Goal: Task Accomplishment & Management: Complete application form

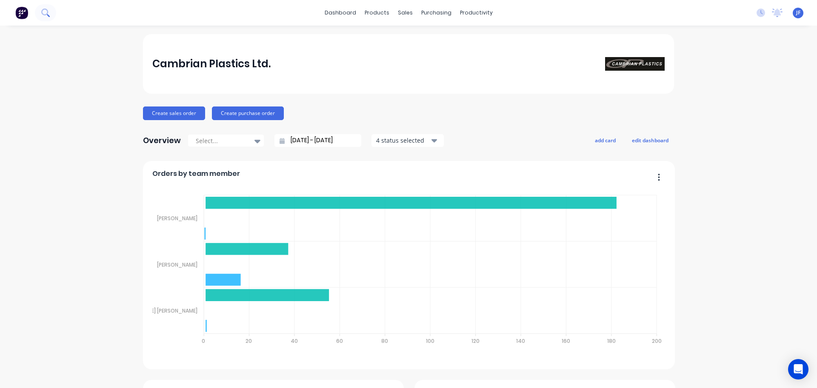
click at [45, 10] on icon at bounding box center [45, 13] width 8 height 8
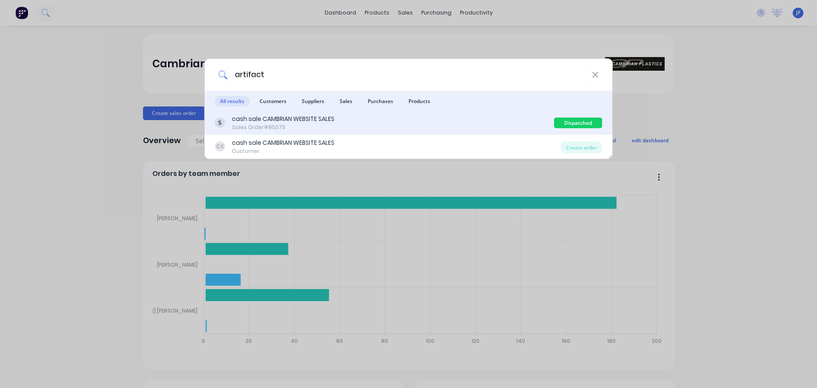
type input "artifact"
click at [338, 123] on div "cash sale CAMBRIAN WEBSITE SALES Sales Order #85075" at bounding box center [384, 122] width 339 height 17
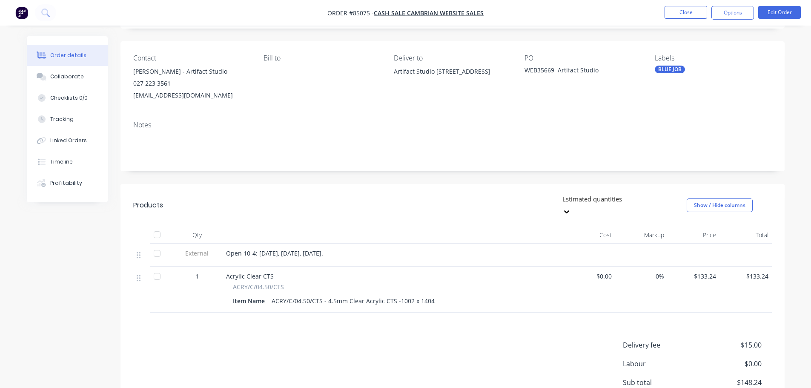
scroll to position [85, 0]
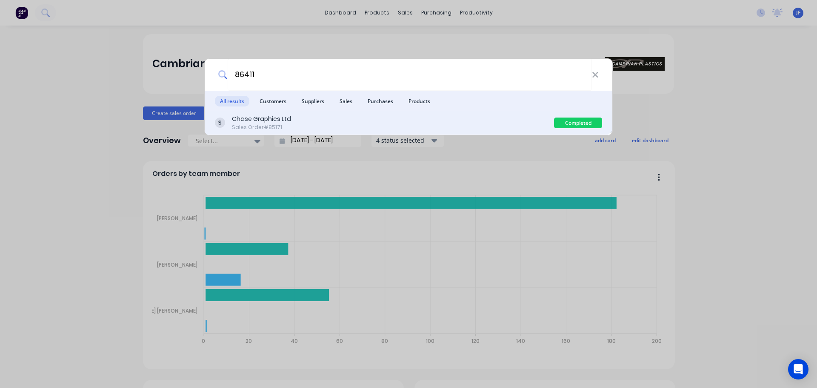
type input "86411"
click at [421, 131] on div "Chase Graphics Ltd Sales Order #85171 Completed" at bounding box center [409, 123] width 408 height 24
click at [497, 121] on div "Chase Graphics Ltd Sales Order #85171" at bounding box center [384, 122] width 339 height 17
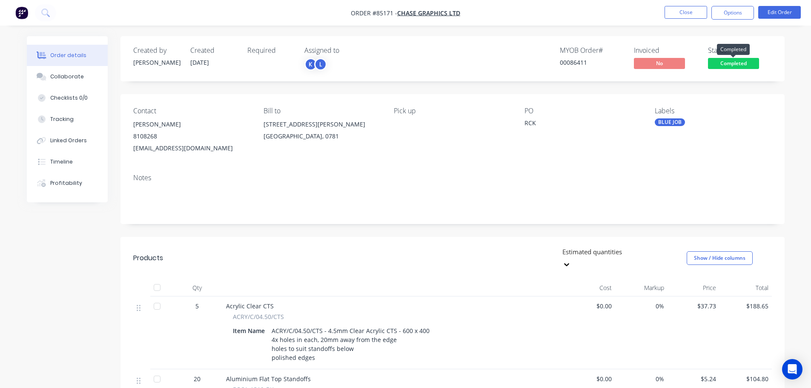
click at [731, 66] on span "Completed" at bounding box center [733, 63] width 51 height 11
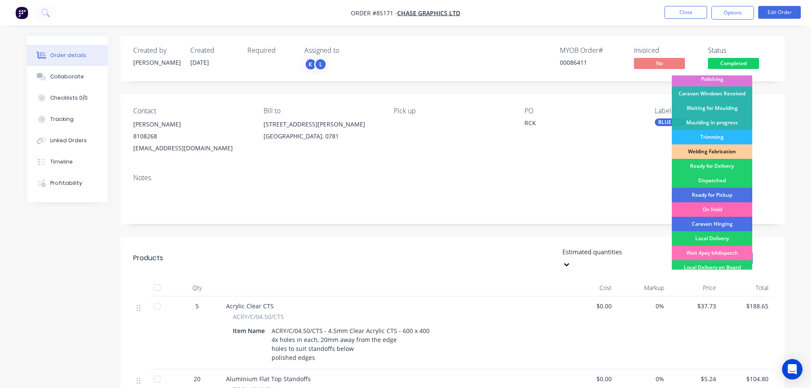
scroll to position [168, 0]
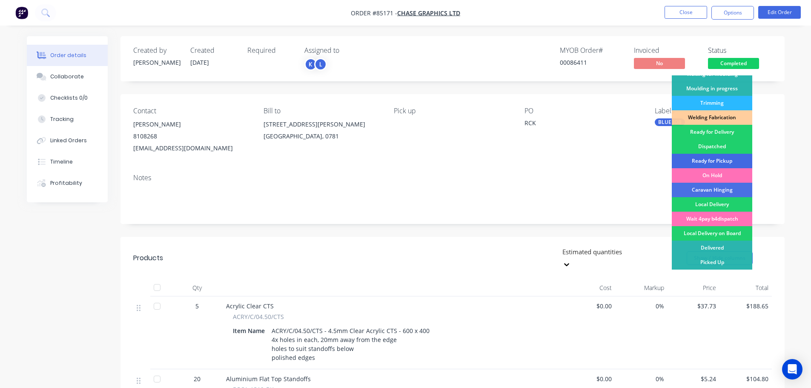
click at [728, 160] on div "Ready for Pickup" at bounding box center [711, 161] width 80 height 14
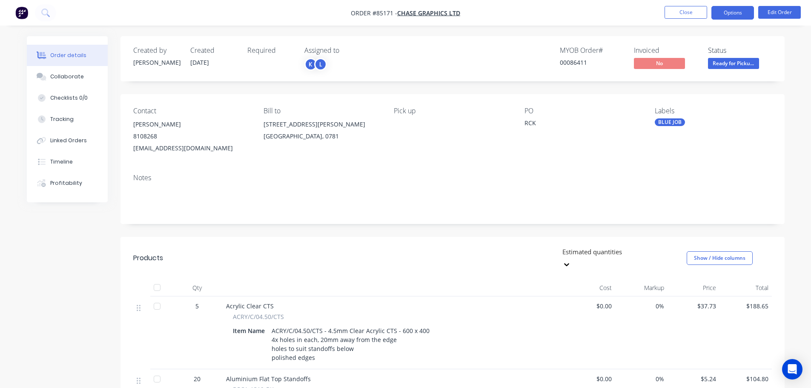
click at [725, 14] on button "Options" at bounding box center [732, 13] width 43 height 14
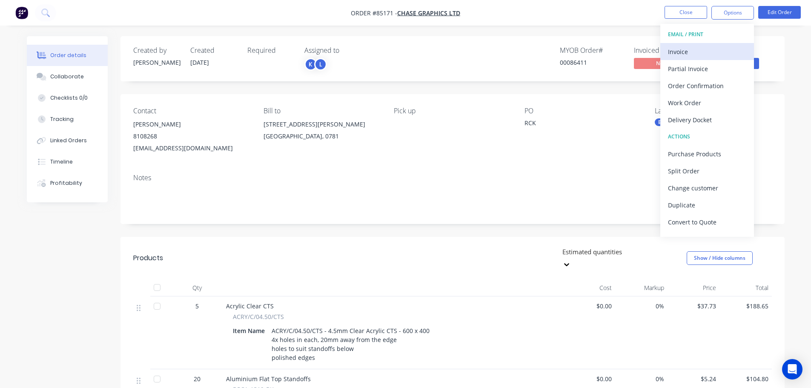
click at [708, 48] on div "Invoice" at bounding box center [707, 52] width 78 height 12
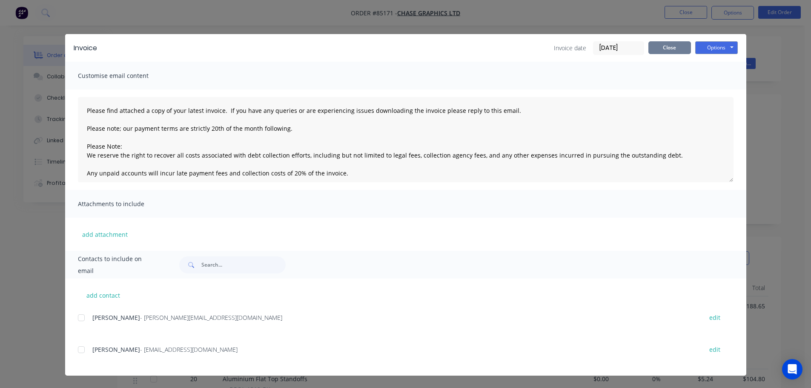
drag, startPoint x: 679, startPoint y: 45, endPoint x: 720, endPoint y: 14, distance: 51.4
click at [679, 45] on button "Close" at bounding box center [669, 47] width 43 height 13
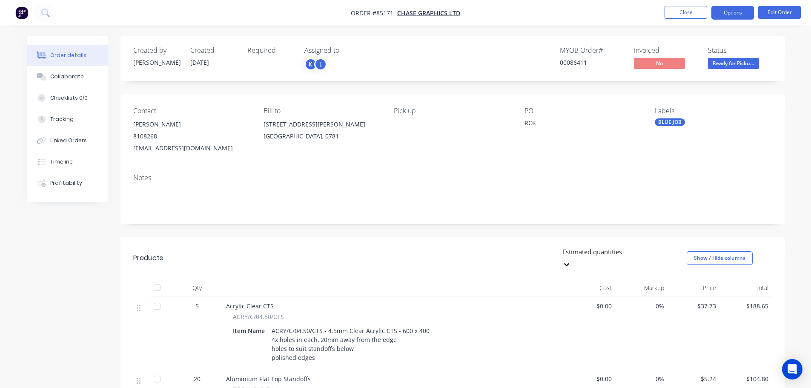
drag, startPoint x: 727, startPoint y: 9, endPoint x: 728, endPoint y: 18, distance: 9.4
click at [728, 8] on button "Options" at bounding box center [732, 13] width 43 height 14
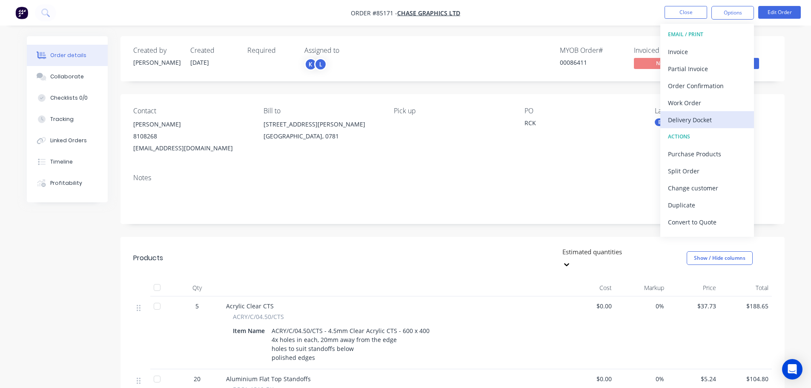
click at [709, 115] on div "Delivery Docket" at bounding box center [707, 120] width 78 height 12
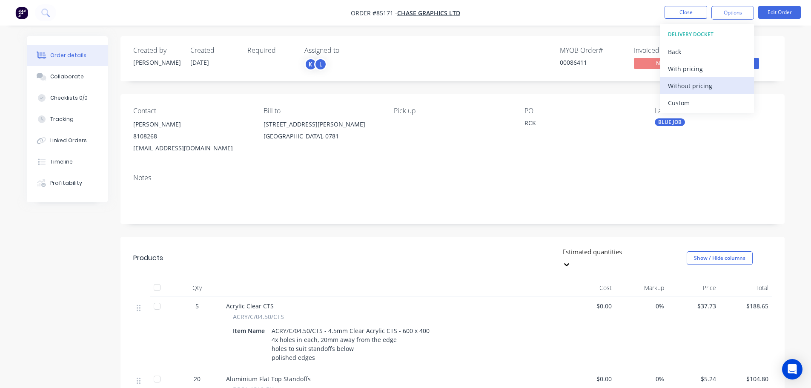
click at [714, 88] on div "Without pricing" at bounding box center [707, 86] width 78 height 12
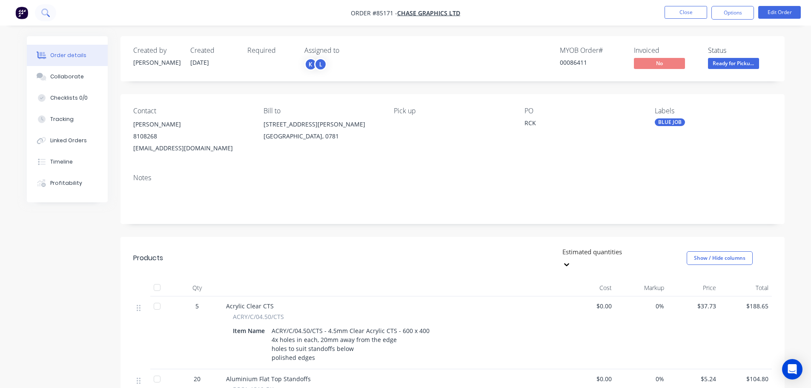
click at [51, 11] on button at bounding box center [45, 12] width 21 height 17
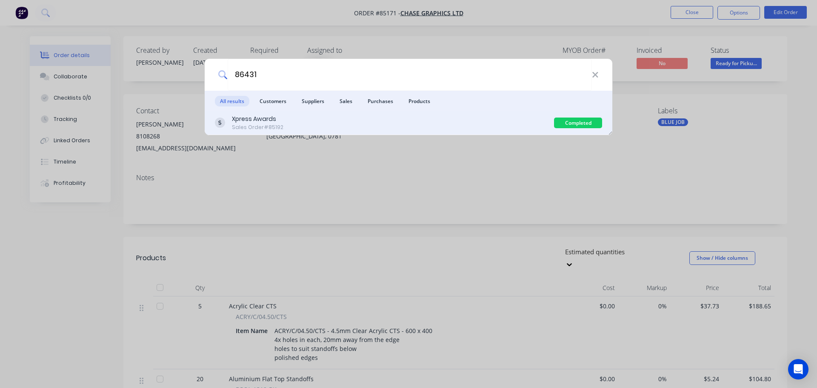
type input "86431"
click at [408, 118] on div "Xpress Awards Sales Order #85192" at bounding box center [384, 122] width 339 height 17
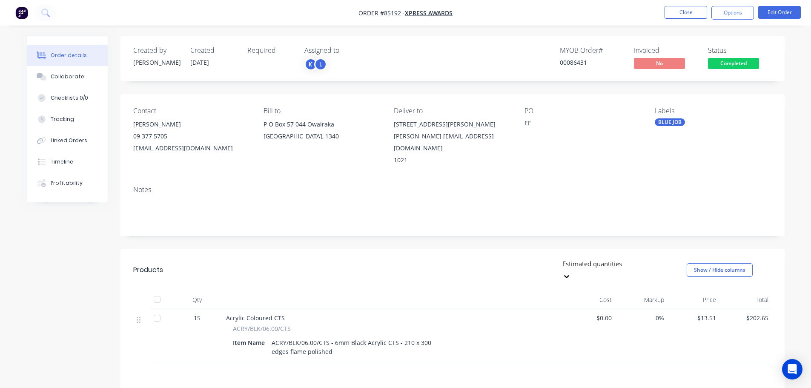
click at [727, 66] on span "Completed" at bounding box center [733, 63] width 51 height 11
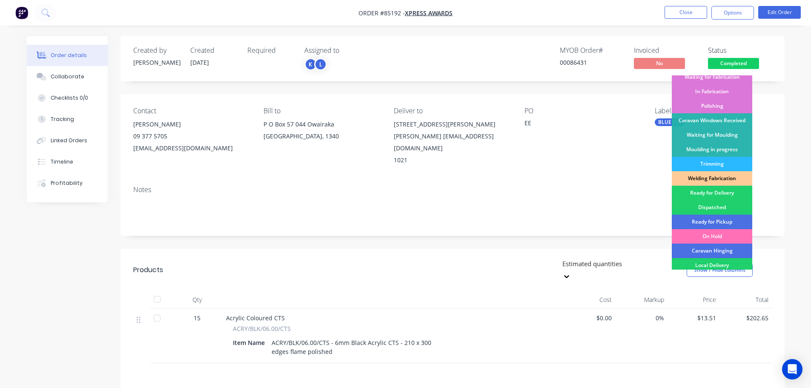
scroll to position [168, 0]
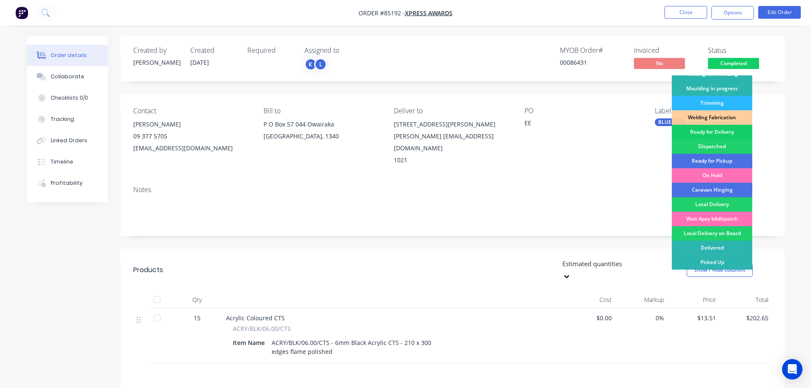
click at [722, 137] on div "Ready for Delivery" at bounding box center [711, 132] width 80 height 14
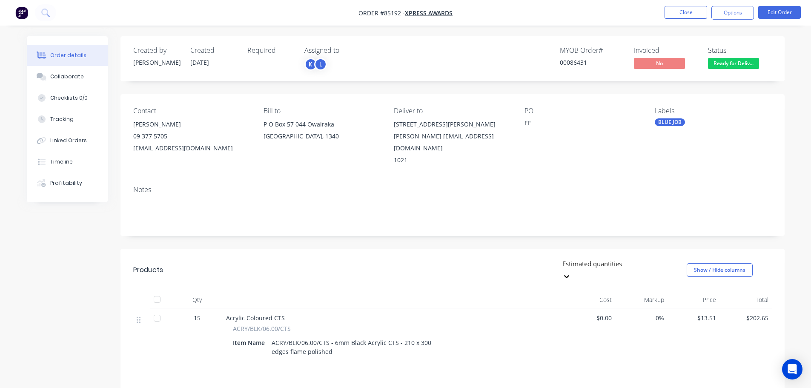
click at [737, 21] on nav "Order #85192 - Xpress Awards Close Options Edit Order" at bounding box center [405, 13] width 811 height 26
click at [731, 17] on button "Options" at bounding box center [732, 13] width 43 height 14
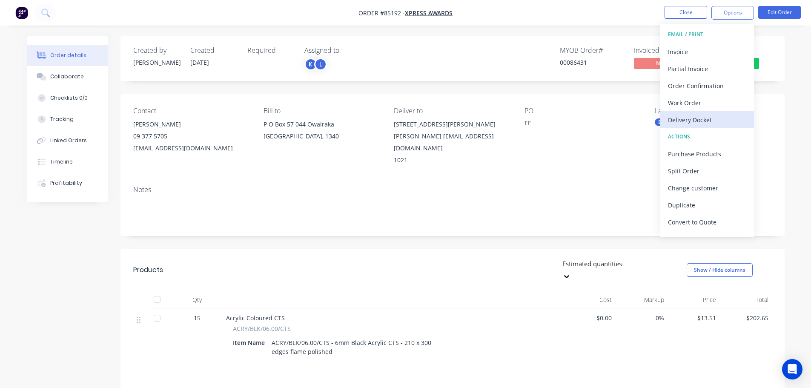
click at [710, 123] on div "Delivery Docket" at bounding box center [707, 120] width 78 height 12
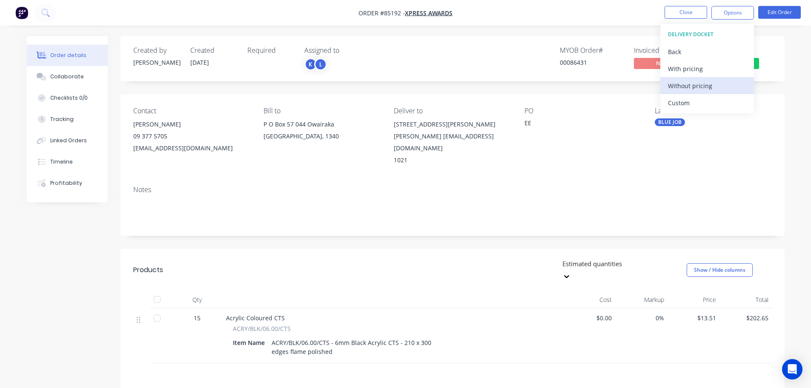
click at [715, 87] on div "Without pricing" at bounding box center [707, 86] width 78 height 12
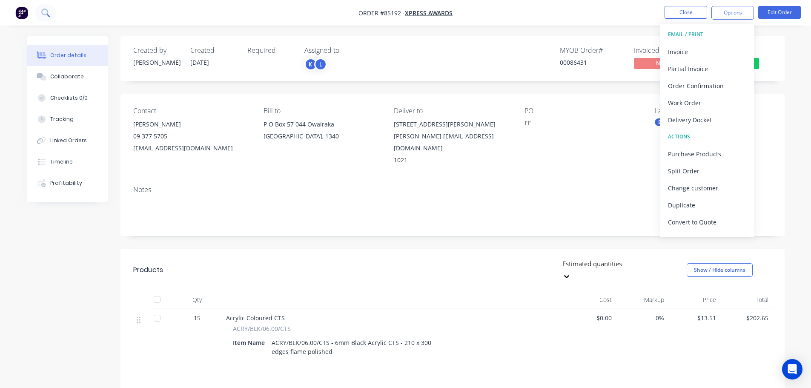
click at [44, 13] on icon at bounding box center [45, 13] width 8 height 8
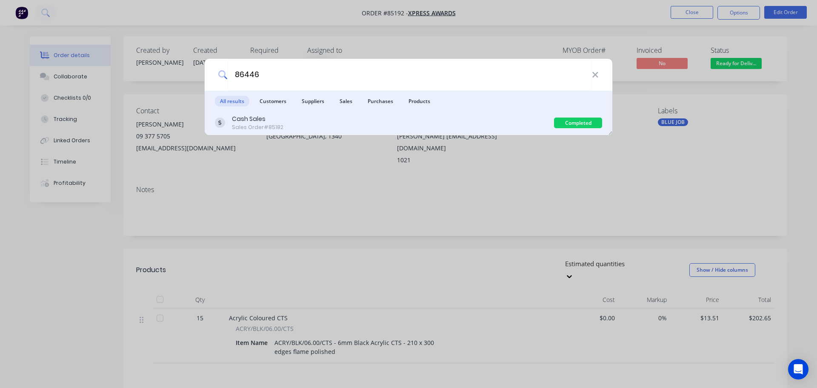
type input "86446"
click at [491, 121] on div "Cash Sales Sales Order #85182" at bounding box center [384, 122] width 339 height 17
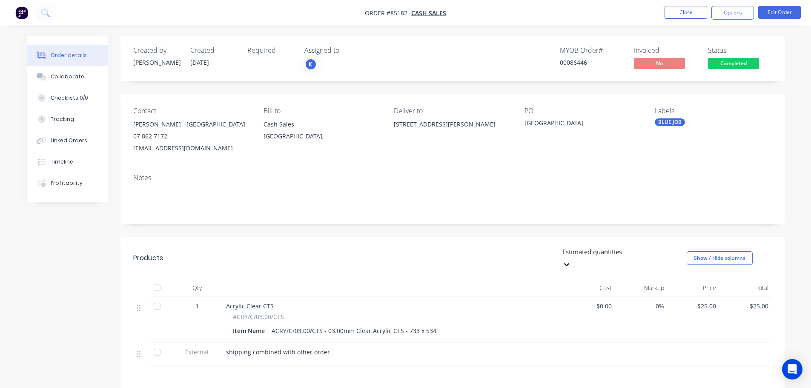
click at [730, 64] on span "Completed" at bounding box center [733, 63] width 51 height 11
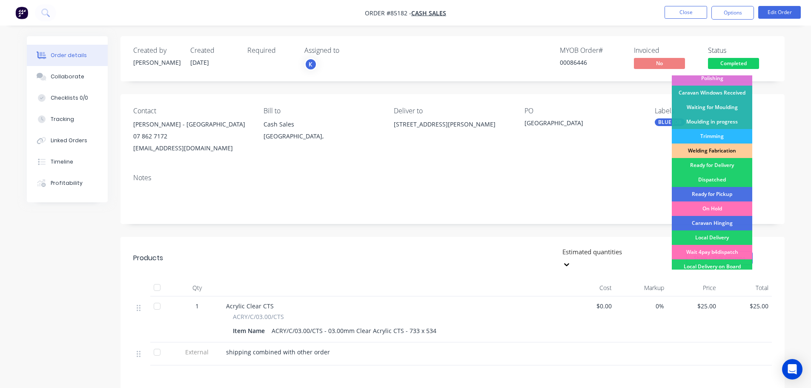
scroll to position [168, 0]
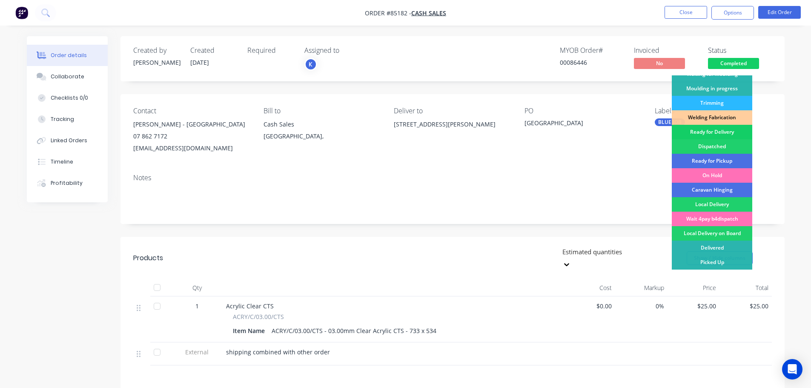
click at [735, 131] on div "Ready for Delivery" at bounding box center [711, 132] width 80 height 14
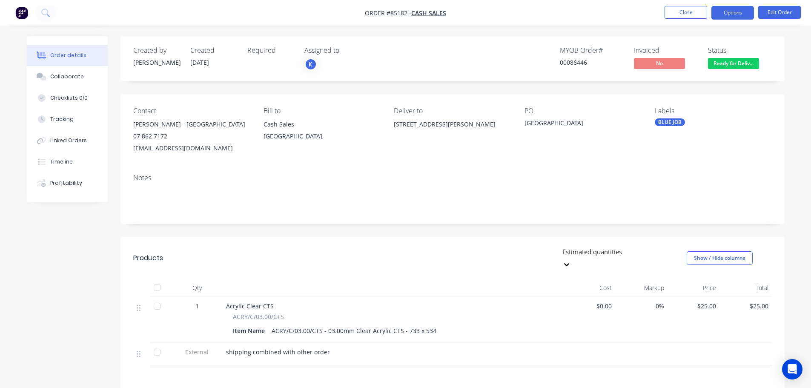
click at [721, 7] on button "Options" at bounding box center [732, 13] width 43 height 14
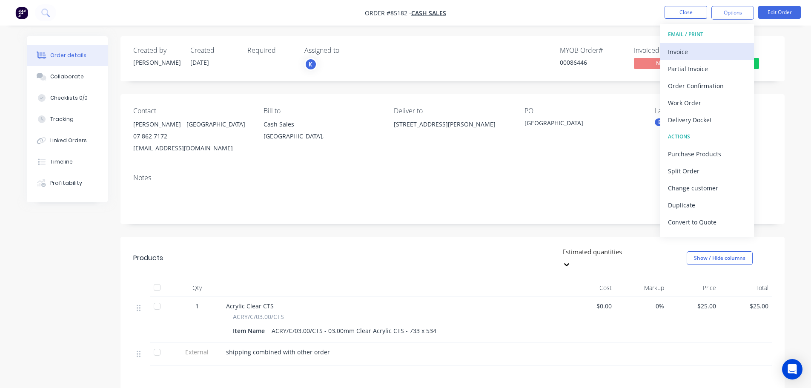
click at [722, 50] on div "Invoice" at bounding box center [707, 52] width 78 height 12
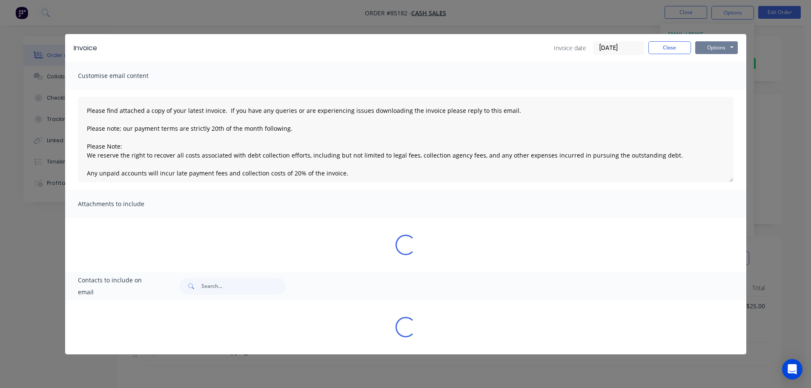
click at [725, 44] on button "Options" at bounding box center [716, 47] width 43 height 13
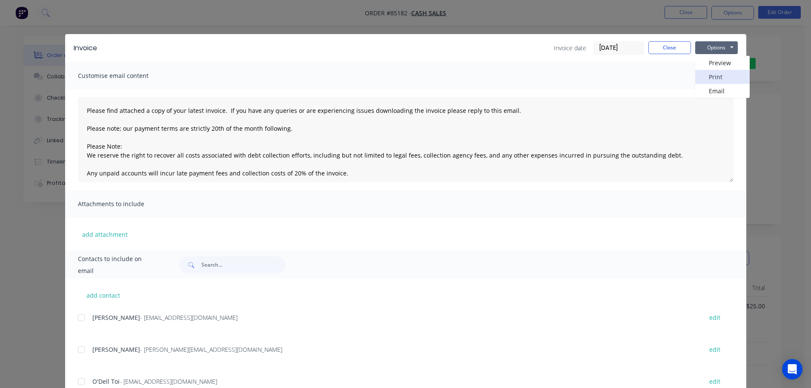
click at [727, 75] on button "Print" at bounding box center [722, 77] width 54 height 14
click at [680, 45] on button "Close" at bounding box center [669, 47] width 43 height 13
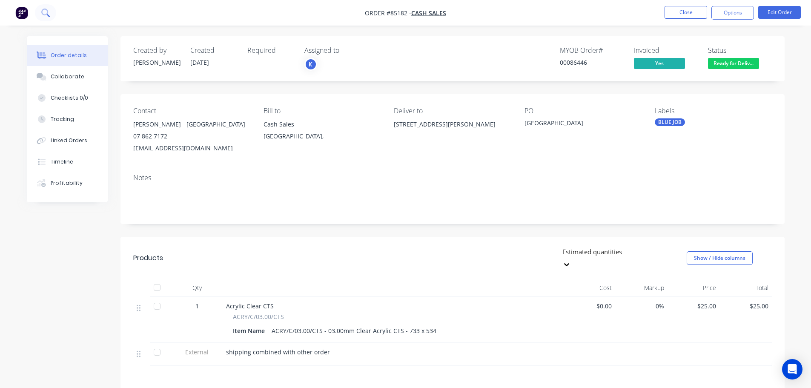
click at [49, 6] on button at bounding box center [45, 12] width 21 height 17
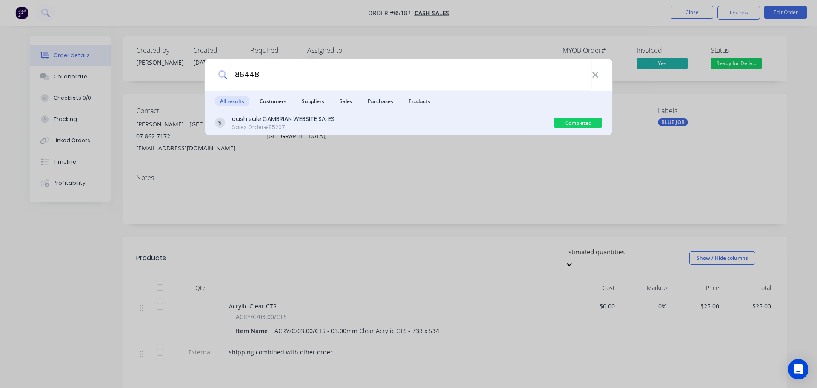
type input "86448"
click at [456, 123] on div "cash sale CAMBRIAN WEBSITE SALES Sales Order #85207" at bounding box center [384, 122] width 339 height 17
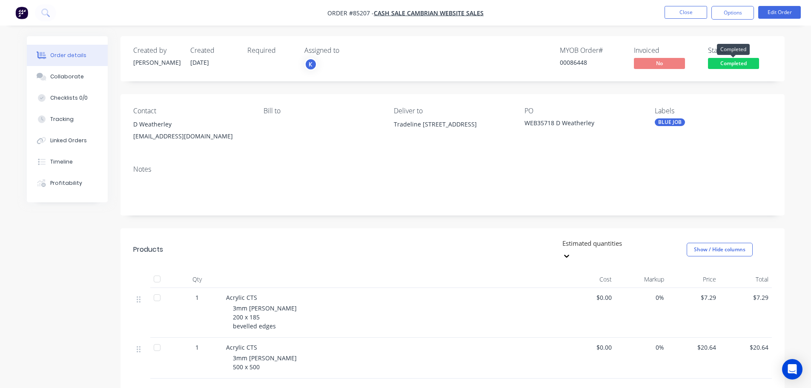
click at [739, 60] on span "Completed" at bounding box center [733, 63] width 51 height 11
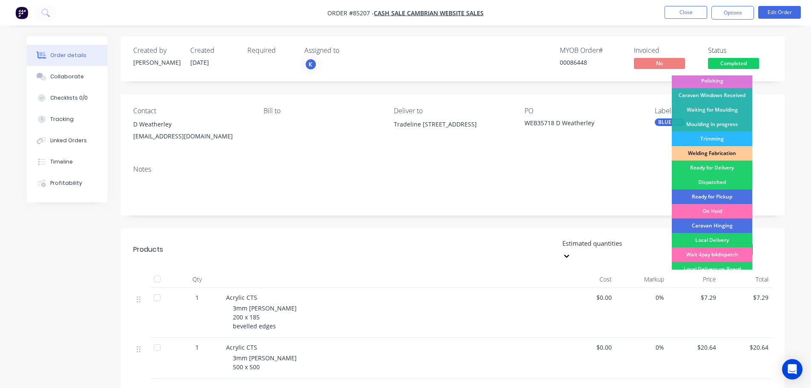
scroll to position [168, 0]
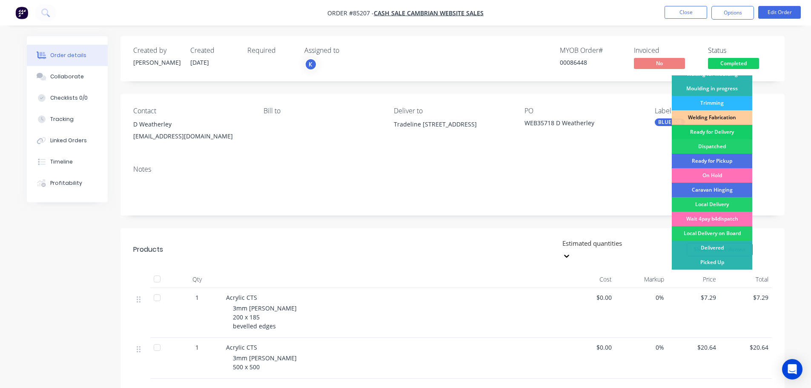
click at [733, 134] on div "Ready for Delivery" at bounding box center [711, 132] width 80 height 14
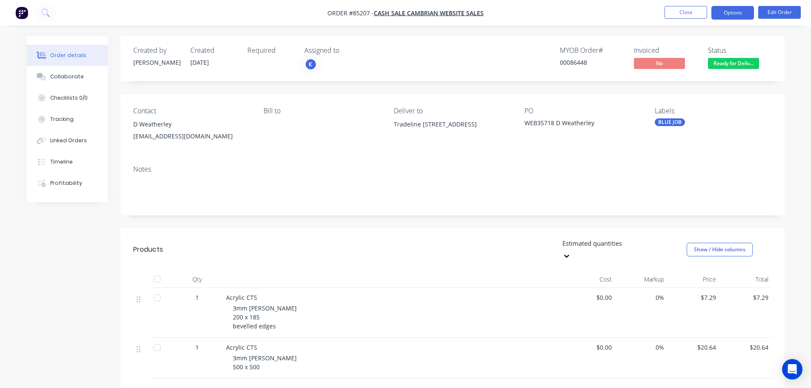
click at [738, 14] on button "Options" at bounding box center [732, 13] width 43 height 14
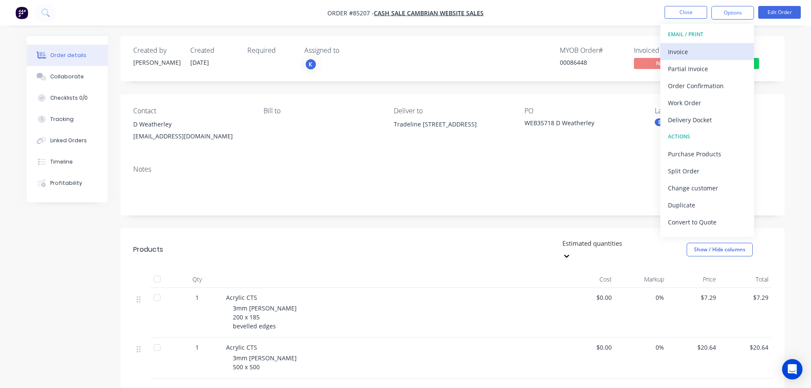
click at [722, 43] on button "Invoice" at bounding box center [707, 51] width 94 height 17
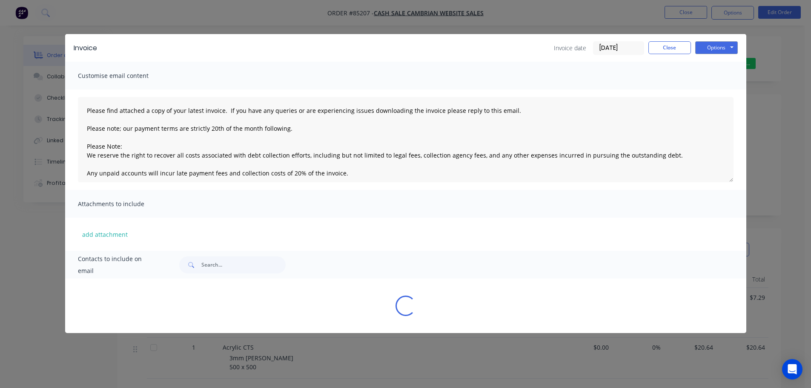
click at [723, 43] on button "Options" at bounding box center [716, 47] width 43 height 13
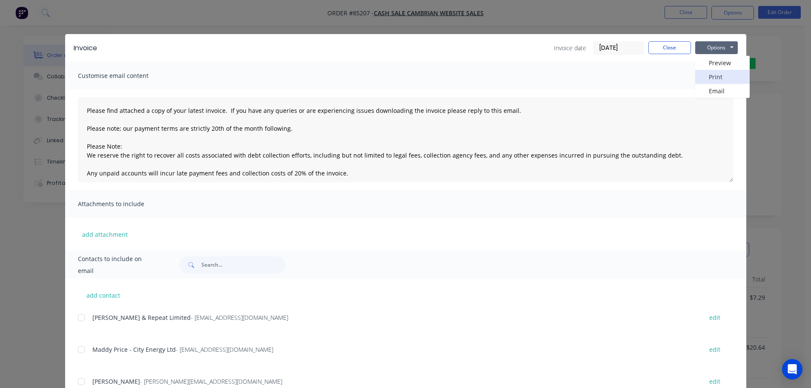
click at [720, 80] on button "Print" at bounding box center [722, 77] width 54 height 14
click at [76, 15] on div "Invoice Invoice date 13/10/25 Close Options Preview Print Email Customise email…" at bounding box center [405, 194] width 811 height 388
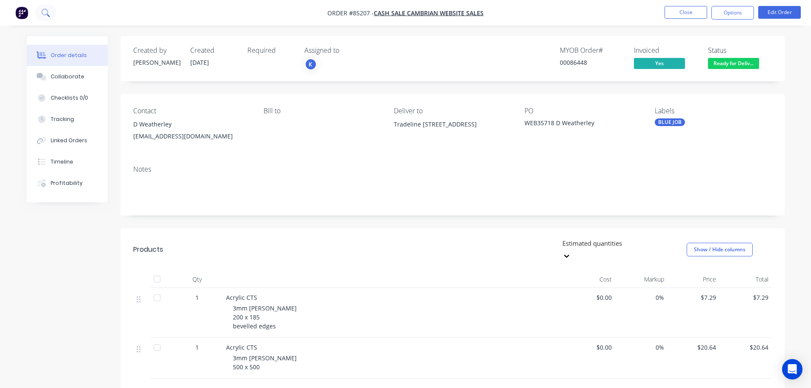
click at [45, 8] on button at bounding box center [45, 12] width 21 height 17
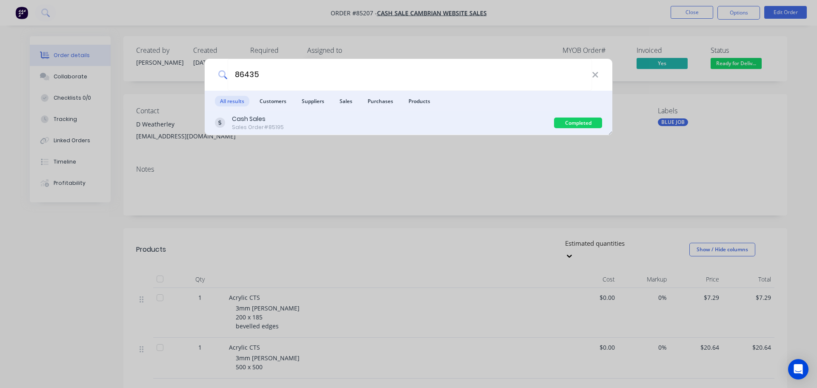
type input "86435"
click at [453, 123] on div "Cash Sales Sales Order #85195" at bounding box center [384, 122] width 339 height 17
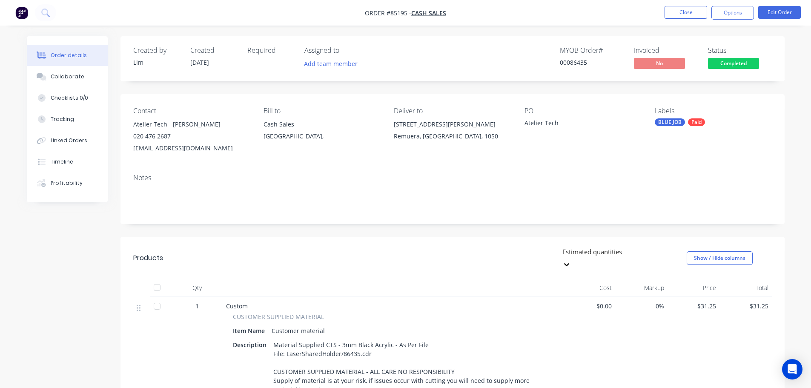
click at [714, 67] on span "Completed" at bounding box center [733, 63] width 51 height 11
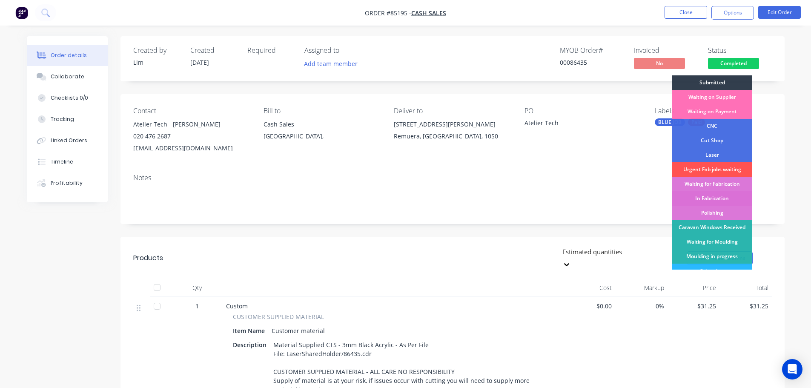
scroll to position [168, 0]
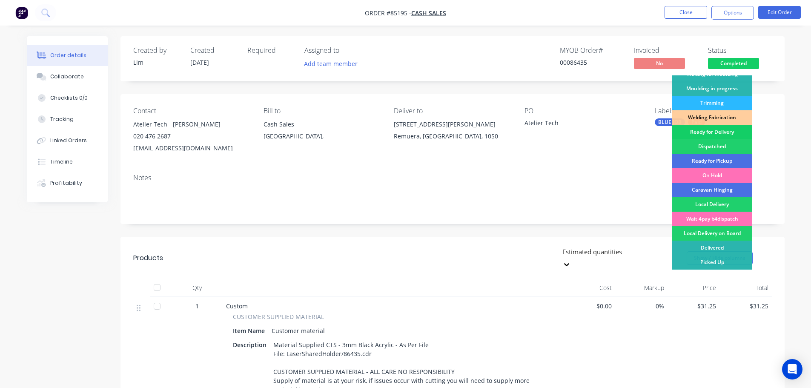
click at [729, 131] on div "Ready for Delivery" at bounding box center [711, 132] width 80 height 14
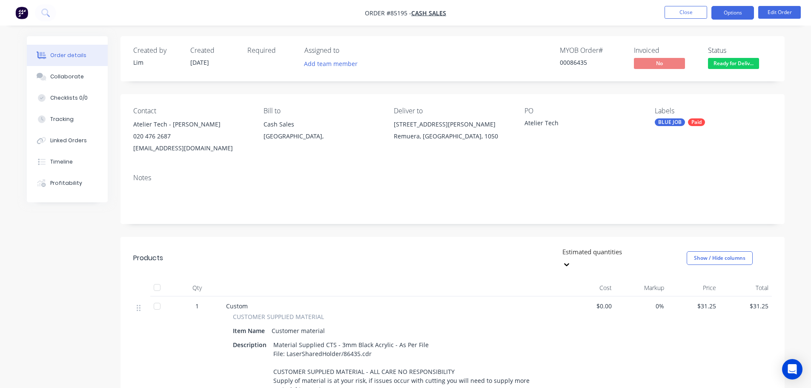
click at [720, 12] on button "Options" at bounding box center [732, 13] width 43 height 14
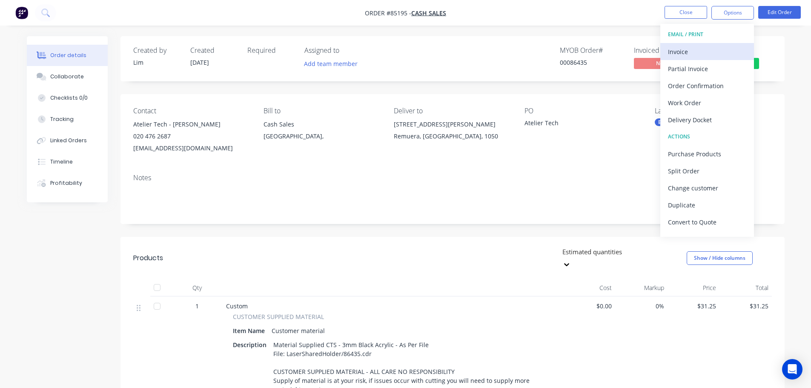
click at [701, 52] on div "Invoice" at bounding box center [707, 52] width 78 height 12
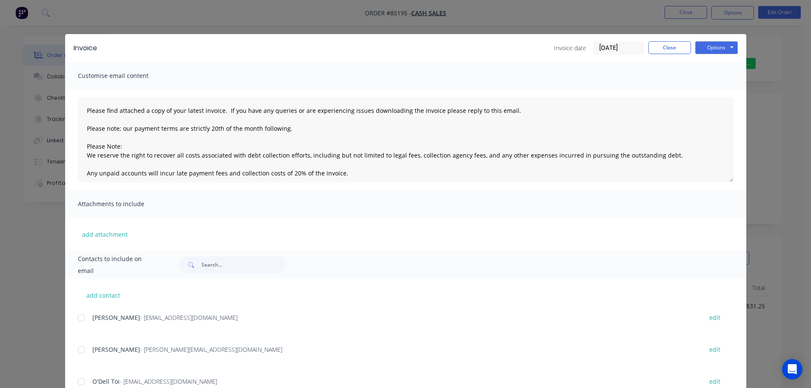
click at [711, 49] on button "Options" at bounding box center [716, 47] width 43 height 13
click at [717, 82] on button "Print" at bounding box center [722, 77] width 54 height 14
click at [10, 20] on div "Invoice Invoice date 13/10/25 Close Options Preview Print Email Customise email…" at bounding box center [405, 194] width 811 height 388
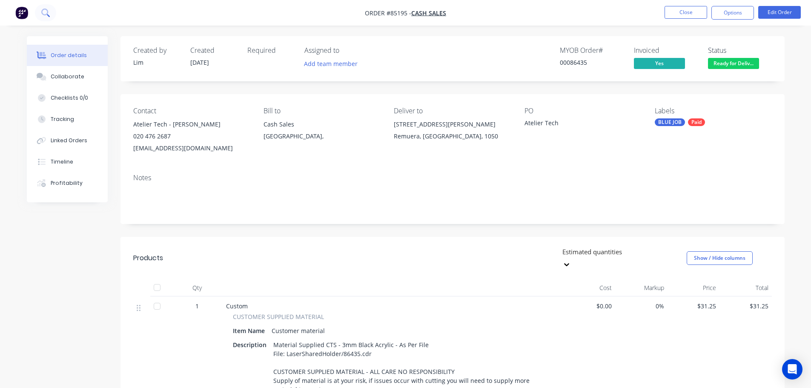
click at [44, 13] on icon at bounding box center [45, 13] width 8 height 8
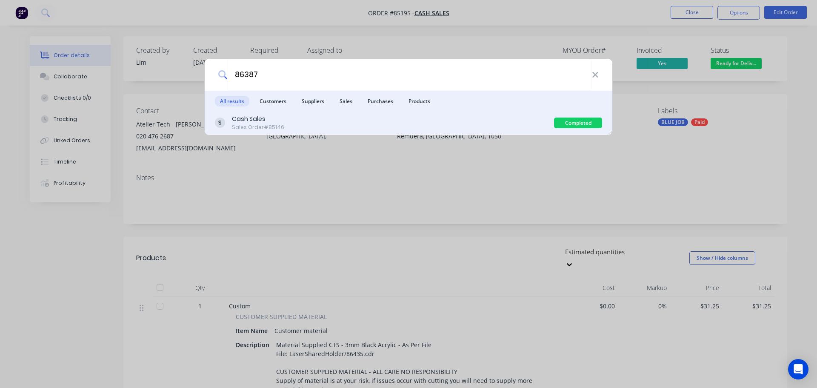
type input "86387"
click at [408, 127] on div "Cash Sales Sales Order #85146" at bounding box center [384, 122] width 339 height 17
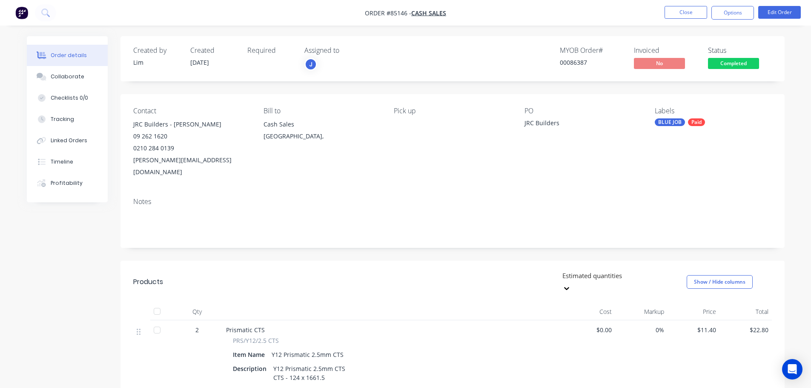
click at [742, 65] on span "Completed" at bounding box center [733, 63] width 51 height 11
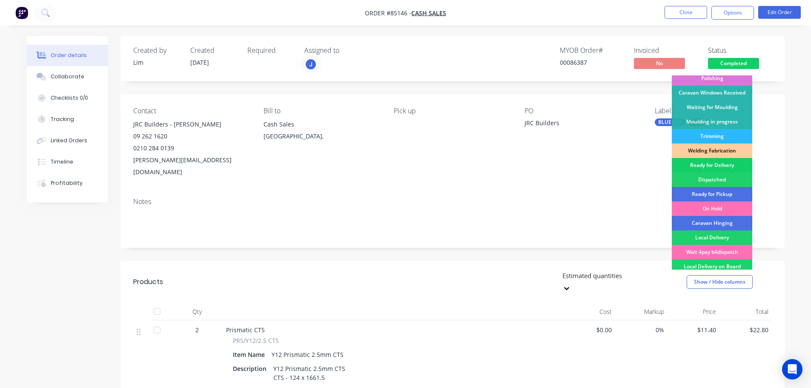
scroll to position [168, 0]
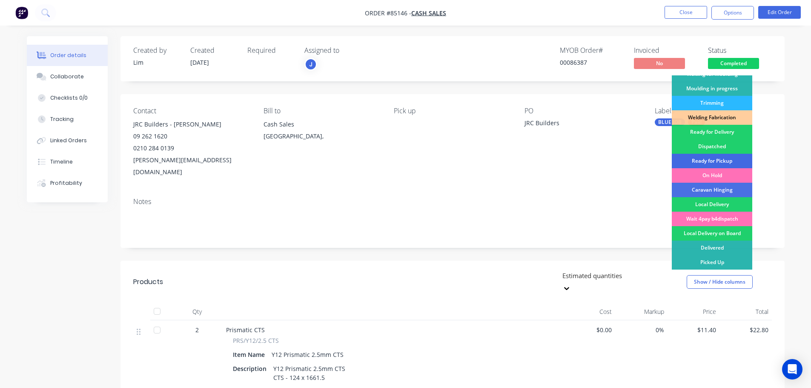
drag, startPoint x: 727, startPoint y: 159, endPoint x: 734, endPoint y: 121, distance: 38.6
click at [727, 158] on div "Ready for Pickup" at bounding box center [711, 161] width 80 height 14
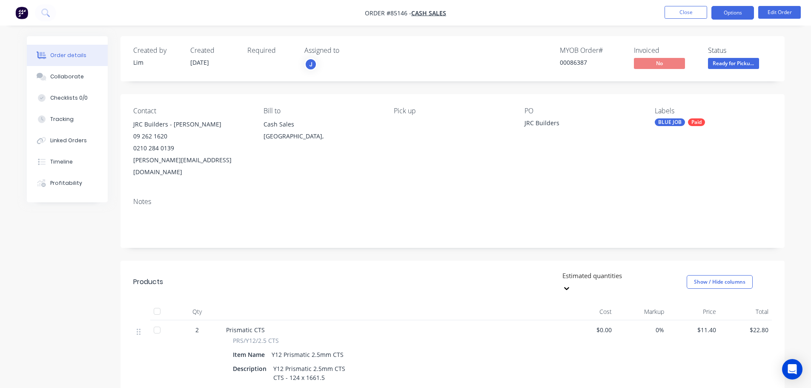
click at [739, 15] on button "Options" at bounding box center [732, 13] width 43 height 14
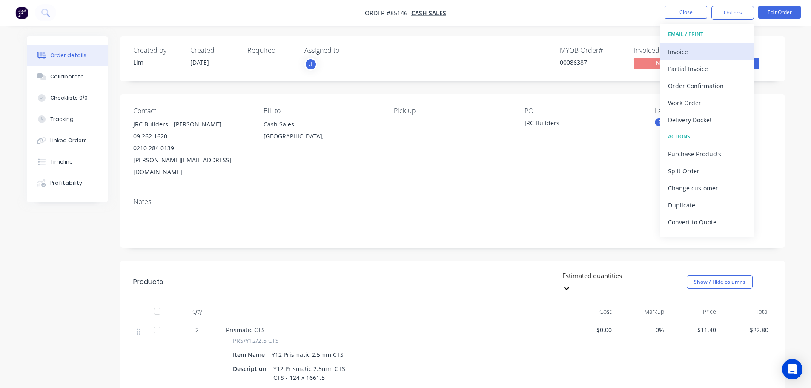
click at [721, 49] on div "Invoice" at bounding box center [707, 52] width 78 height 12
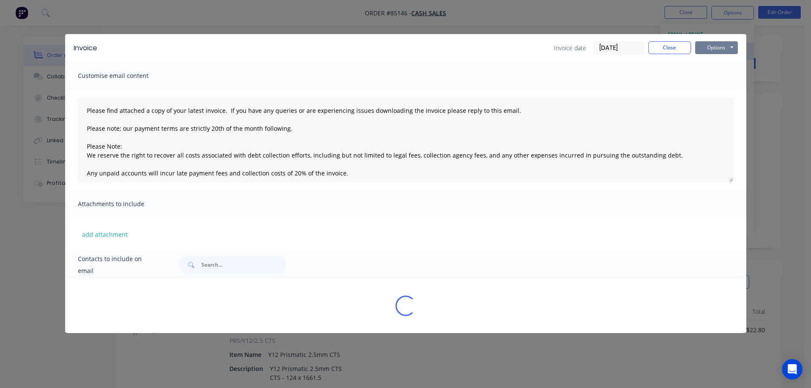
click at [721, 49] on button "Options" at bounding box center [716, 47] width 43 height 13
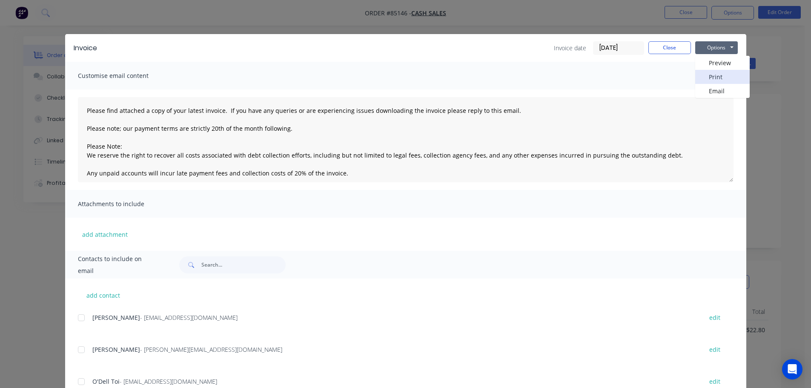
click at [723, 74] on button "Print" at bounding box center [722, 77] width 54 height 14
click at [654, 49] on button "Close" at bounding box center [669, 47] width 43 height 13
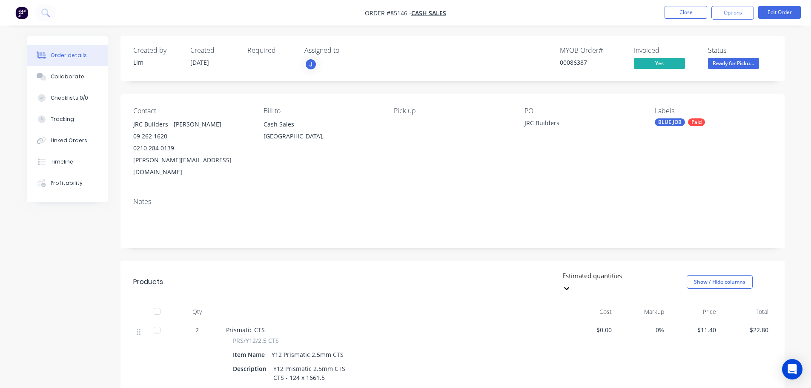
click at [678, 19] on li "Close" at bounding box center [685, 13] width 43 height 14
click at [45, 14] on icon at bounding box center [45, 13] width 8 height 8
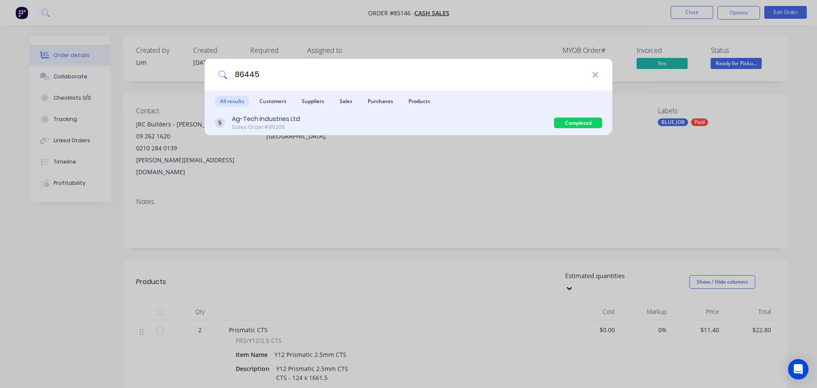
type input "86445"
click at [384, 130] on div "Ag-Tech Industries Ltd Sales Order #85205" at bounding box center [384, 122] width 339 height 17
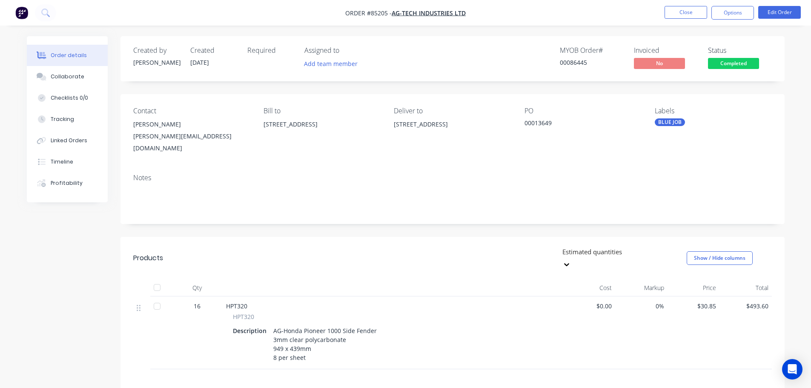
click at [731, 60] on span "Completed" at bounding box center [733, 63] width 51 height 11
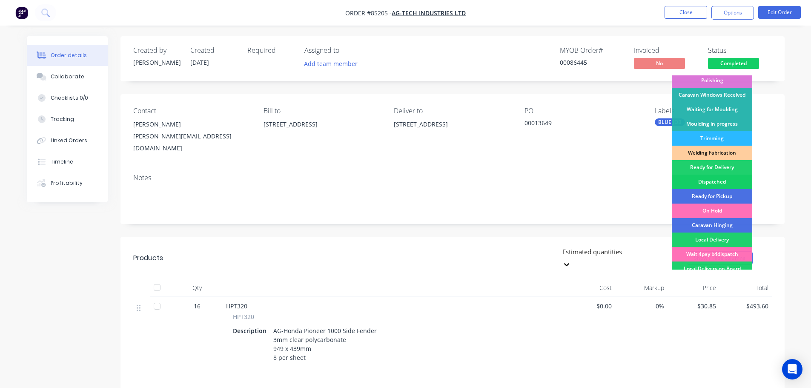
scroll to position [168, 0]
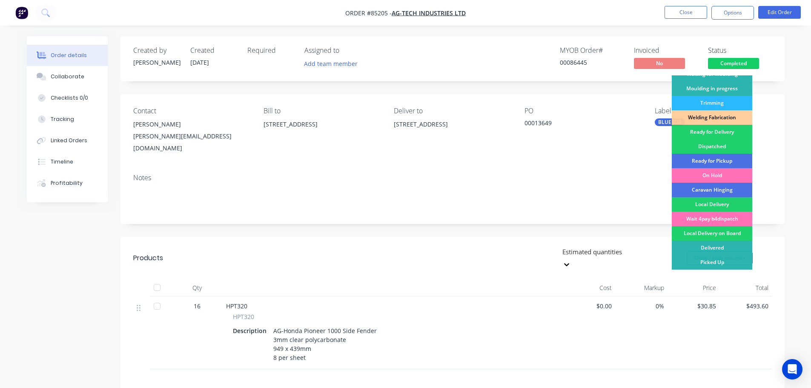
drag, startPoint x: 730, startPoint y: 129, endPoint x: 748, endPoint y: 38, distance: 92.5
click at [731, 126] on div "Ready for Delivery" at bounding box center [711, 132] width 80 height 14
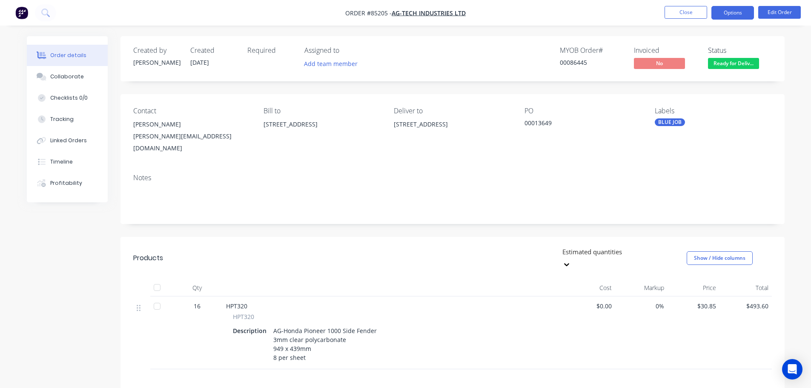
click at [735, 15] on button "Options" at bounding box center [732, 13] width 43 height 14
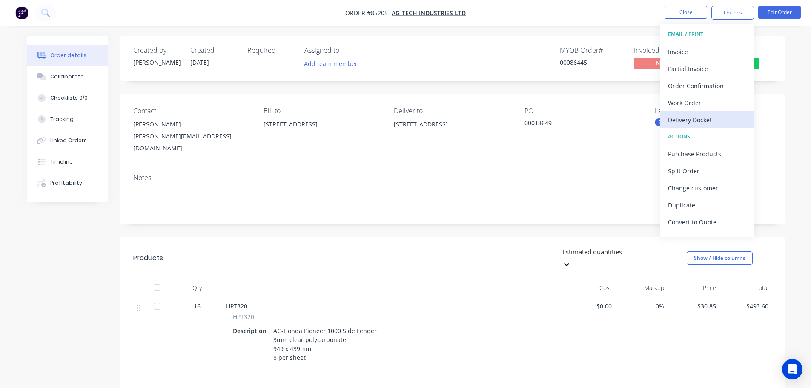
click at [704, 115] on div "Delivery Docket" at bounding box center [707, 120] width 78 height 12
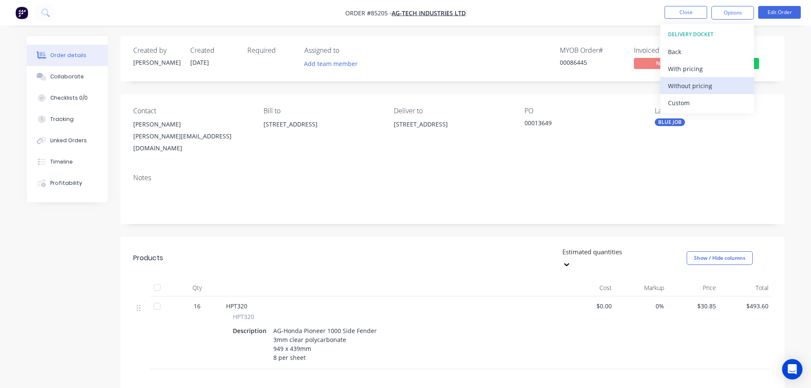
click at [710, 84] on div "Without pricing" at bounding box center [707, 86] width 78 height 12
drag, startPoint x: 57, startPoint y: 29, endPoint x: 48, endPoint y: 20, distance: 13.3
click at [57, 29] on div "Order details Collaborate Checklists 0/0 Tracking Linked Orders Timeline Profit…" at bounding box center [405, 269] width 811 height 539
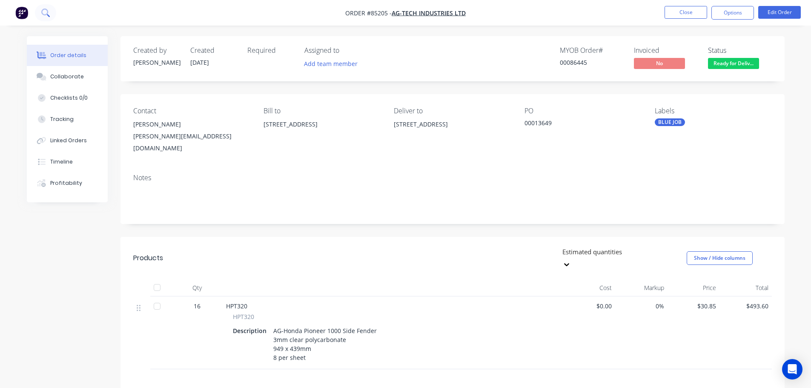
click at [45, 14] on icon at bounding box center [44, 12] width 7 height 7
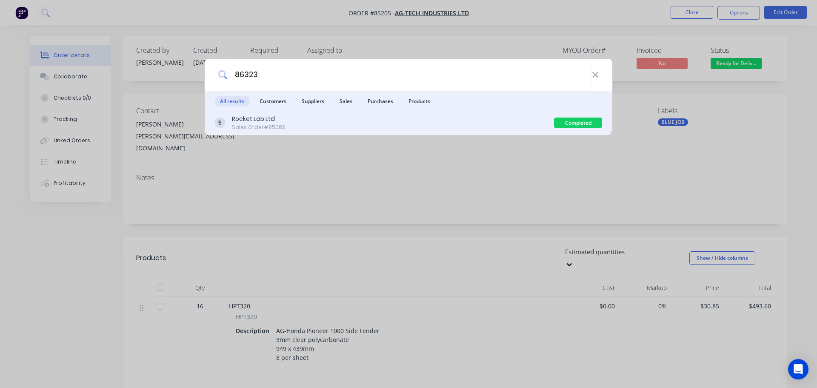
type input "86323"
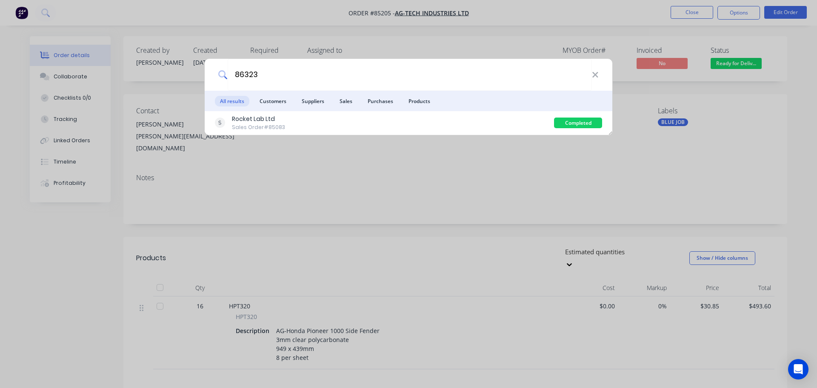
drag, startPoint x: 400, startPoint y: 118, endPoint x: 472, endPoint y: 98, distance: 75.5
click at [400, 118] on div "Rocket Lab Ltd Sales Order #85083" at bounding box center [384, 122] width 339 height 17
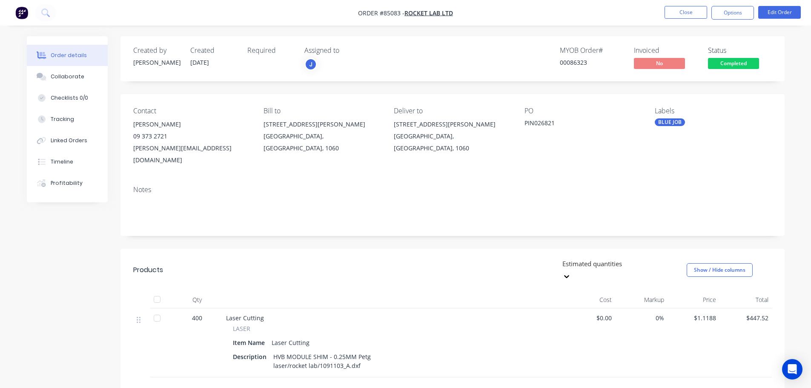
click at [736, 61] on span "Completed" at bounding box center [733, 63] width 51 height 11
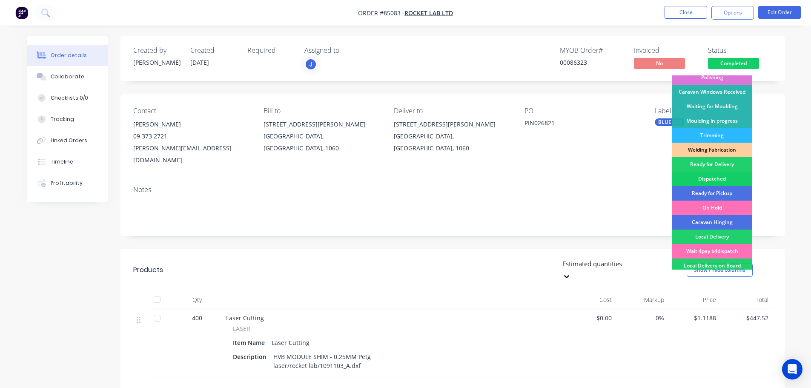
scroll to position [168, 0]
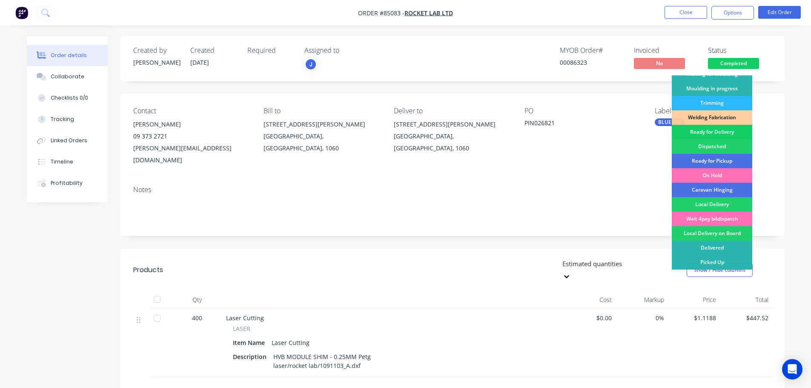
click at [725, 132] on div "Ready for Delivery" at bounding box center [711, 132] width 80 height 14
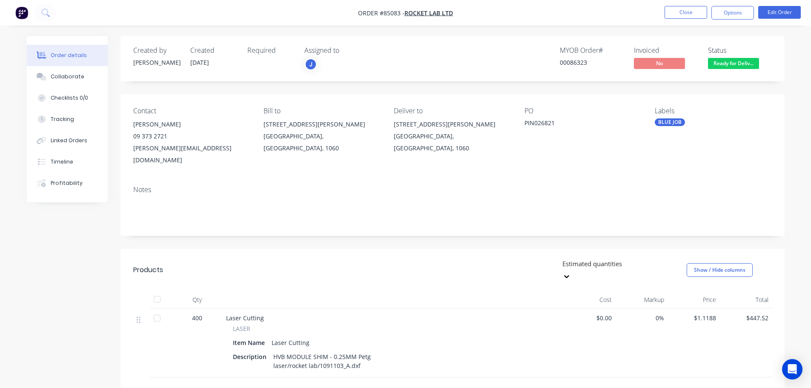
click at [736, 24] on div "Order #85083 - Rocket Lab Ltd Close Options Edit Order Order details Collaborat…" at bounding box center [405, 273] width 811 height 547
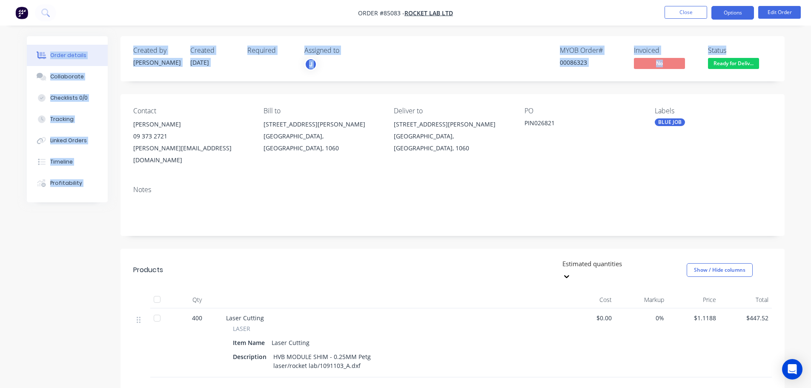
click at [736, 12] on button "Options" at bounding box center [732, 13] width 43 height 14
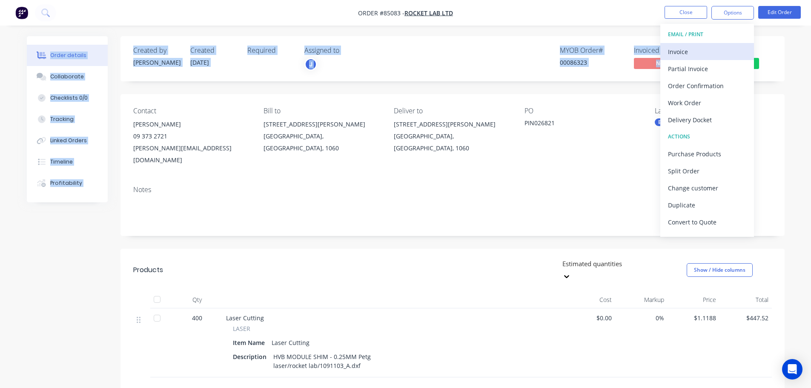
click at [710, 49] on div "Invoice" at bounding box center [707, 52] width 78 height 12
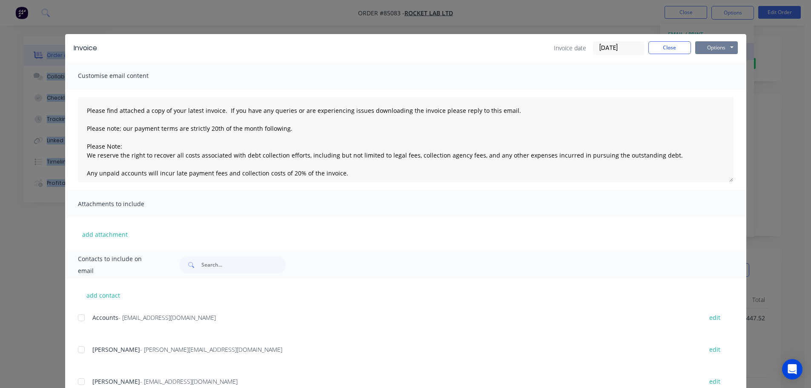
click at [714, 43] on button "Options" at bounding box center [716, 47] width 43 height 13
drag, startPoint x: 674, startPoint y: 44, endPoint x: 688, endPoint y: 37, distance: 16.0
click at [675, 44] on button "Close" at bounding box center [669, 47] width 43 height 13
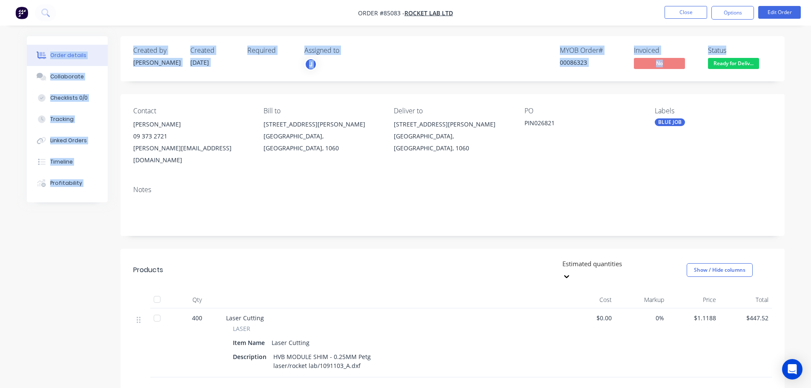
drag, startPoint x: 720, startPoint y: 12, endPoint x: 719, endPoint y: 20, distance: 8.2
click at [721, 12] on button "Options" at bounding box center [732, 13] width 43 height 14
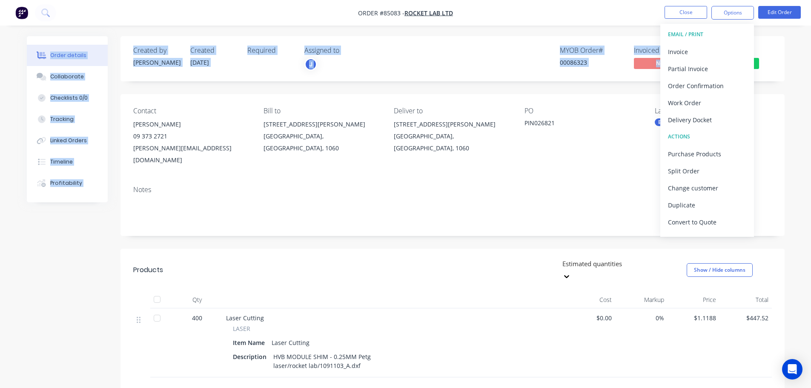
click at [633, 30] on div "Order details Collaborate Checklists 0/0 Tracking Linked Orders Timeline Profit…" at bounding box center [405, 273] width 811 height 547
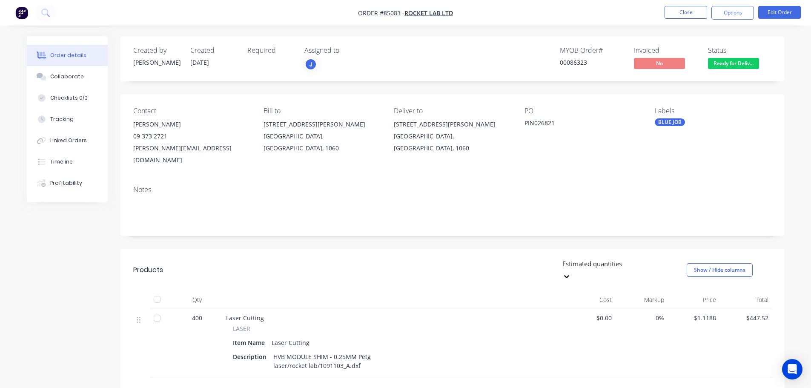
click at [725, 12] on button "Options" at bounding box center [732, 13] width 43 height 14
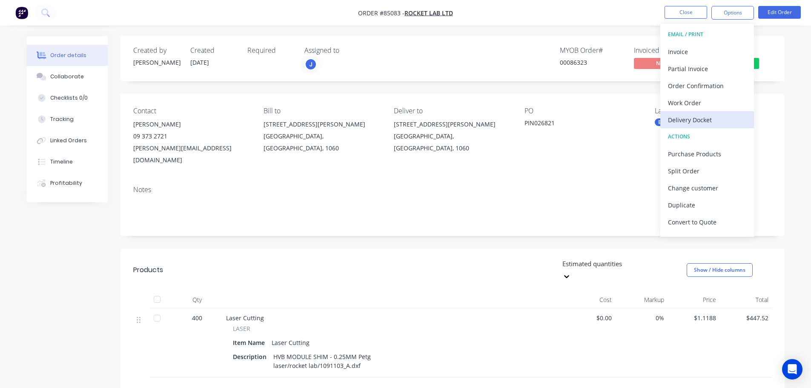
click at [718, 115] on div "Delivery Docket" at bounding box center [707, 120] width 78 height 12
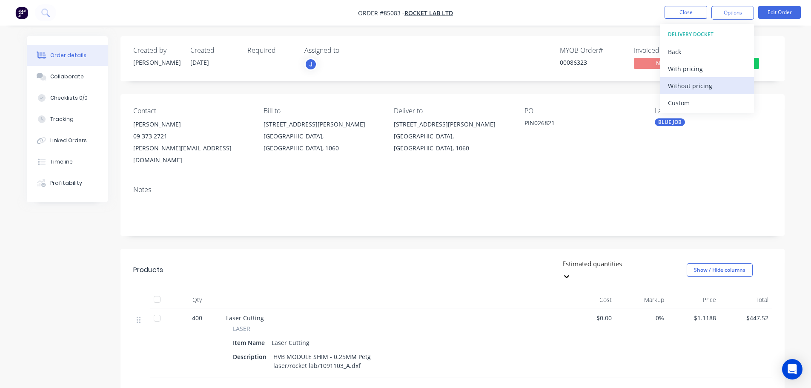
click at [718, 81] on div "Without pricing" at bounding box center [707, 86] width 78 height 12
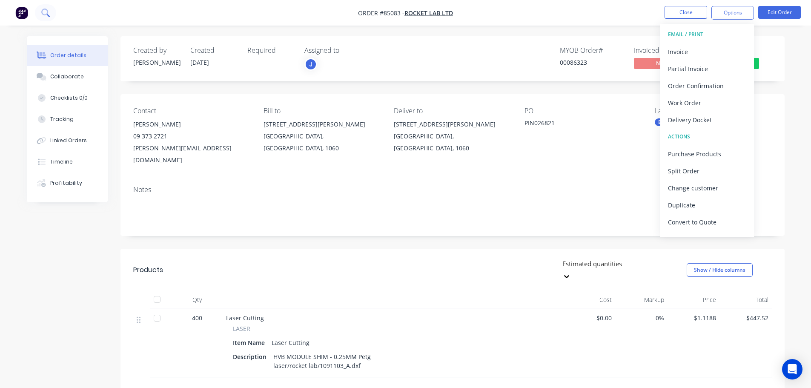
click at [49, 15] on icon at bounding box center [45, 13] width 8 height 8
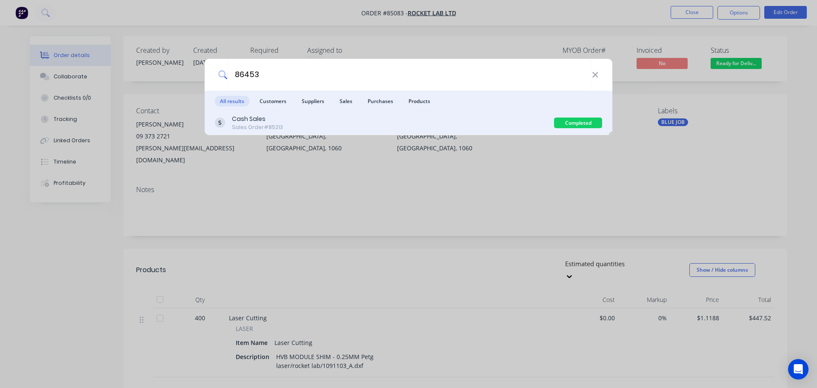
type input "86453"
click at [266, 120] on div "Cash Sales" at bounding box center [257, 118] width 51 height 9
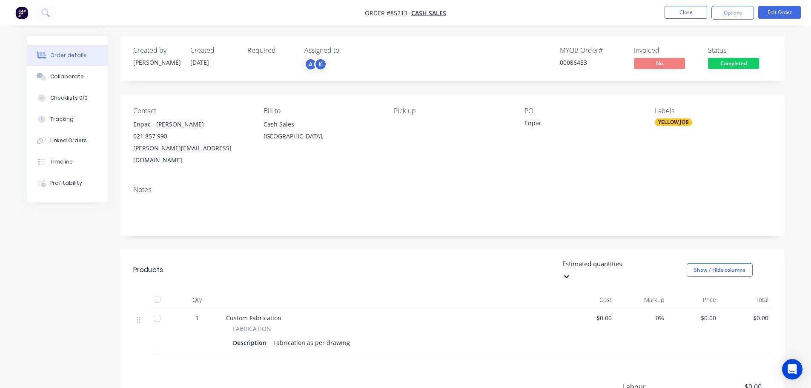
click at [729, 54] on div "Status" at bounding box center [740, 50] width 64 height 8
click at [730, 7] on button "Options" at bounding box center [732, 13] width 43 height 14
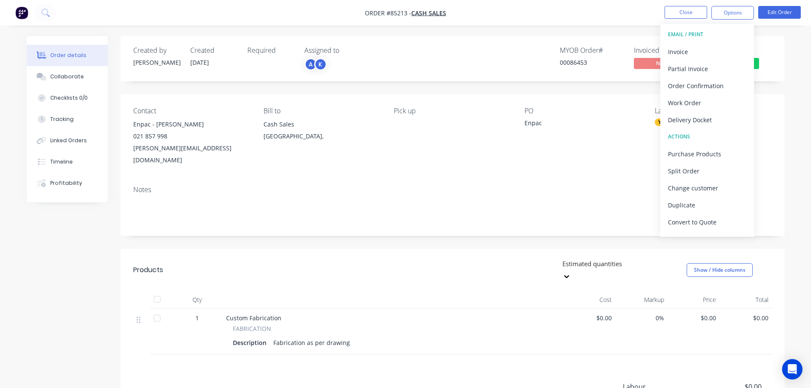
click at [631, 19] on nav "Order #85213 - Cash Sales Close Options EMAIL / PRINT Invoice Partial Invoice O…" at bounding box center [405, 13] width 811 height 26
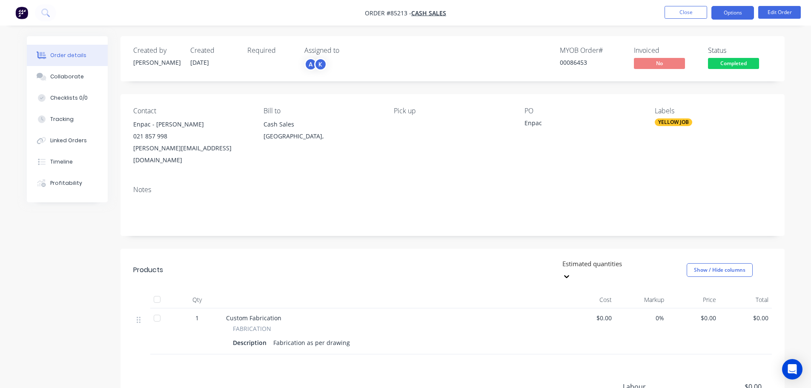
click at [730, 16] on button "Options" at bounding box center [732, 13] width 43 height 14
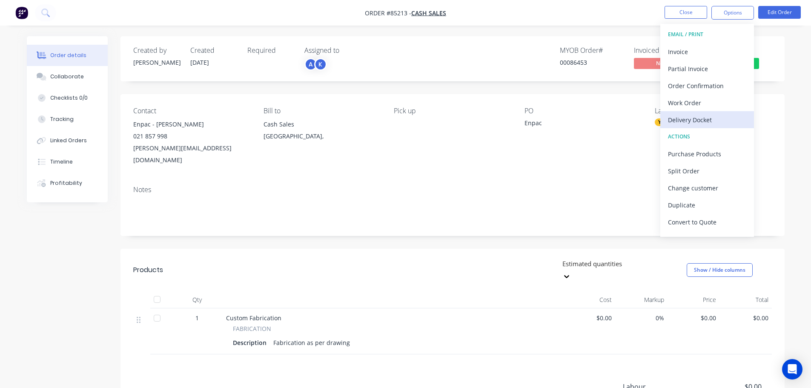
click at [701, 116] on div "Delivery Docket" at bounding box center [707, 120] width 78 height 12
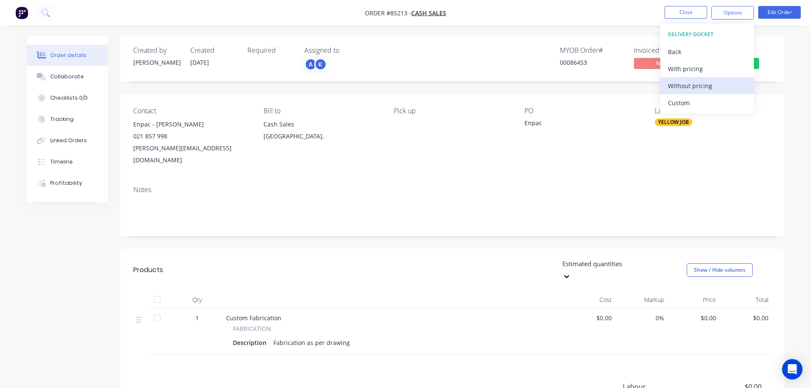
click at [701, 88] on div "Without pricing" at bounding box center [707, 86] width 78 height 12
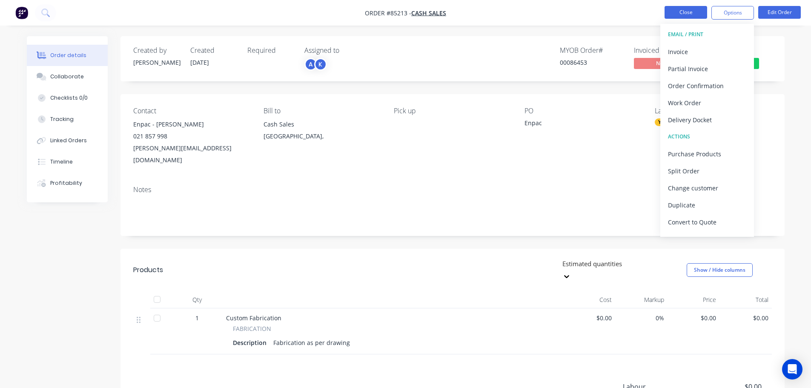
click at [684, 14] on button "Close" at bounding box center [685, 12] width 43 height 13
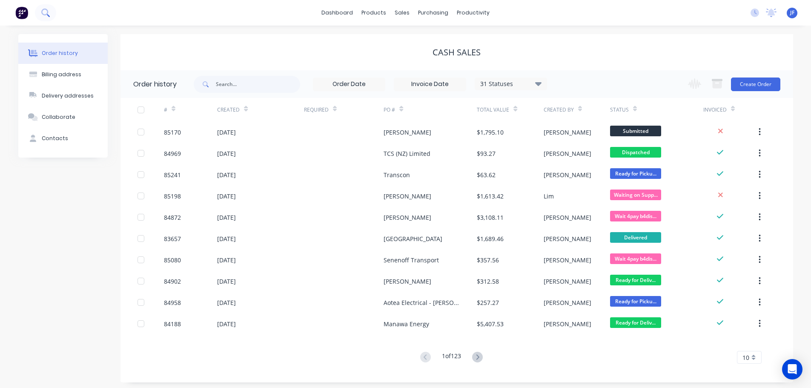
click at [51, 13] on button at bounding box center [45, 12] width 21 height 17
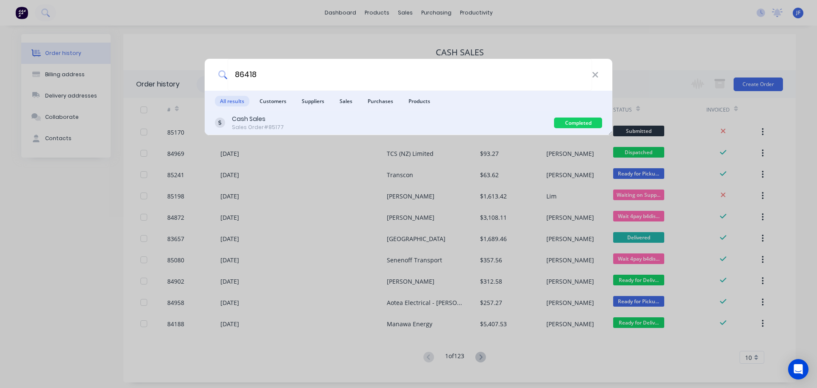
type input "86418"
click at [509, 129] on div "Cash Sales Sales Order #85177" at bounding box center [384, 122] width 339 height 17
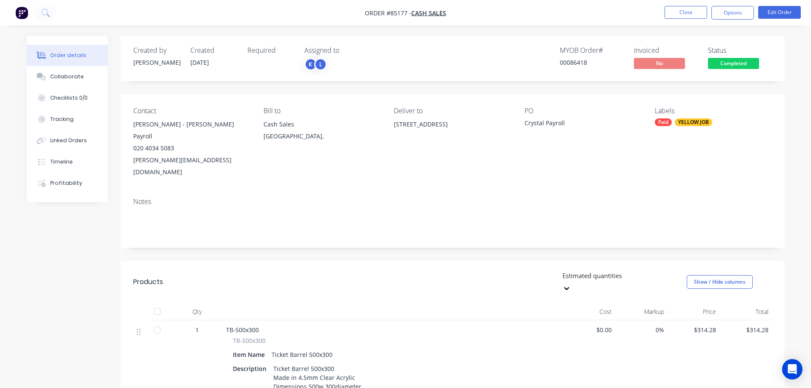
click at [742, 64] on span "Completed" at bounding box center [733, 63] width 51 height 11
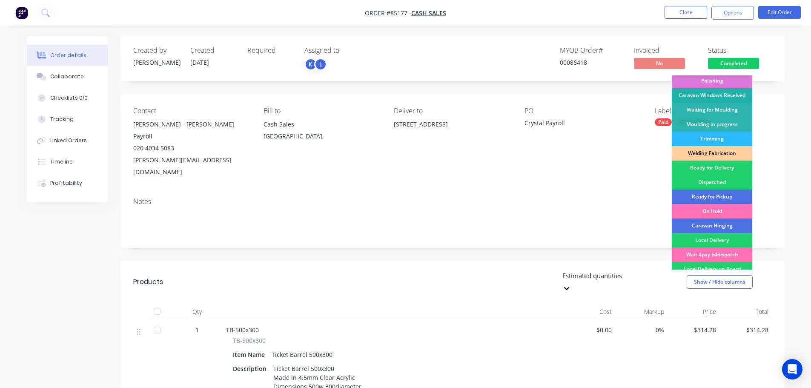
scroll to position [168, 0]
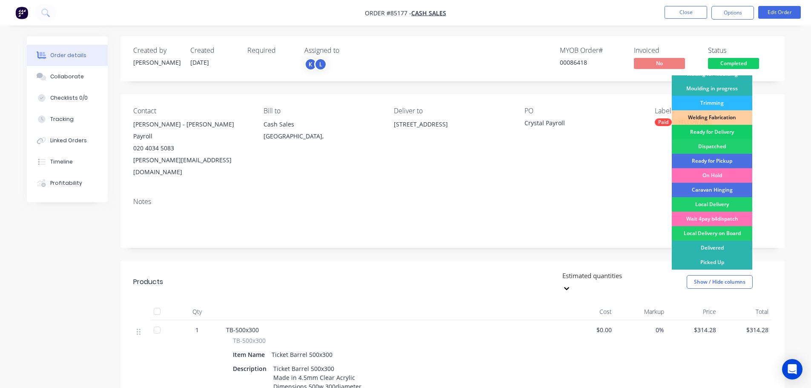
click at [728, 137] on div "Ready for Delivery" at bounding box center [711, 132] width 80 height 14
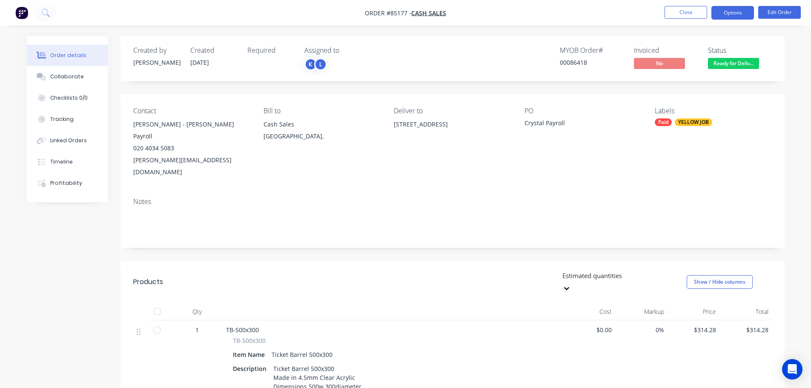
click at [738, 11] on button "Options" at bounding box center [732, 13] width 43 height 14
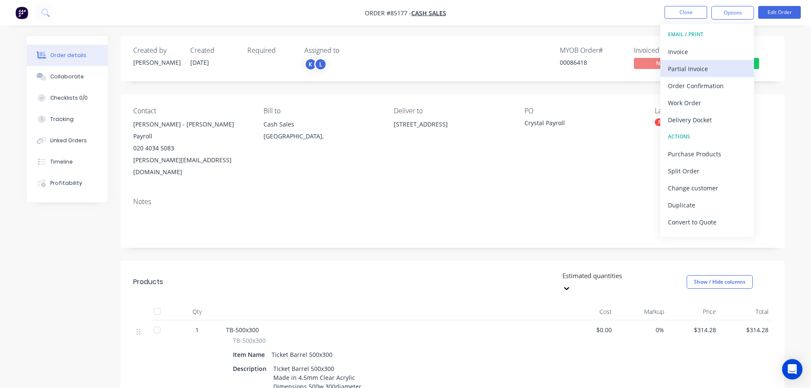
click at [708, 64] on div "Partial Invoice" at bounding box center [707, 69] width 78 height 12
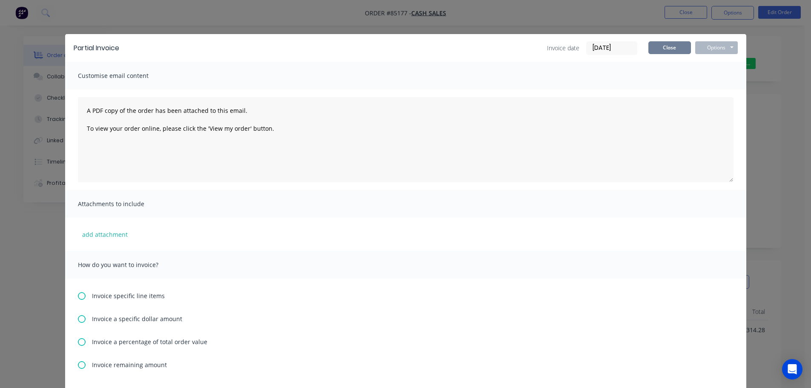
drag, startPoint x: 668, startPoint y: 44, endPoint x: 673, endPoint y: 40, distance: 5.8
click at [669, 43] on button "Close" at bounding box center [669, 47] width 43 height 13
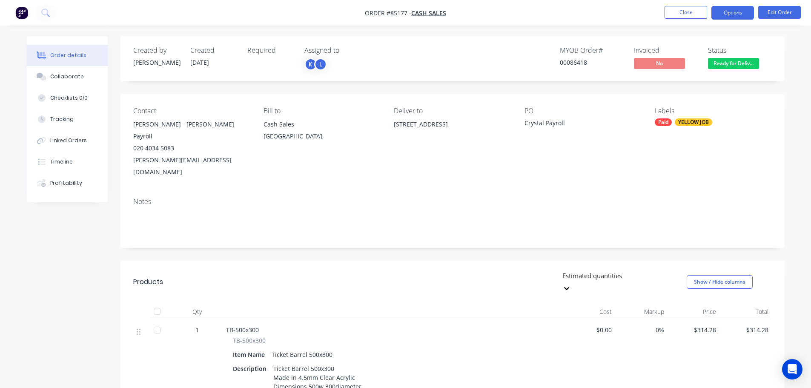
click at [722, 14] on button "Options" at bounding box center [732, 13] width 43 height 14
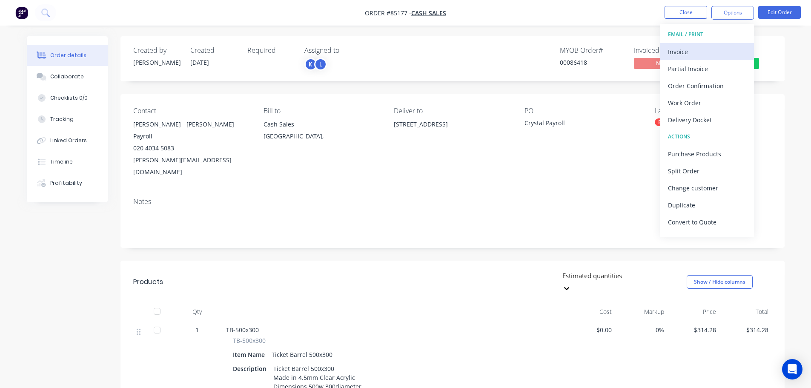
click at [715, 54] on div "Invoice" at bounding box center [707, 52] width 78 height 12
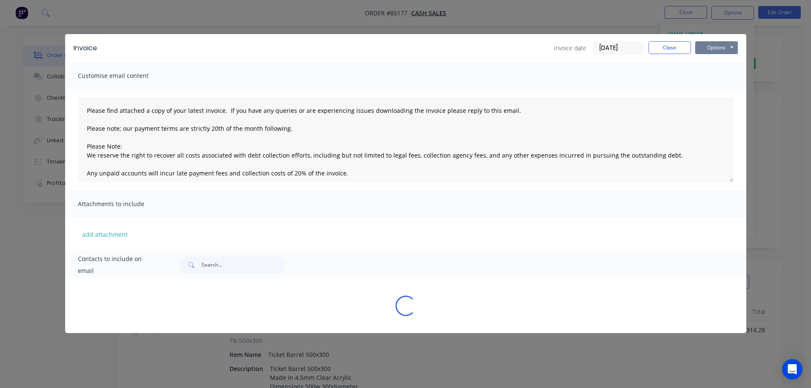
drag, startPoint x: 721, startPoint y: 48, endPoint x: 721, endPoint y: 55, distance: 7.7
click at [721, 48] on button "Options" at bounding box center [716, 47] width 43 height 13
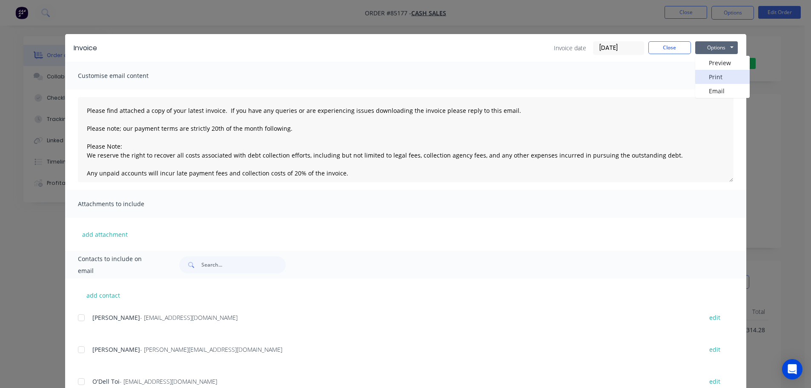
click at [721, 73] on button "Print" at bounding box center [722, 77] width 54 height 14
click at [678, 42] on button "Close" at bounding box center [669, 47] width 43 height 13
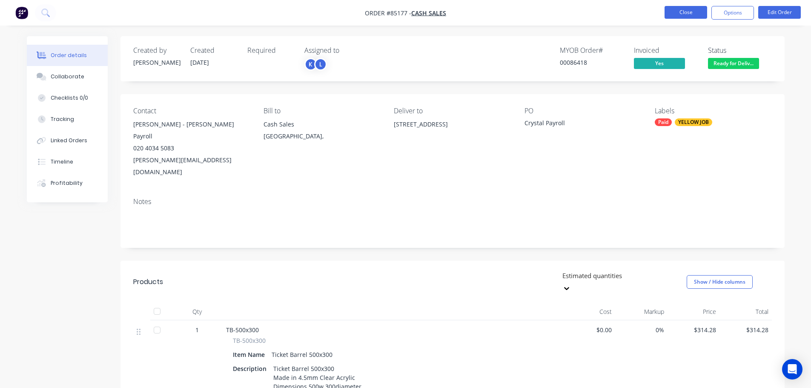
click at [687, 11] on button "Close" at bounding box center [685, 12] width 43 height 13
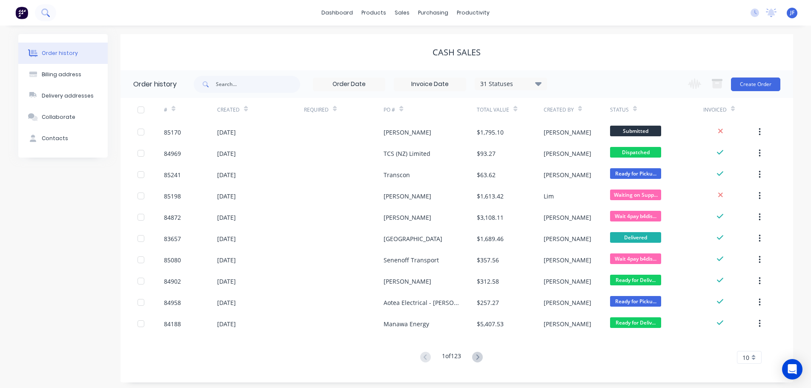
click at [45, 9] on icon at bounding box center [44, 12] width 7 height 7
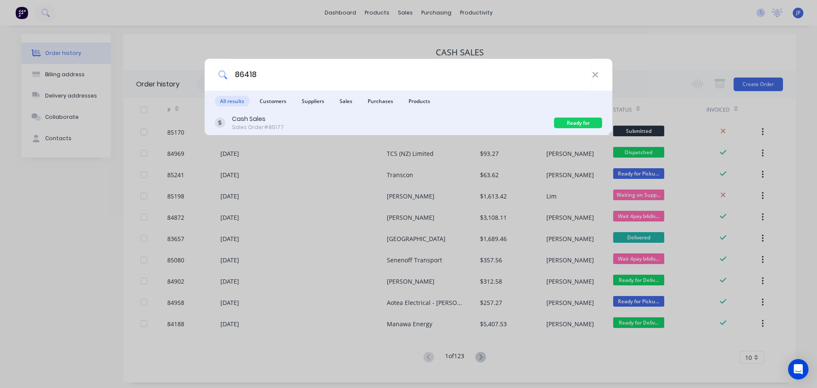
type input "86418"
click at [379, 129] on div "Cash Sales Sales Order #85177" at bounding box center [384, 122] width 339 height 17
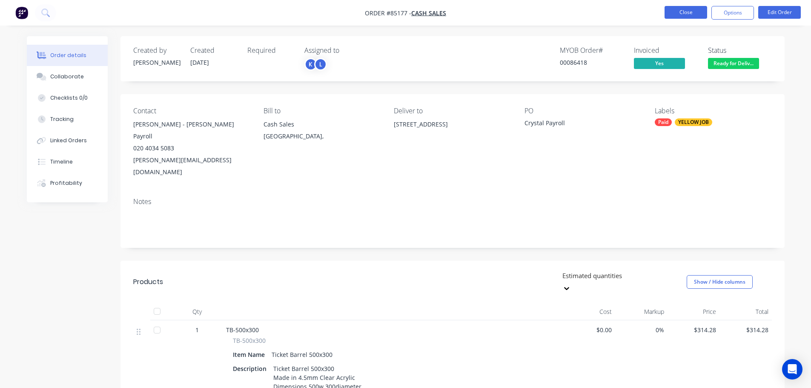
click at [683, 14] on button "Close" at bounding box center [685, 12] width 43 height 13
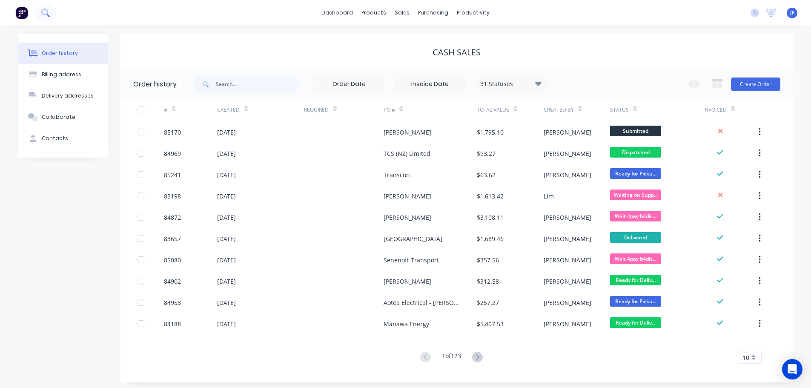
click at [40, 16] on button at bounding box center [45, 12] width 21 height 17
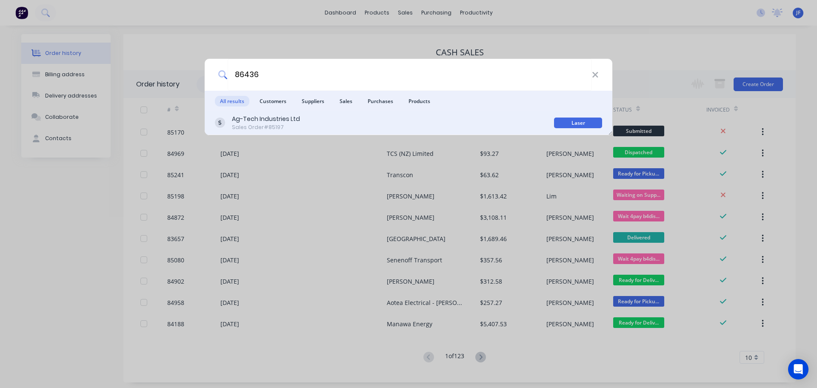
type input "86436"
click at [406, 121] on div "Ag-Tech Industries Ltd Sales Order #85197" at bounding box center [384, 122] width 339 height 17
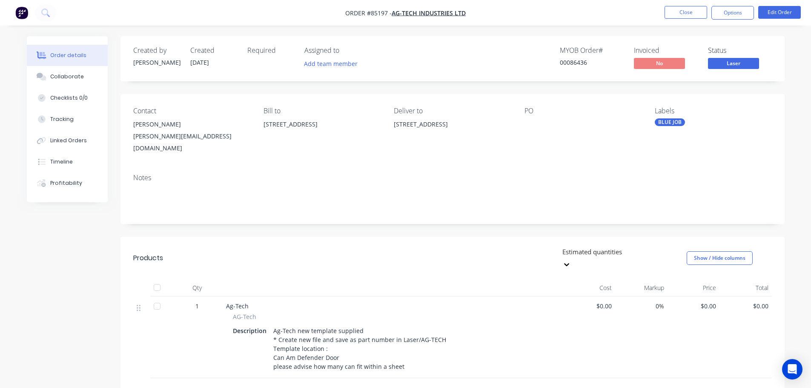
click at [743, 66] on span "Laser" at bounding box center [733, 63] width 51 height 11
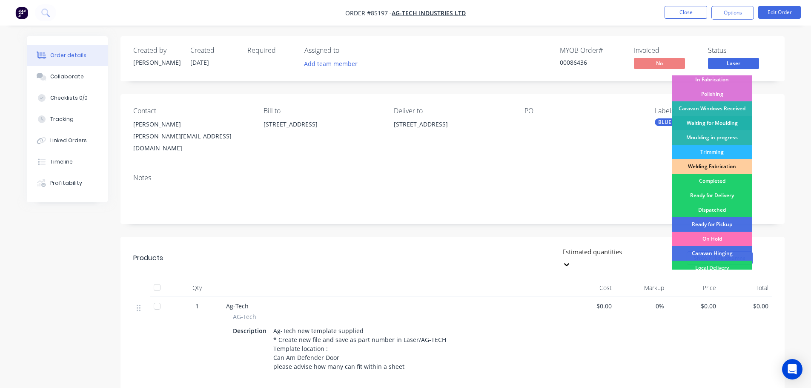
scroll to position [168, 0]
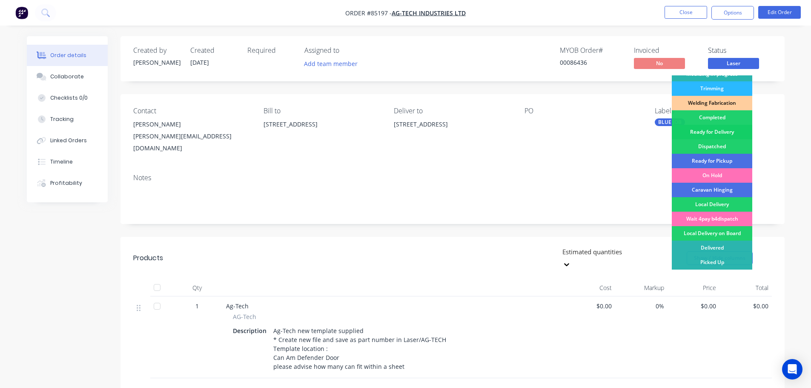
click at [718, 131] on div "Ready for Delivery" at bounding box center [711, 132] width 80 height 14
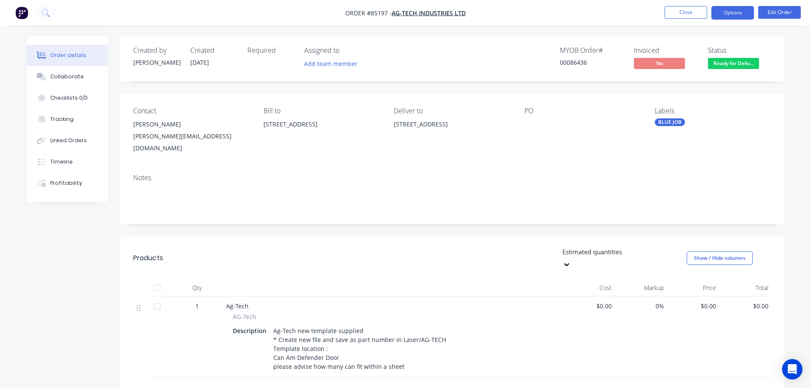
click at [734, 13] on button "Options" at bounding box center [732, 13] width 43 height 14
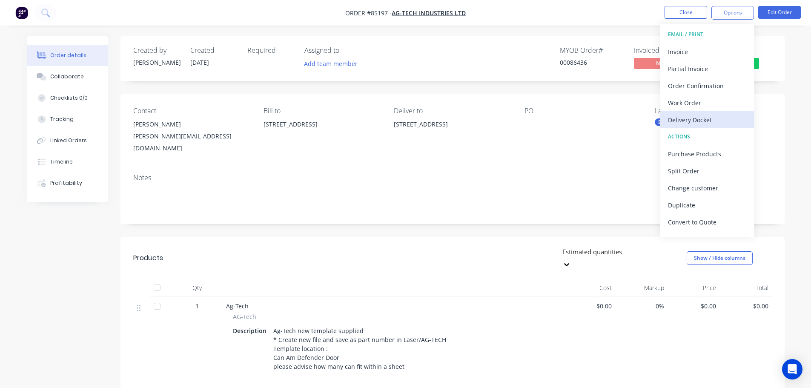
click at [707, 120] on div "Delivery Docket" at bounding box center [707, 120] width 78 height 12
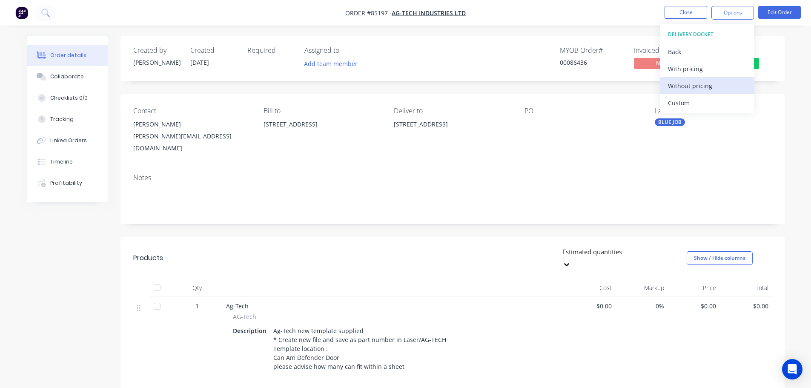
click at [716, 88] on div "Without pricing" at bounding box center [707, 86] width 78 height 12
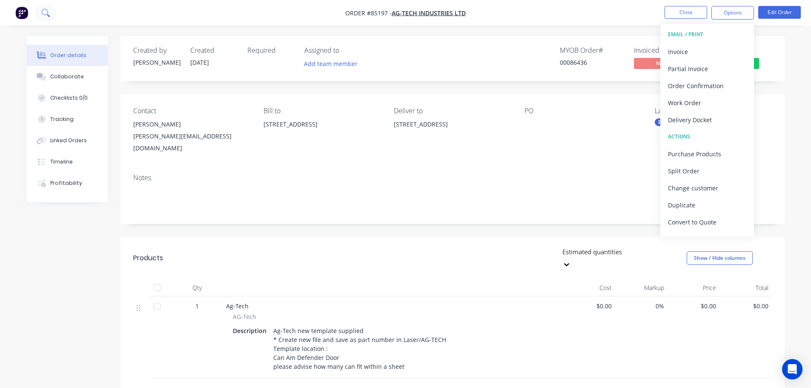
click at [50, 17] on button at bounding box center [45, 12] width 21 height 17
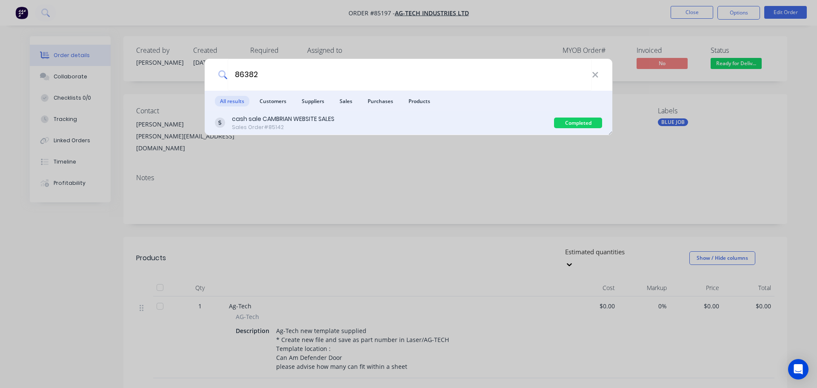
type input "86382"
click at [319, 122] on div "cash sale CAMBRIAN WEBSITE SALES" at bounding box center [283, 118] width 103 height 9
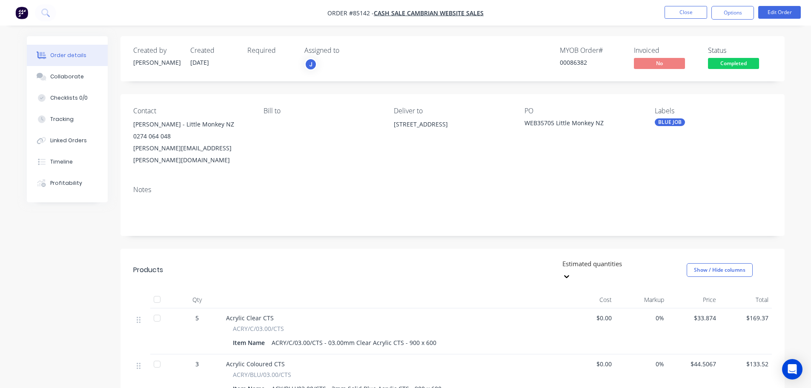
click at [719, 61] on span "Completed" at bounding box center [733, 63] width 51 height 11
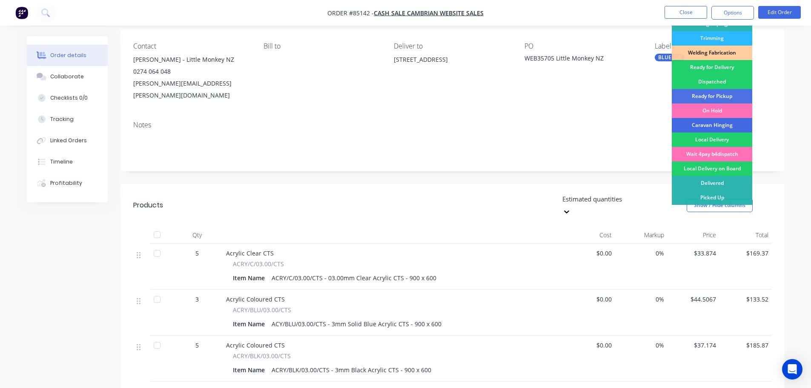
scroll to position [85, 0]
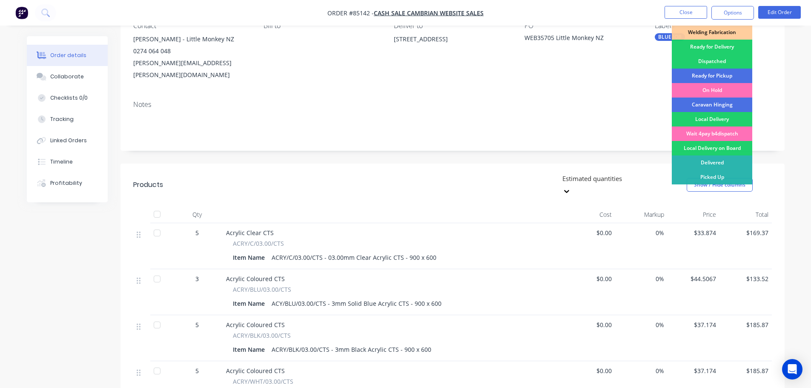
click at [716, 50] on div "Ready for Delivery" at bounding box center [711, 47] width 80 height 14
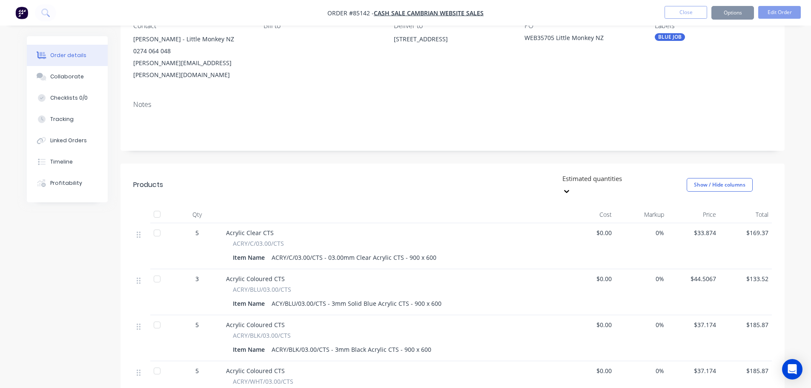
scroll to position [0, 0]
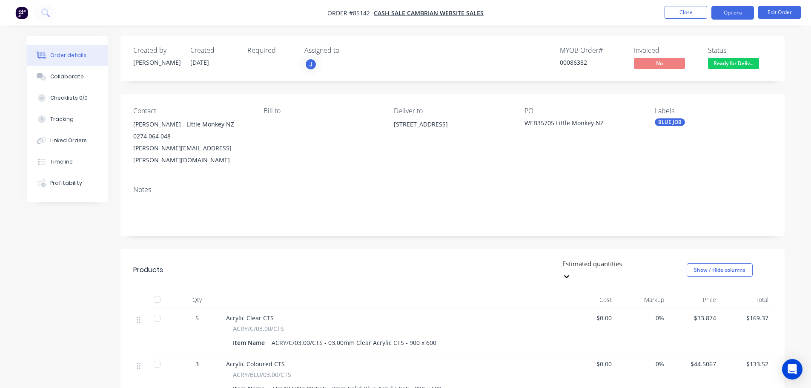
click at [727, 7] on button "Options" at bounding box center [732, 13] width 43 height 14
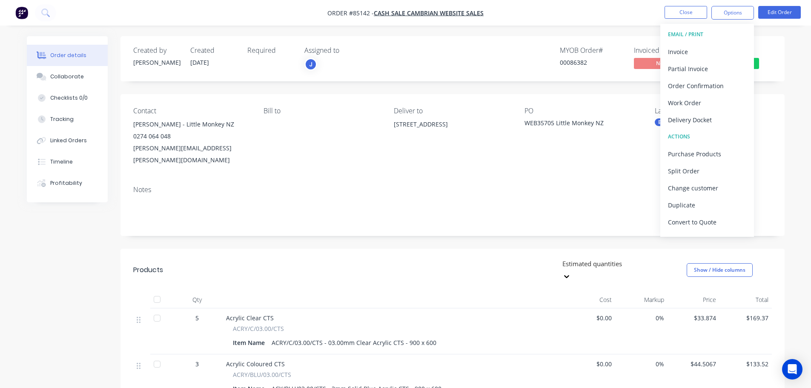
click at [732, 49] on div "Invoice" at bounding box center [707, 52] width 78 height 12
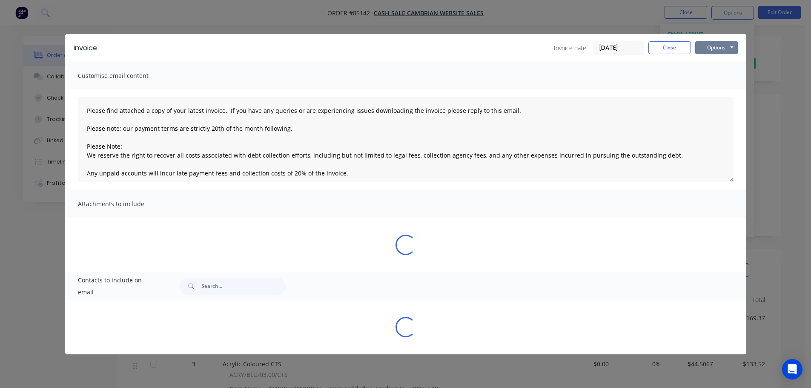
click at [732, 49] on button "Options" at bounding box center [716, 47] width 43 height 13
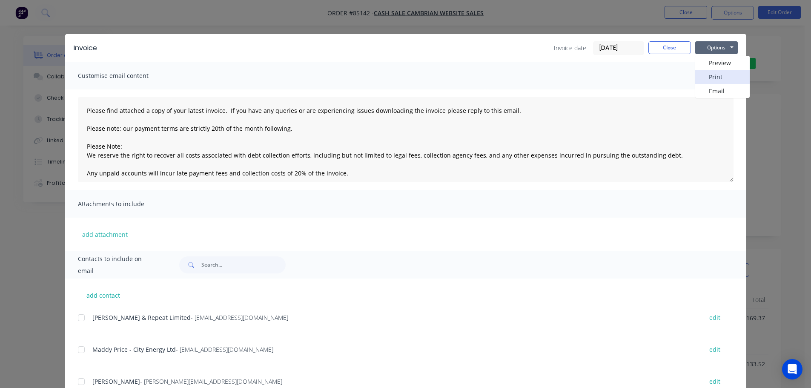
click at [725, 77] on button "Print" at bounding box center [722, 77] width 54 height 14
click at [41, 16] on div "Invoice Invoice date 13/10/25 Close Options Preview Print Email Customise email…" at bounding box center [405, 194] width 811 height 388
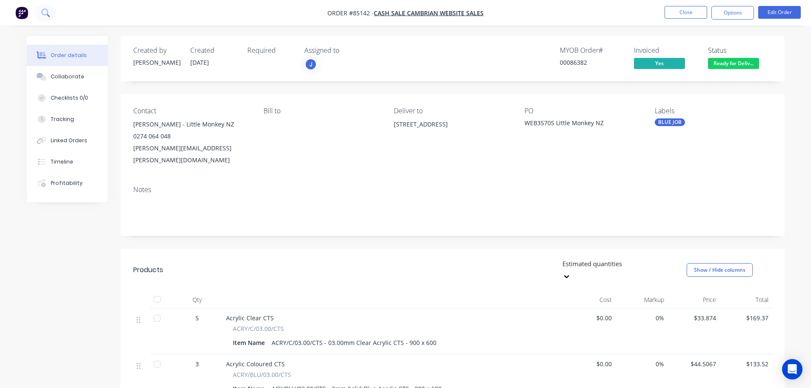
click at [45, 15] on icon at bounding box center [44, 12] width 7 height 7
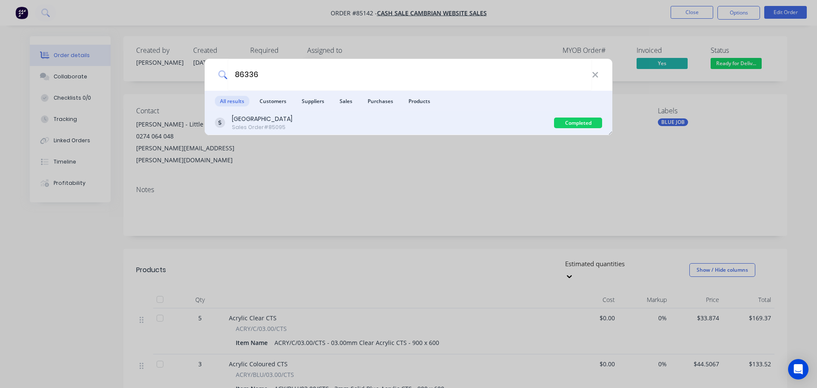
type input "86336"
click at [287, 121] on div "Rangitoto College Sales Order #85095" at bounding box center [384, 122] width 339 height 17
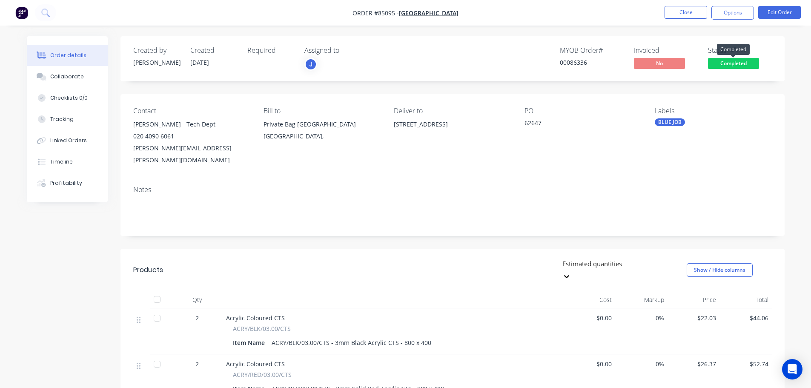
click at [738, 62] on span "Completed" at bounding box center [733, 63] width 51 height 11
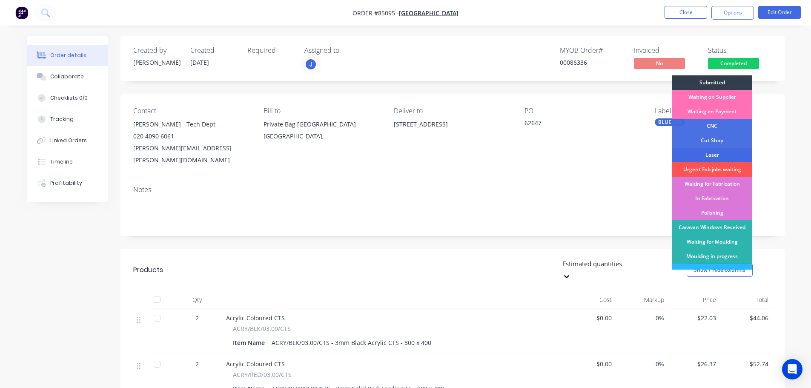
scroll to position [168, 0]
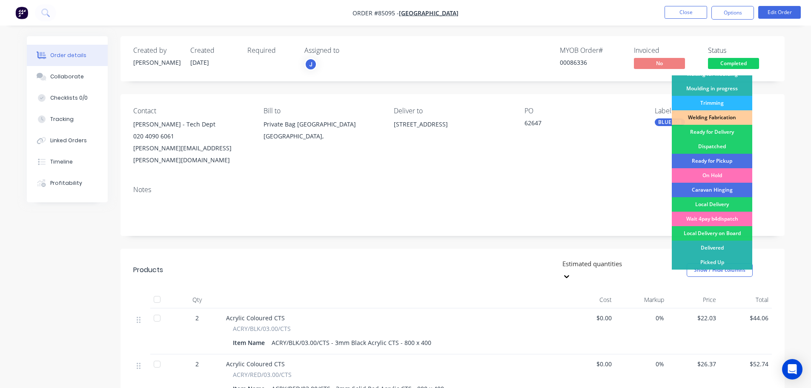
drag, startPoint x: 727, startPoint y: 132, endPoint x: 728, endPoint y: 125, distance: 6.9
click at [727, 131] on div "Ready for Delivery" at bounding box center [711, 132] width 80 height 14
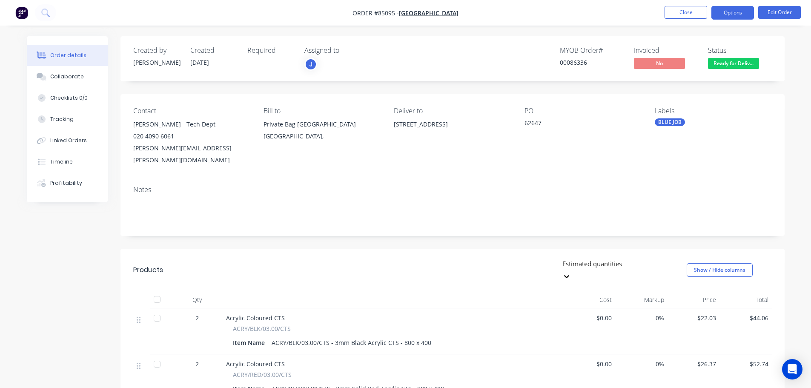
click at [739, 17] on button "Options" at bounding box center [732, 13] width 43 height 14
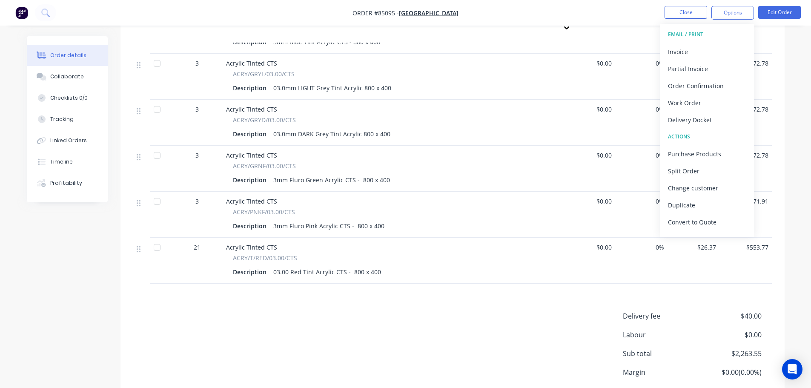
scroll to position [834, 0]
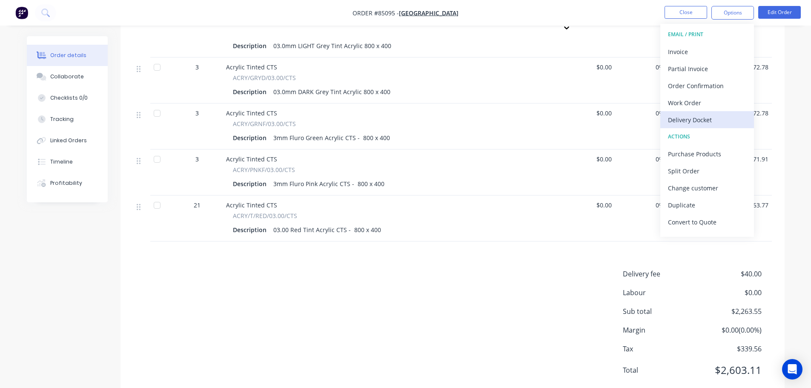
click at [699, 117] on div "Delivery Docket" at bounding box center [707, 120] width 78 height 12
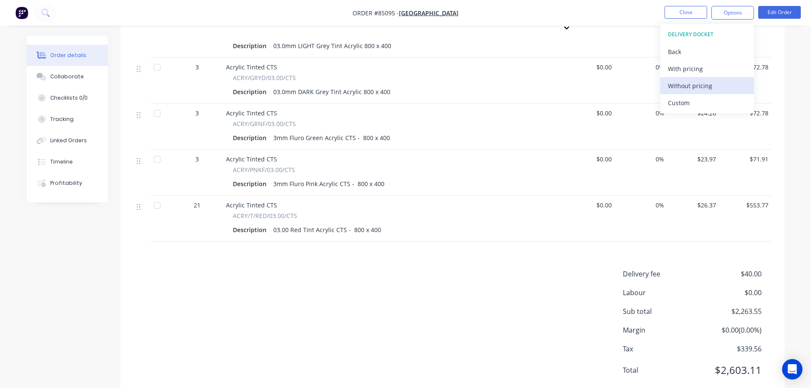
click at [703, 89] on div "Without pricing" at bounding box center [707, 86] width 78 height 12
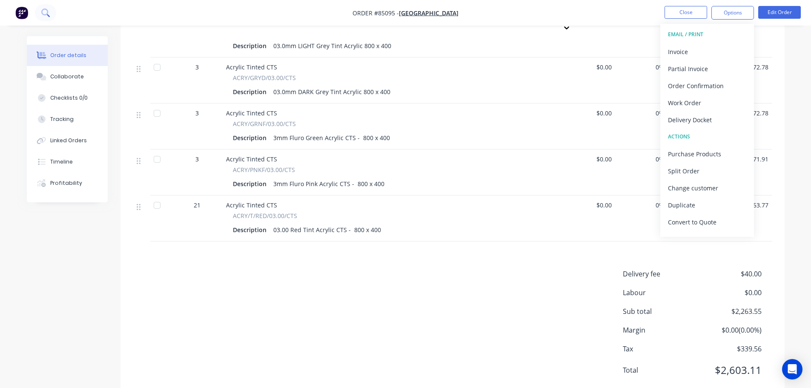
click at [44, 9] on icon at bounding box center [45, 13] width 8 height 8
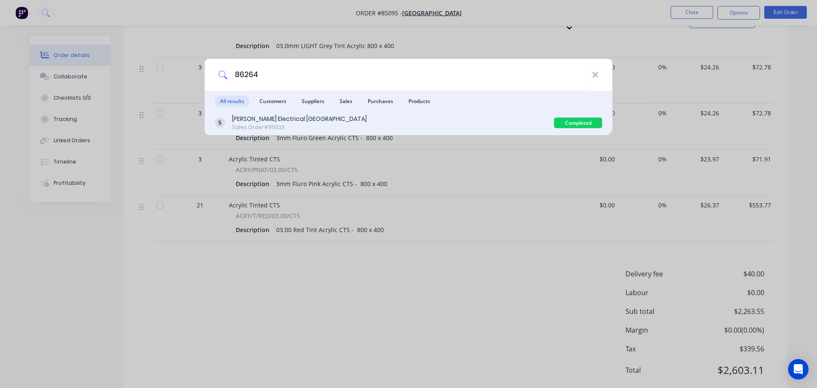
type input "86264"
click at [516, 123] on div "Scott Electrical Wairau Valley Sales Order #85023" at bounding box center [384, 122] width 339 height 17
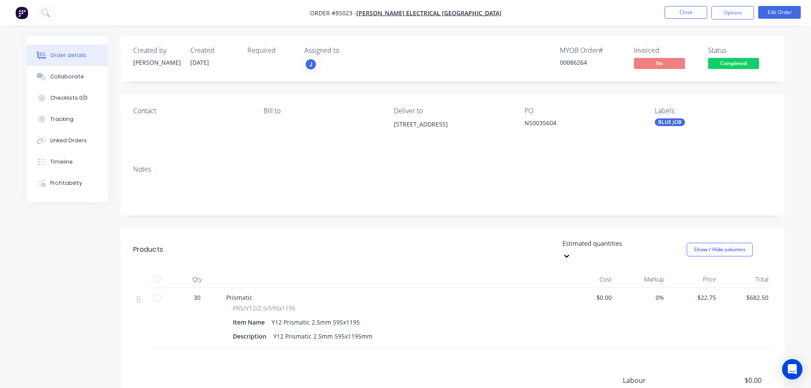
click at [753, 66] on span "Completed" at bounding box center [733, 63] width 51 height 11
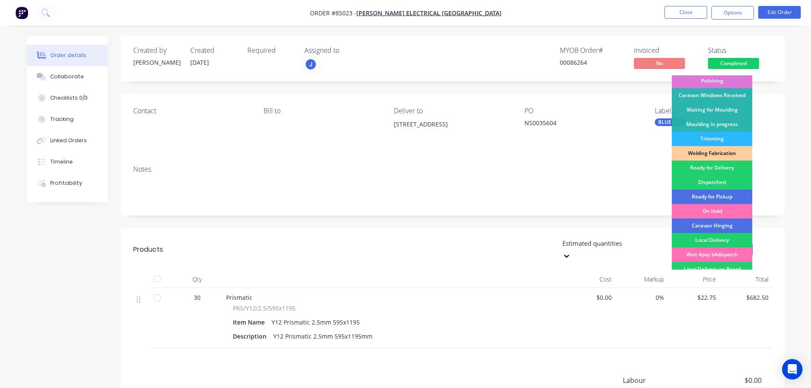
scroll to position [168, 0]
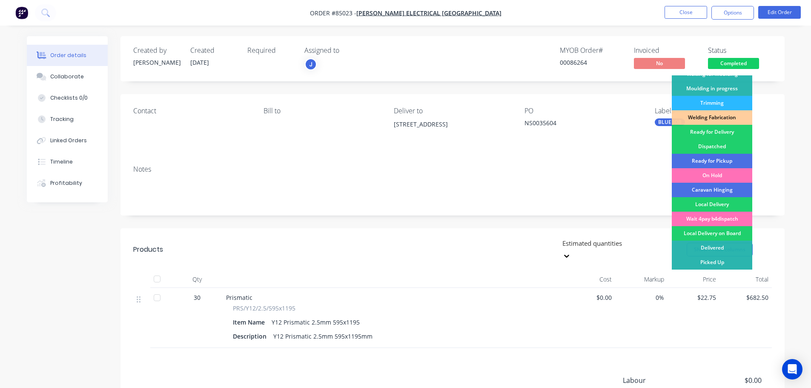
click at [738, 134] on div "Ready for Delivery" at bounding box center [711, 132] width 80 height 14
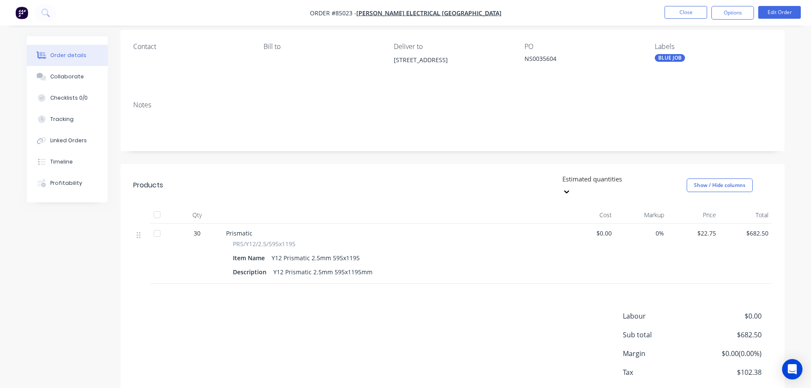
scroll to position [100, 0]
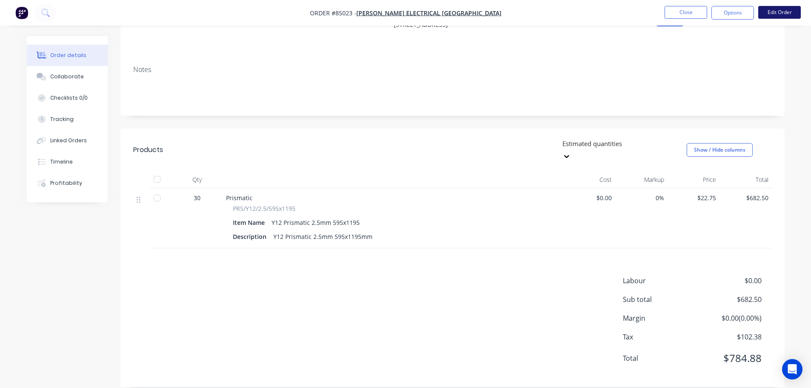
click at [768, 13] on button "Edit Order" at bounding box center [779, 12] width 43 height 13
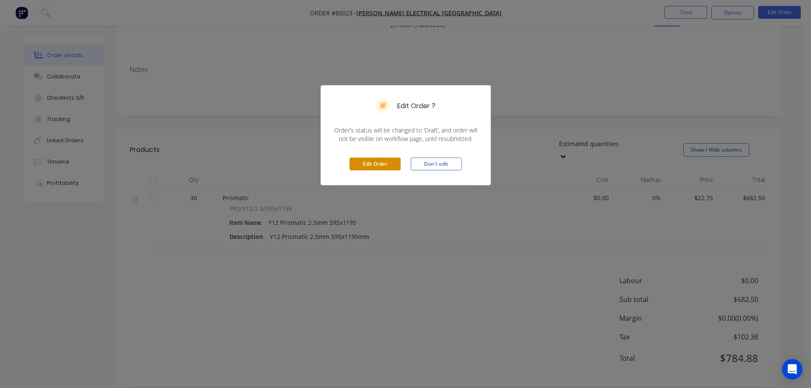
click at [374, 166] on button "Edit Order" at bounding box center [374, 163] width 51 height 13
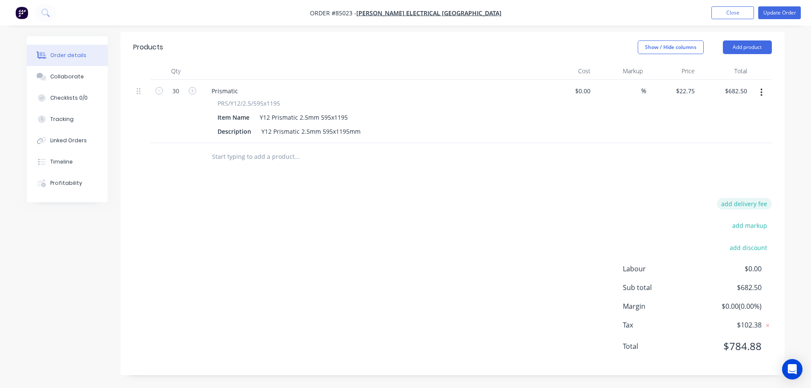
click at [729, 205] on button "add delivery fee" at bounding box center [743, 203] width 55 height 11
type input "40"
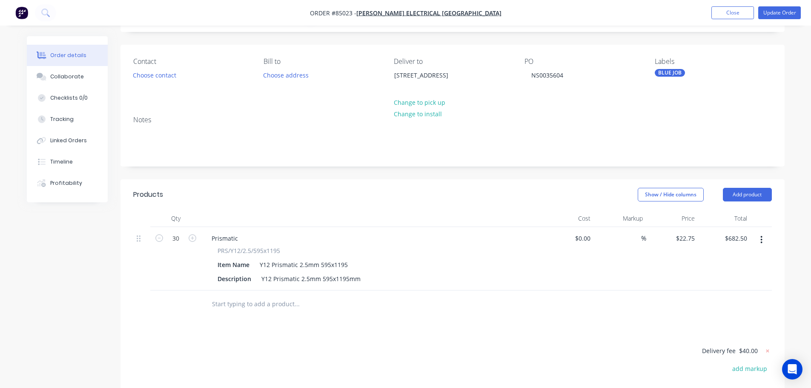
scroll to position [0, 0]
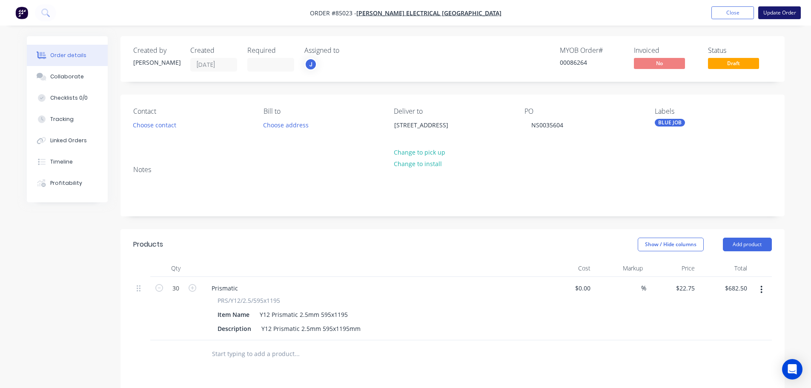
click at [775, 14] on button "Update Order" at bounding box center [779, 12] width 43 height 13
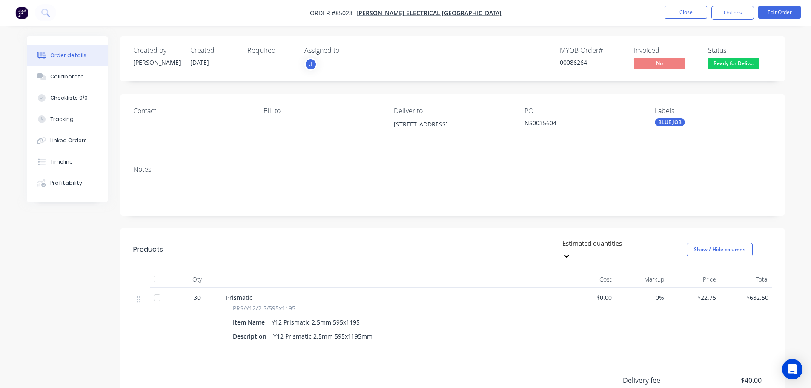
click at [736, 6] on nav "Order #85023 - Scott Electrical Wairau Valley Close Options Edit Order" at bounding box center [405, 13] width 811 height 26
click at [734, 17] on button "Options" at bounding box center [732, 13] width 43 height 14
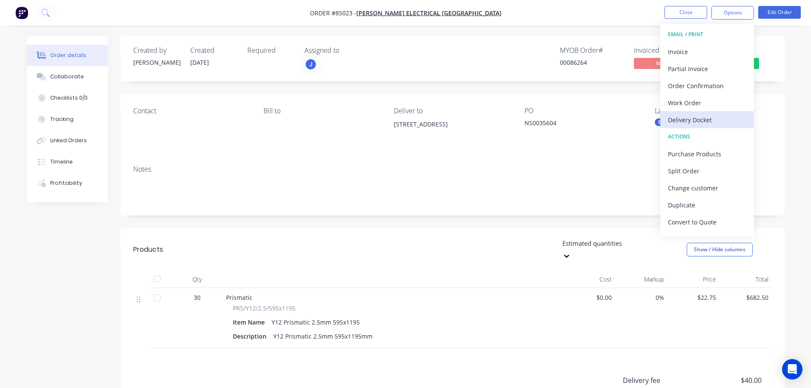
click at [696, 123] on div "Delivery Docket" at bounding box center [707, 120] width 78 height 12
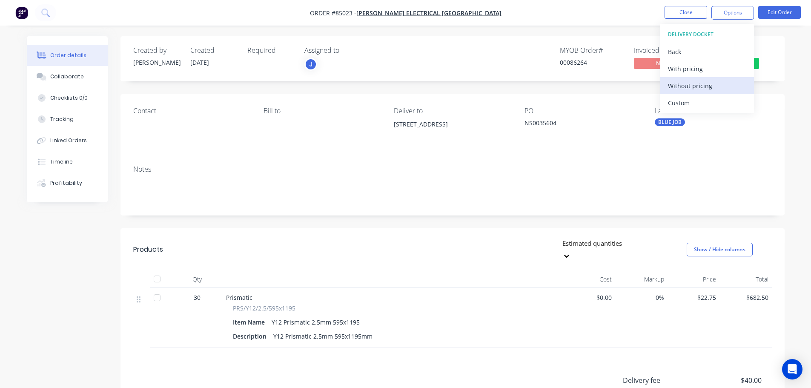
click at [699, 91] on div "Without pricing" at bounding box center [707, 86] width 78 height 12
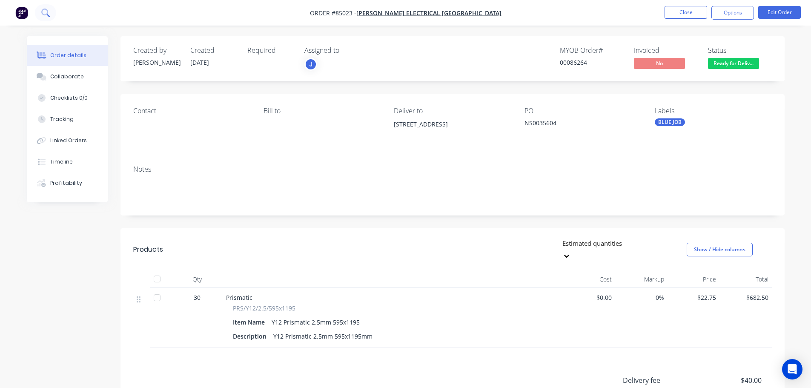
click at [47, 10] on icon at bounding box center [44, 12] width 7 height 7
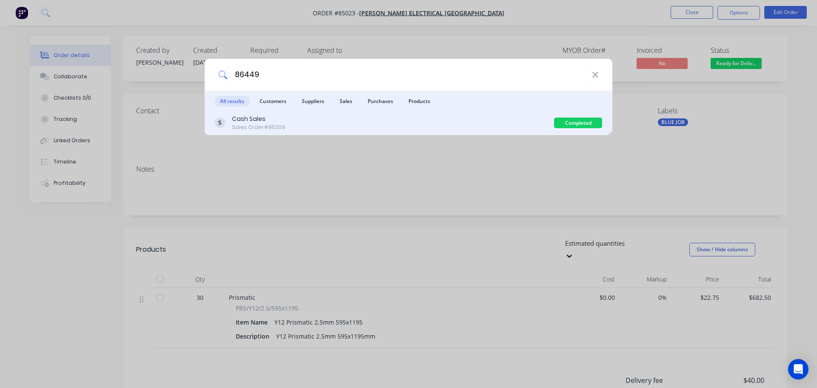
type input "86449"
click at [475, 125] on div "Cash Sales Sales Order #85209" at bounding box center [384, 122] width 339 height 17
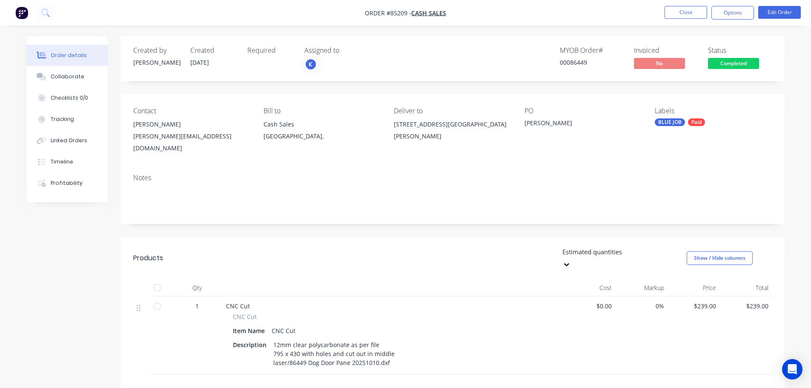
click at [720, 64] on span "Completed" at bounding box center [733, 63] width 51 height 11
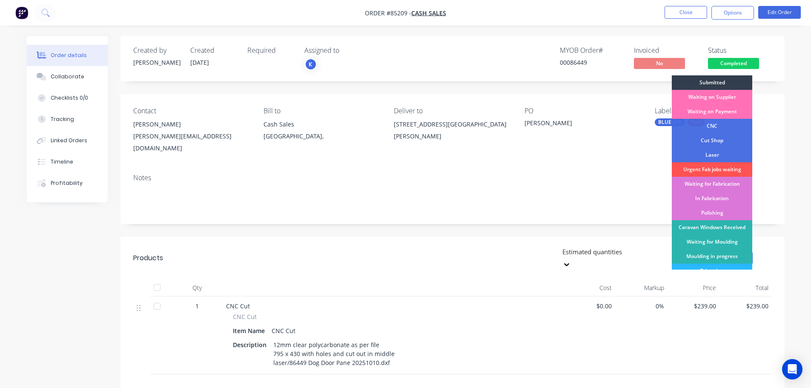
scroll to position [168, 0]
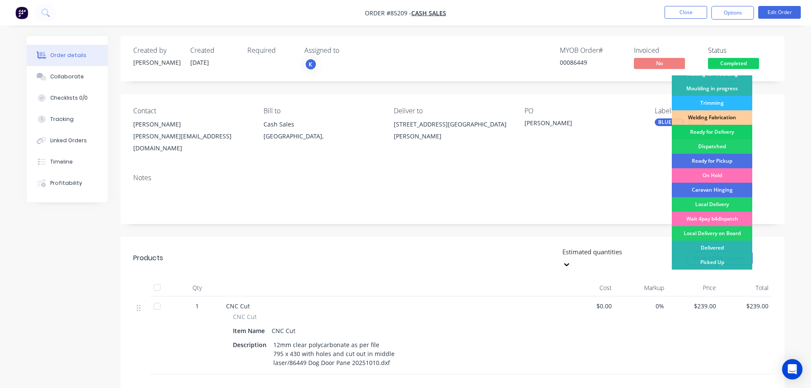
click at [701, 136] on div "Ready for Delivery" at bounding box center [711, 132] width 80 height 14
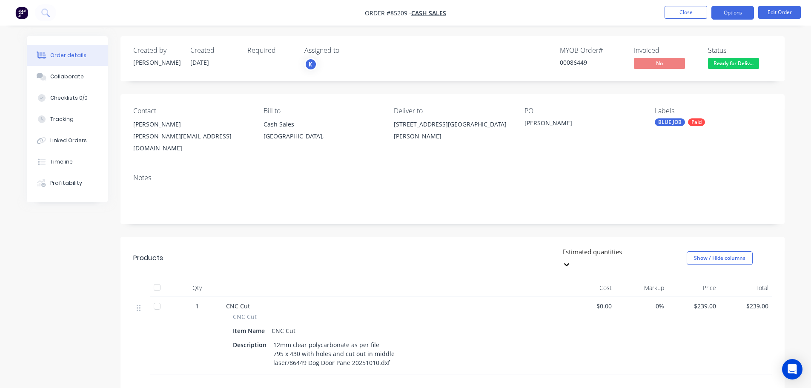
click at [723, 11] on button "Options" at bounding box center [732, 13] width 43 height 14
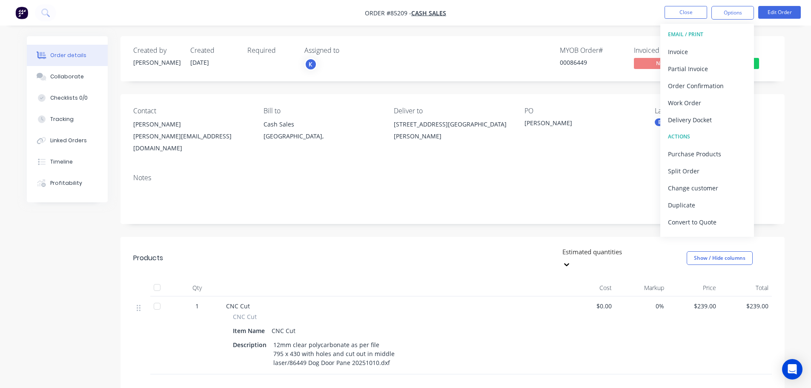
click at [708, 43] on button "EMAIL / PRINT" at bounding box center [707, 34] width 94 height 17
click at [708, 49] on div "Invoice" at bounding box center [707, 52] width 78 height 12
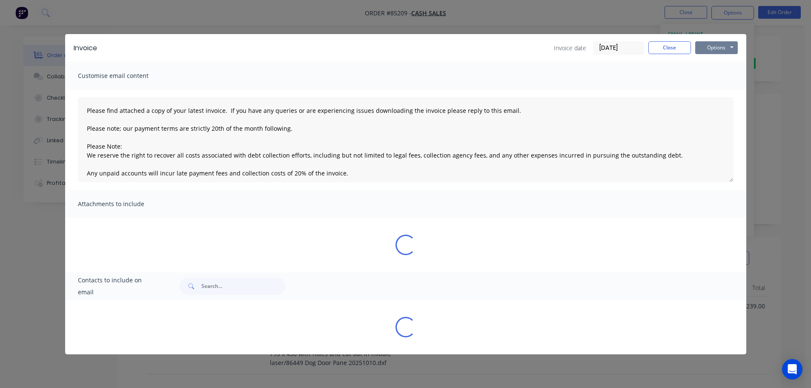
click at [713, 46] on button "Options" at bounding box center [716, 47] width 43 height 13
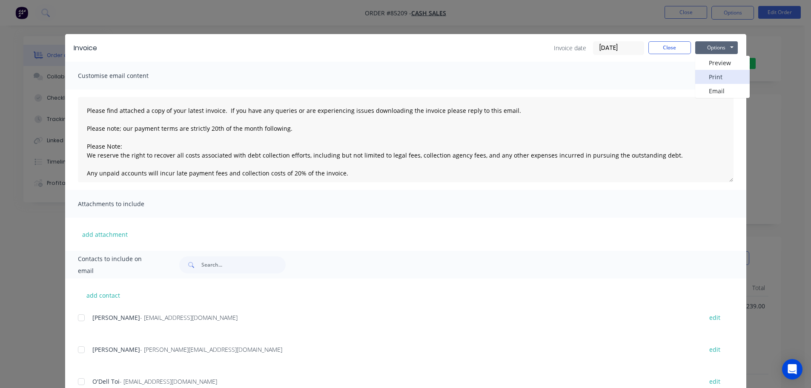
click at [714, 71] on button "Print" at bounding box center [722, 77] width 54 height 14
click at [108, 20] on div "Invoice Invoice date 13/10/25 Close Options Preview Print Email Customise email…" at bounding box center [405, 194] width 811 height 388
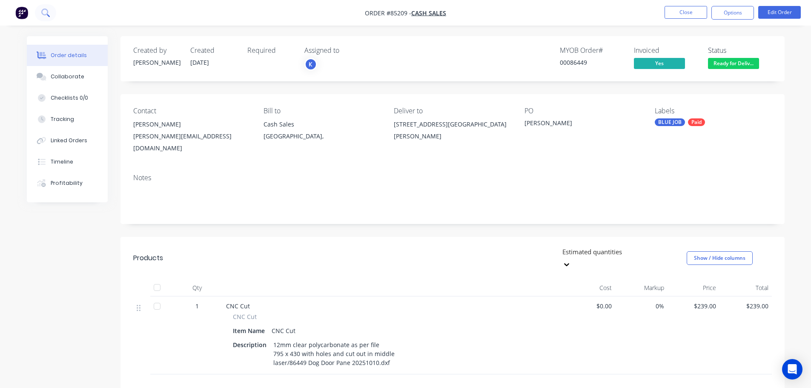
click at [46, 11] on icon at bounding box center [45, 13] width 8 height 8
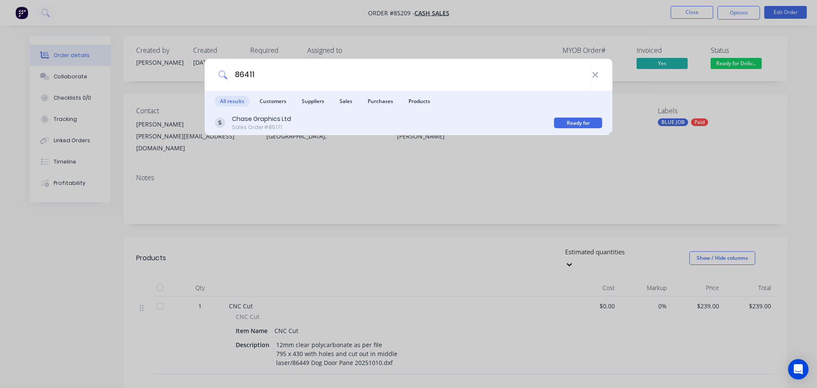
type input "86411"
click at [508, 127] on div "Chase Graphics Ltd Sales Order #85171" at bounding box center [384, 122] width 339 height 17
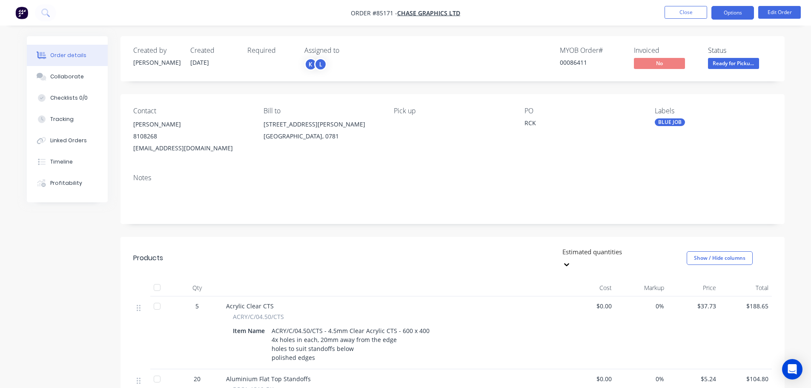
click at [724, 11] on button "Options" at bounding box center [732, 13] width 43 height 14
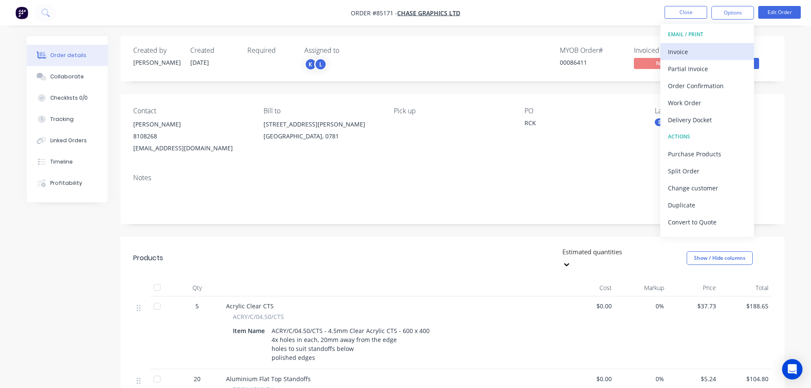
click at [705, 48] on div "Invoice" at bounding box center [707, 52] width 78 height 12
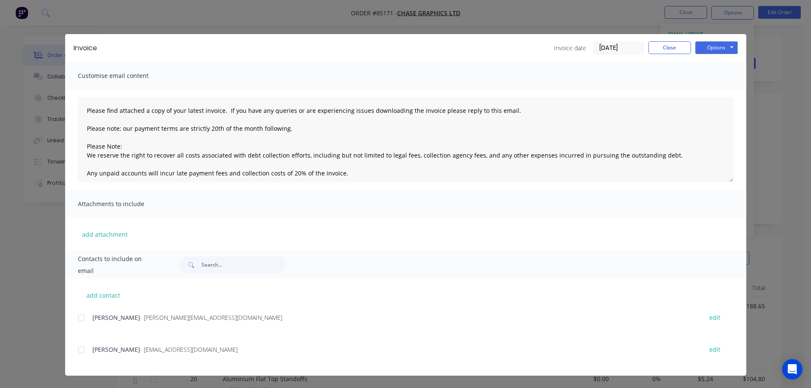
click at [87, 349] on div at bounding box center [81, 349] width 17 height 17
drag, startPoint x: 719, startPoint y: 47, endPoint x: 720, endPoint y: 52, distance: 4.7
click at [720, 47] on button "Options" at bounding box center [716, 47] width 43 height 13
click at [722, 86] on button "Email" at bounding box center [722, 91] width 54 height 14
click at [677, 56] on div "Invoice Invoice date 13/10/25 Close Options Preview Print Email" at bounding box center [405, 48] width 681 height 28
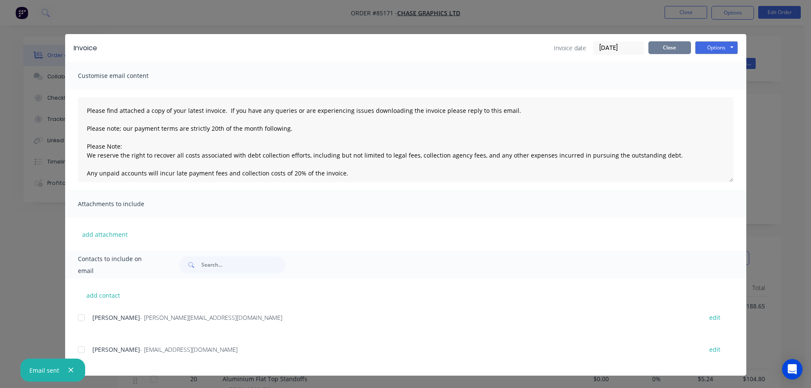
click at [676, 48] on button "Close" at bounding box center [669, 47] width 43 height 13
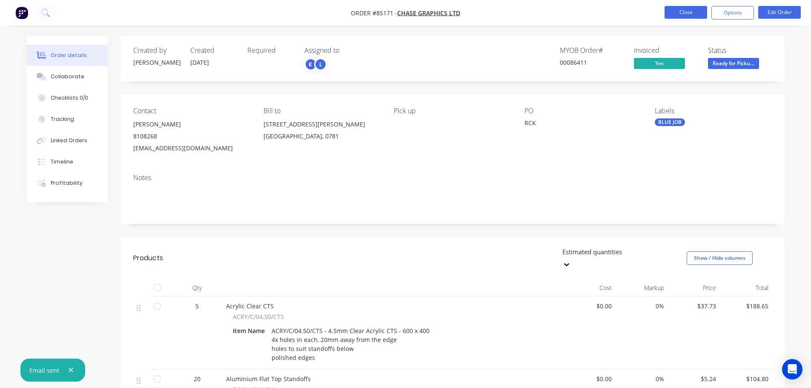
click at [693, 13] on button "Close" at bounding box center [685, 12] width 43 height 13
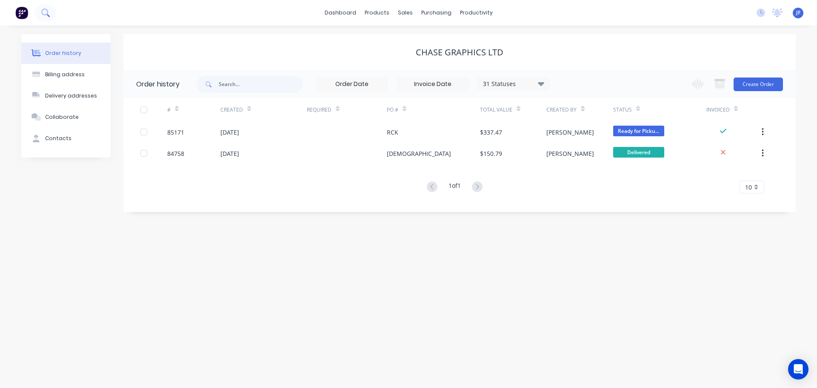
click at [47, 14] on icon at bounding box center [44, 12] width 7 height 7
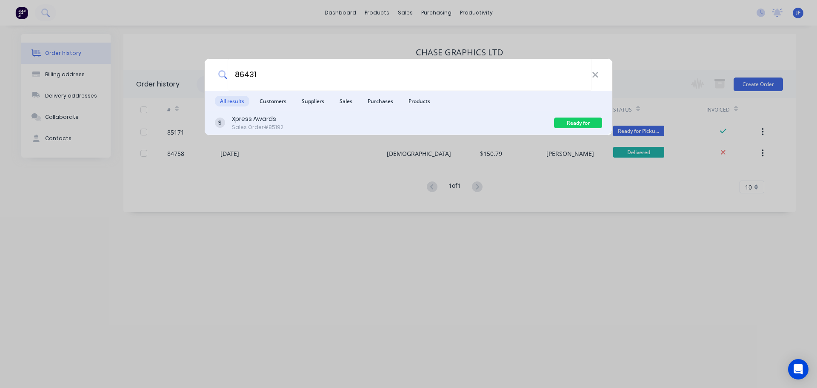
type input "86431"
click at [367, 119] on div "Xpress Awards Sales Order #85192" at bounding box center [384, 122] width 339 height 17
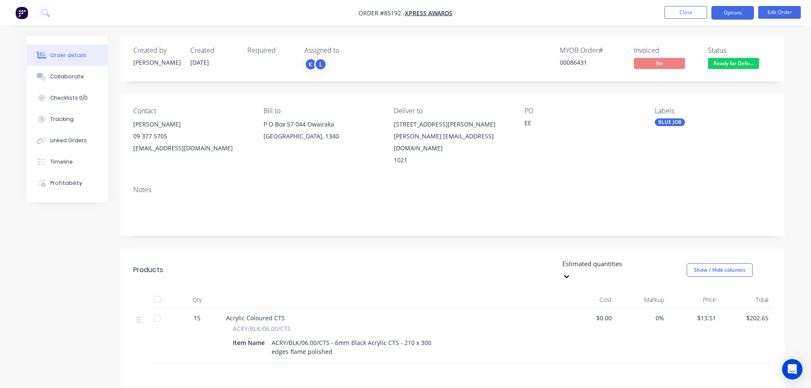
click at [742, 6] on button "Options" at bounding box center [732, 13] width 43 height 14
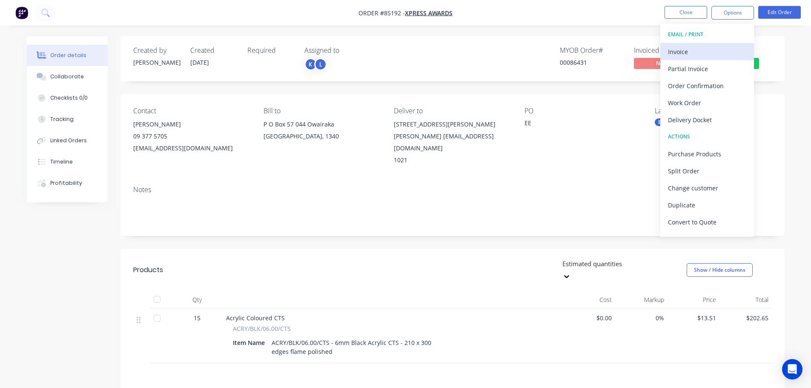
click at [713, 49] on div "Invoice" at bounding box center [707, 52] width 78 height 12
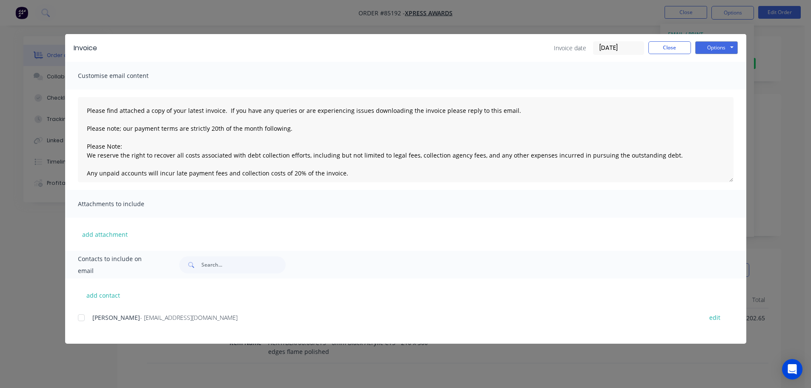
click at [79, 316] on div at bounding box center [81, 317] width 17 height 17
drag, startPoint x: 705, startPoint y: 45, endPoint x: 706, endPoint y: 50, distance: 5.1
click at [706, 45] on button "Options" at bounding box center [716, 47] width 43 height 13
click at [707, 87] on button "Email" at bounding box center [722, 91] width 54 height 14
drag, startPoint x: 33, startPoint y: 26, endPoint x: 40, endPoint y: 17, distance: 10.9
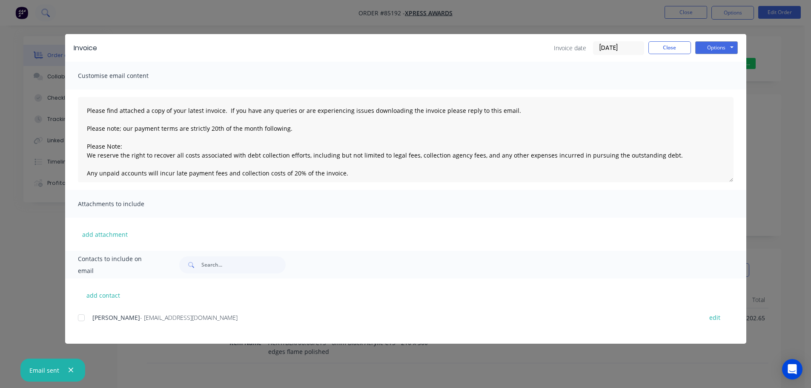
click at [33, 26] on div "Invoice Invoice date 13/10/25 Close Options Preview Print Email Customise email…" at bounding box center [405, 194] width 811 height 388
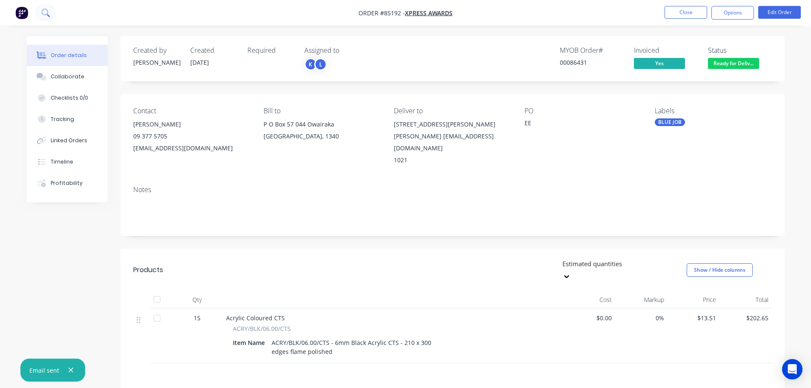
click at [40, 17] on button at bounding box center [45, 12] width 21 height 17
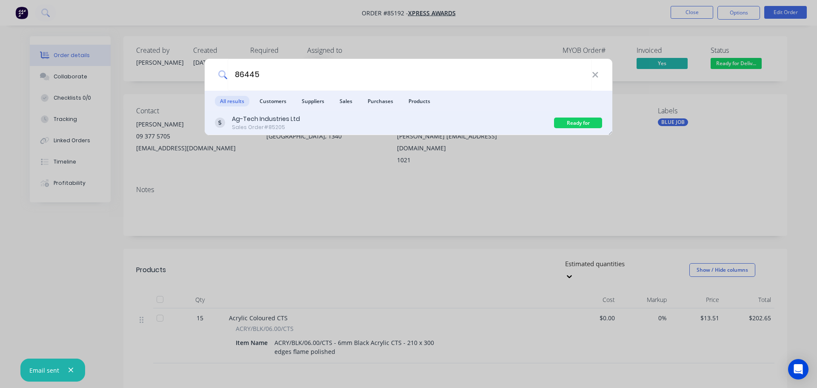
type input "86445"
click at [537, 117] on div "Ag-Tech Industries Ltd Sales Order #85205" at bounding box center [384, 122] width 339 height 17
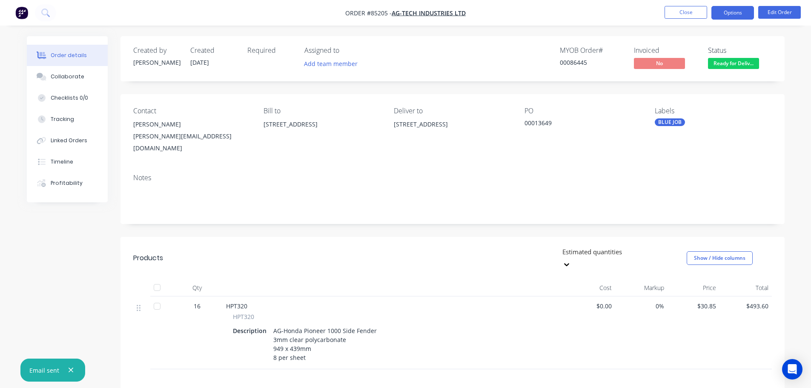
click at [743, 10] on button "Options" at bounding box center [732, 13] width 43 height 14
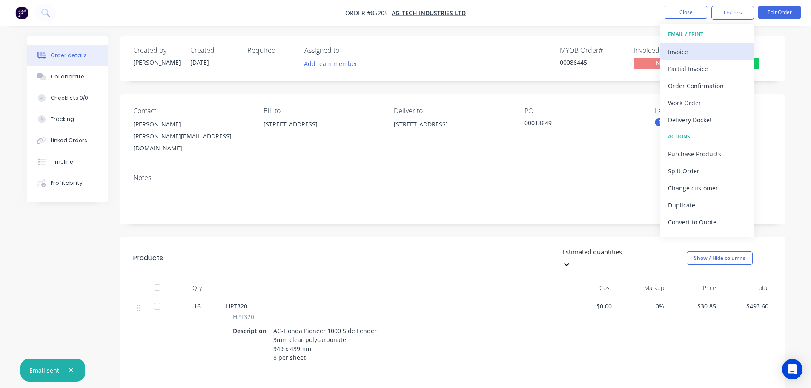
click at [716, 49] on div "Invoice" at bounding box center [707, 52] width 78 height 12
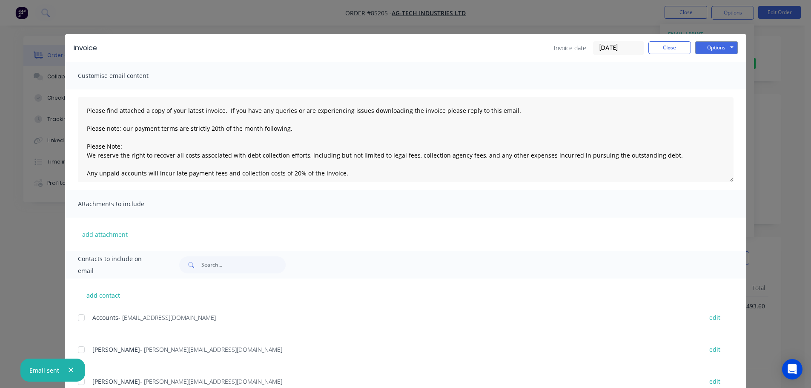
scroll to position [31, 0]
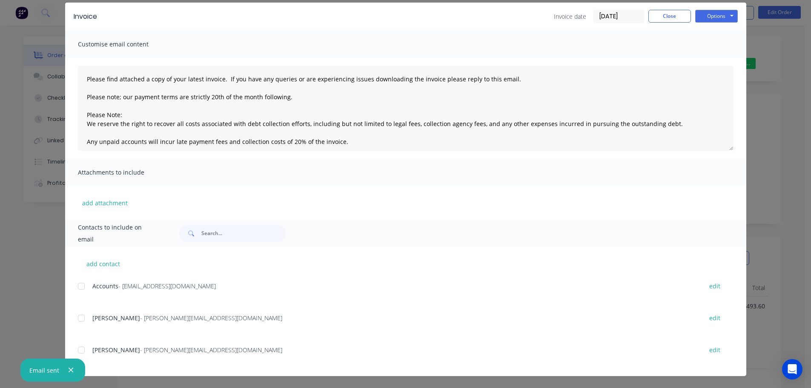
click at [77, 287] on div at bounding box center [81, 285] width 17 height 17
drag, startPoint x: 720, startPoint y: 12, endPoint x: 721, endPoint y: 23, distance: 10.7
click at [719, 13] on button "Options" at bounding box center [716, 16] width 43 height 13
click at [722, 56] on button "Email" at bounding box center [722, 59] width 54 height 14
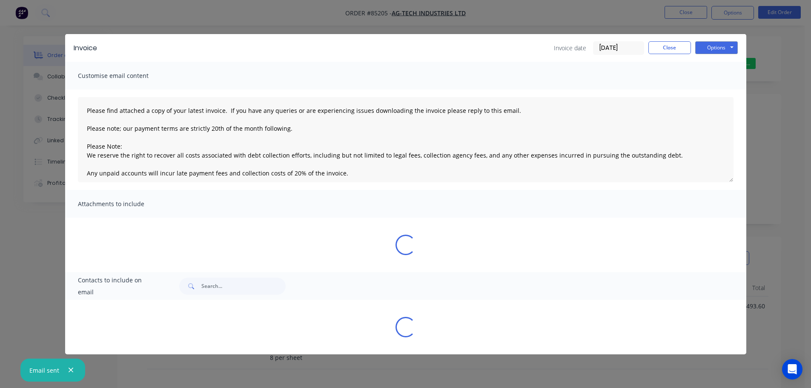
scroll to position [0, 0]
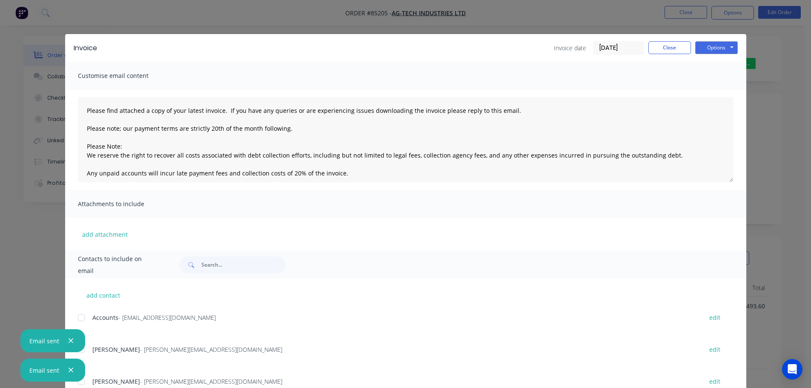
click at [48, 13] on div "Invoice Invoice date 13/10/25 Close Options Preview Print Email Customise email…" at bounding box center [405, 194] width 811 height 388
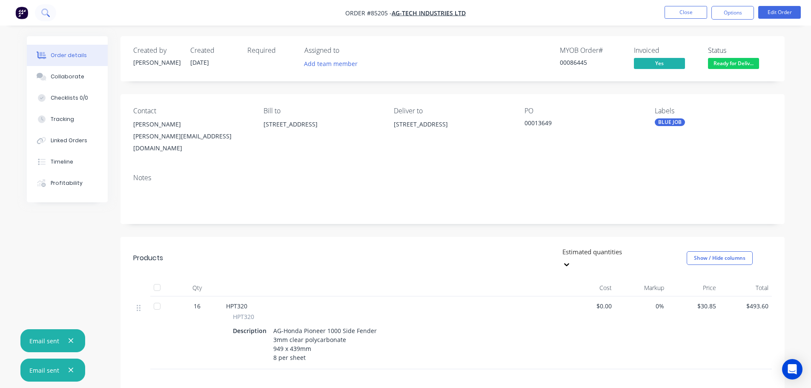
click at [48, 11] on icon at bounding box center [45, 13] width 8 height 8
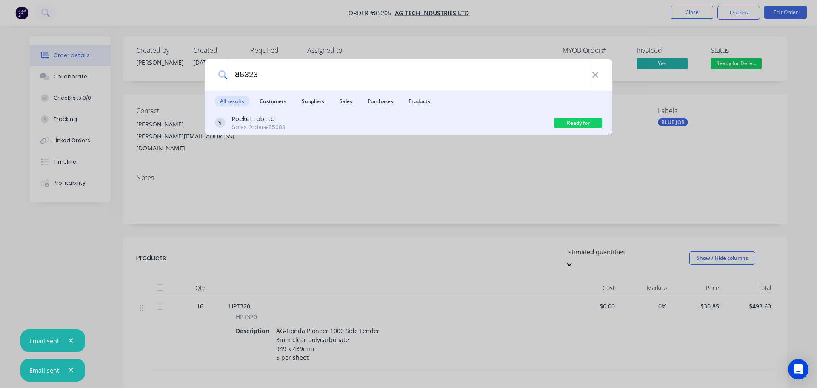
type input "86323"
click at [326, 114] on div "Rocket Lab Ltd Sales Order #85083" at bounding box center [384, 122] width 339 height 17
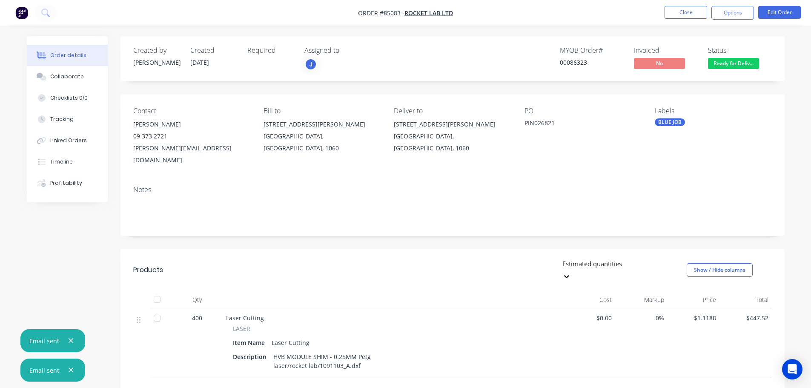
click at [745, 5] on nav "Order #85083 - Rocket Lab Ltd Close Options Edit Order" at bounding box center [405, 13] width 811 height 26
click at [743, 11] on button "Options" at bounding box center [732, 13] width 43 height 14
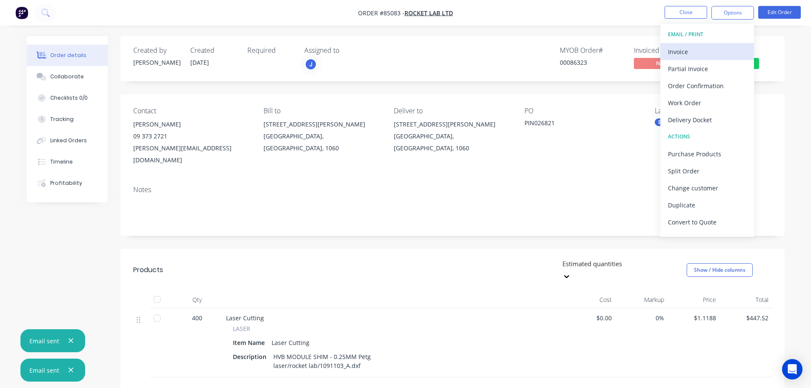
click at [723, 47] on div "Invoice" at bounding box center [707, 52] width 78 height 12
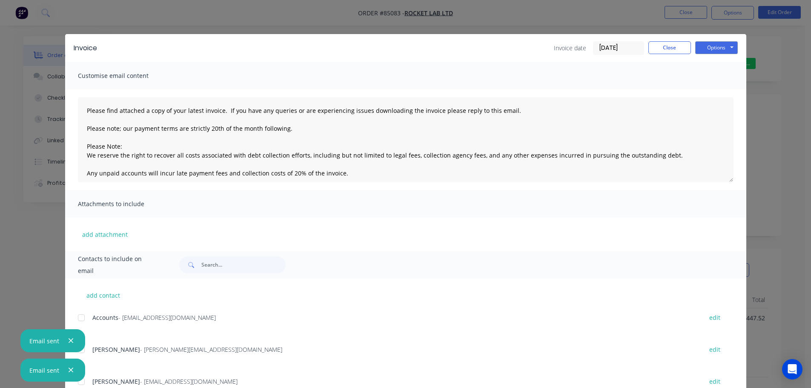
click at [80, 313] on div at bounding box center [81, 317] width 17 height 17
click at [718, 46] on button "Options" at bounding box center [716, 47] width 43 height 13
click at [718, 94] on button "Email" at bounding box center [722, 91] width 54 height 14
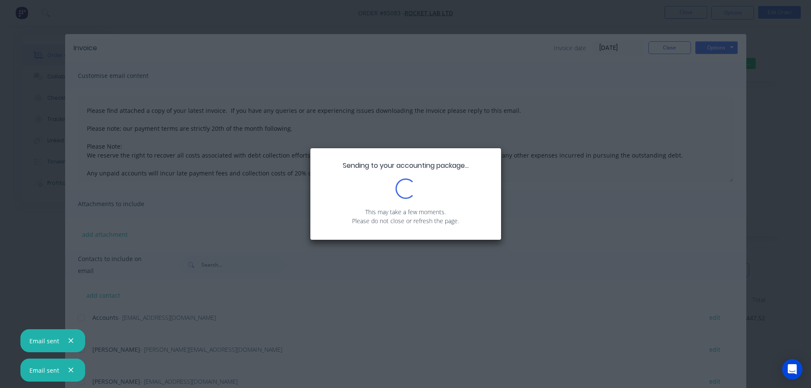
click at [68, 365] on button "button" at bounding box center [71, 370] width 11 height 11
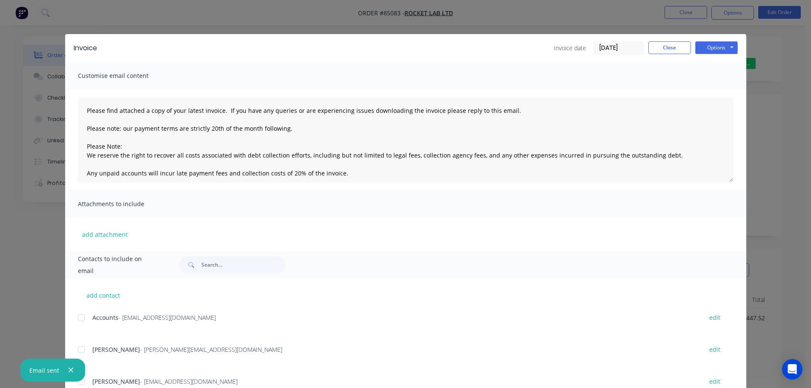
click at [668, 40] on div "Invoice Invoice date 13/10/25 Close Options Preview Print Email" at bounding box center [405, 48] width 681 height 28
click at [668, 44] on button "Close" at bounding box center [669, 47] width 43 height 13
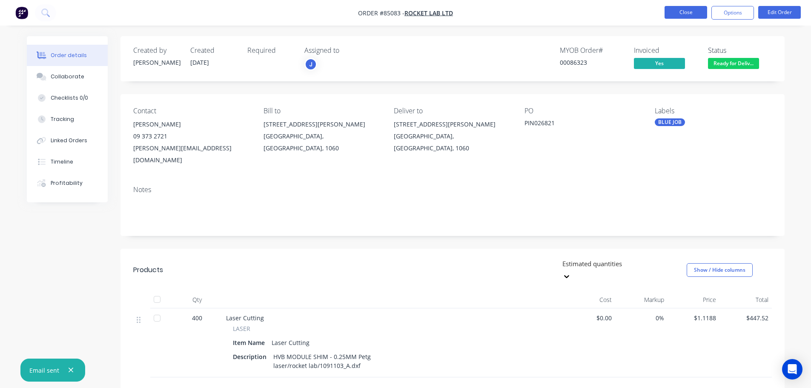
click at [680, 15] on button "Close" at bounding box center [685, 12] width 43 height 13
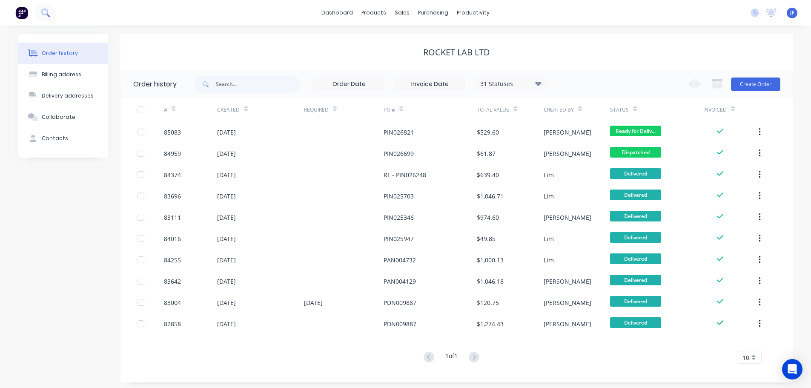
click at [49, 20] on button at bounding box center [45, 12] width 21 height 17
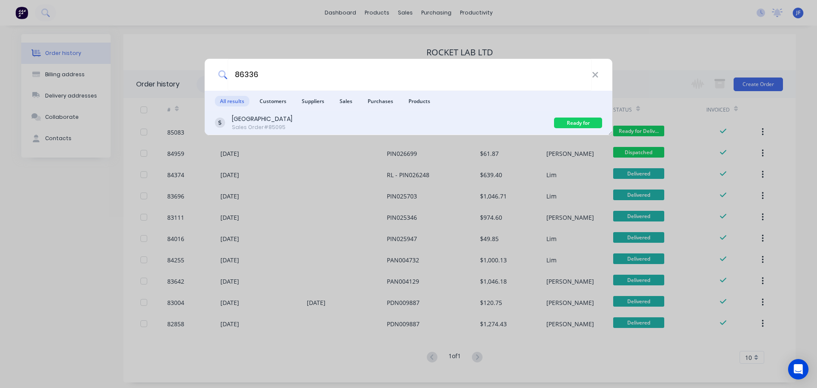
type input "86336"
click at [381, 126] on div "Rangitoto College Sales Order #85095" at bounding box center [384, 122] width 339 height 17
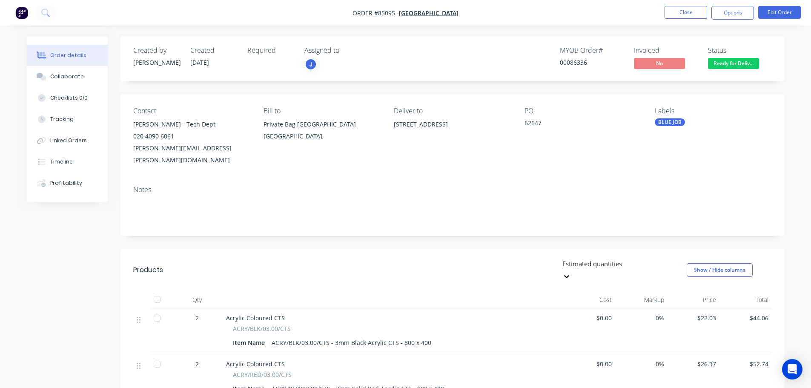
click at [721, 65] on span "Ready for Deliv..." at bounding box center [733, 63] width 51 height 11
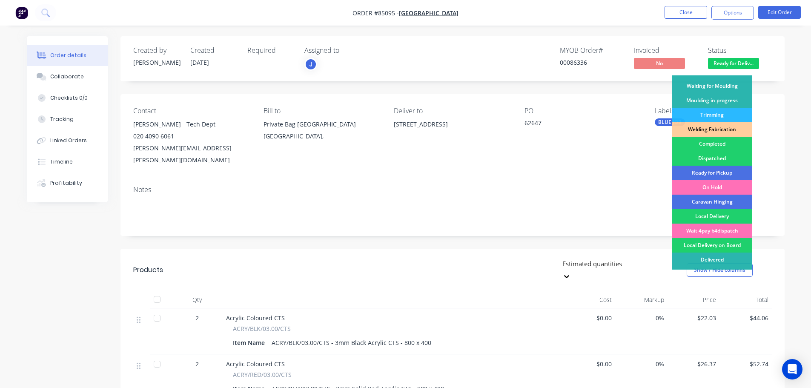
scroll to position [168, 0]
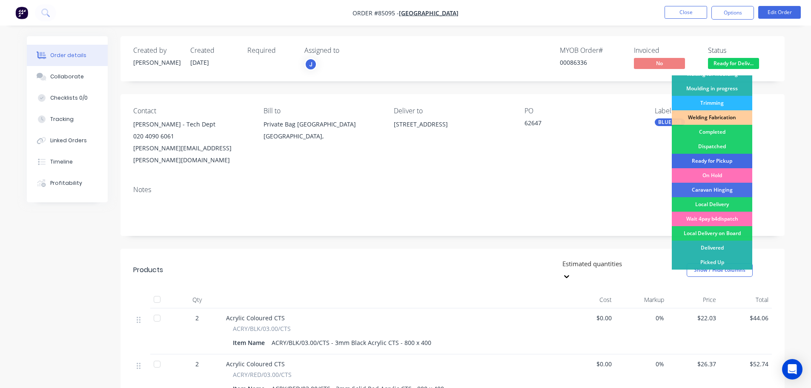
click at [720, 156] on div "Ready for Pickup" at bounding box center [711, 161] width 80 height 14
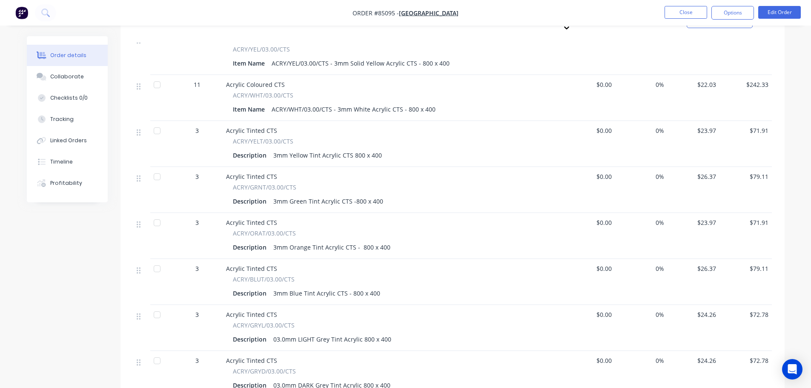
scroll to position [323, 0]
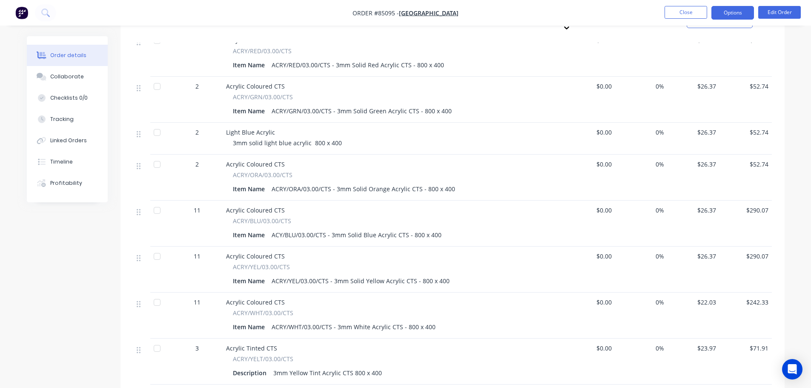
click at [724, 17] on button "Options" at bounding box center [732, 13] width 43 height 14
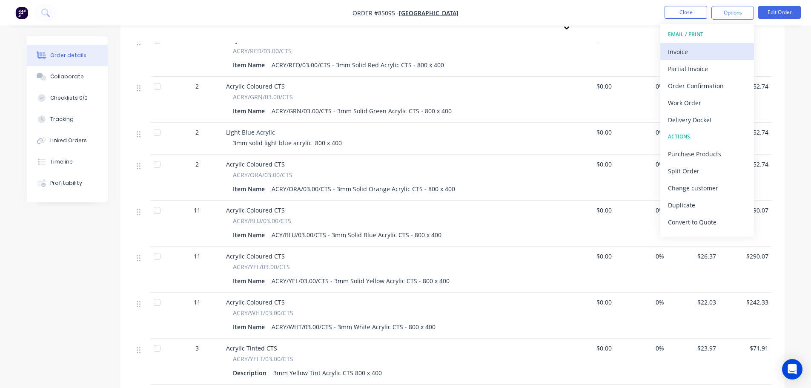
click at [715, 53] on div "Invoice" at bounding box center [707, 52] width 78 height 12
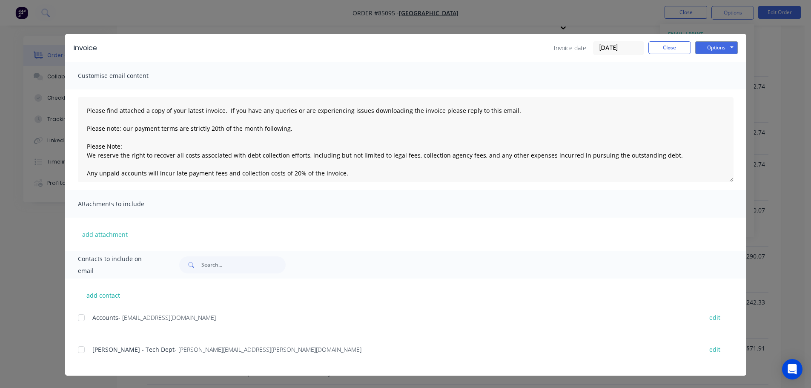
click at [94, 316] on span "Accounts" at bounding box center [105, 317] width 26 height 8
click at [85, 316] on div at bounding box center [81, 317] width 17 height 17
click at [721, 51] on button "Options" at bounding box center [716, 47] width 43 height 13
click at [716, 86] on button "Email" at bounding box center [722, 91] width 54 height 14
click at [678, 45] on button "Close" at bounding box center [669, 47] width 43 height 13
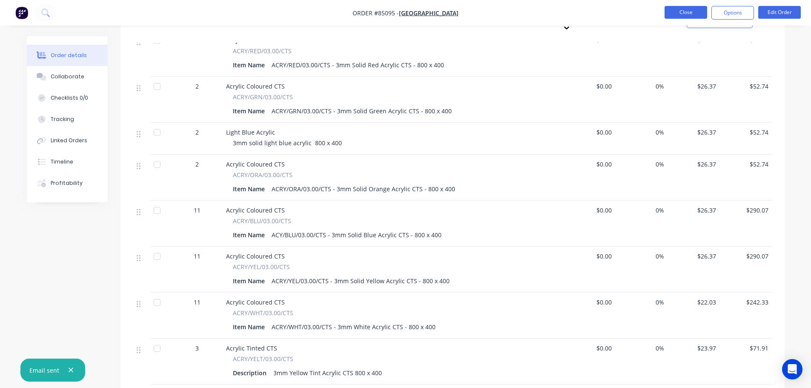
click at [683, 13] on button "Close" at bounding box center [685, 12] width 43 height 13
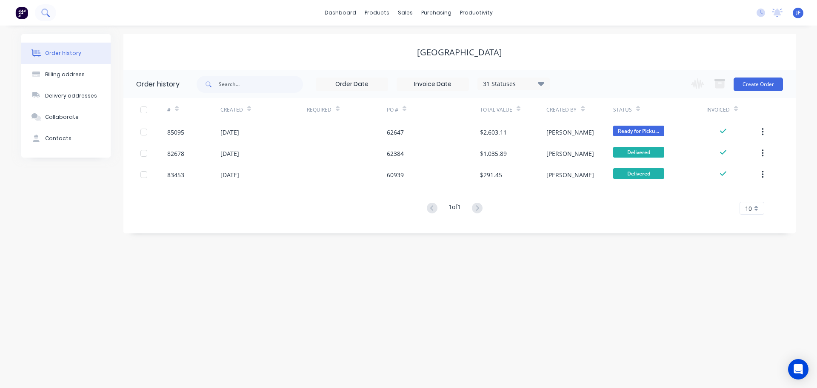
click at [54, 15] on button at bounding box center [45, 12] width 21 height 17
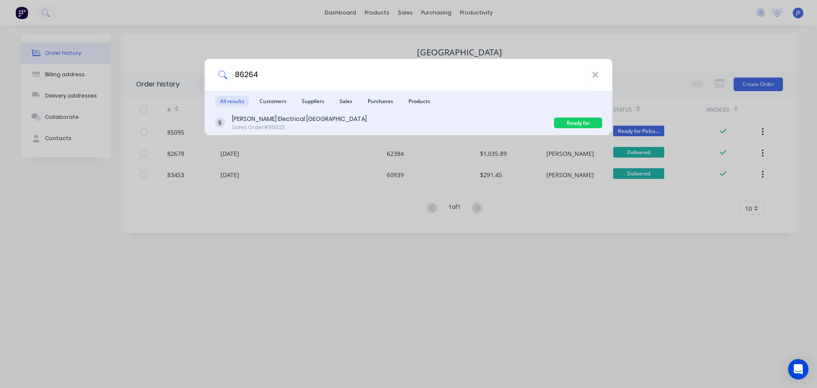
type input "86264"
click at [370, 120] on div "Scott Electrical Wairau Valley Sales Order #85023" at bounding box center [384, 122] width 339 height 17
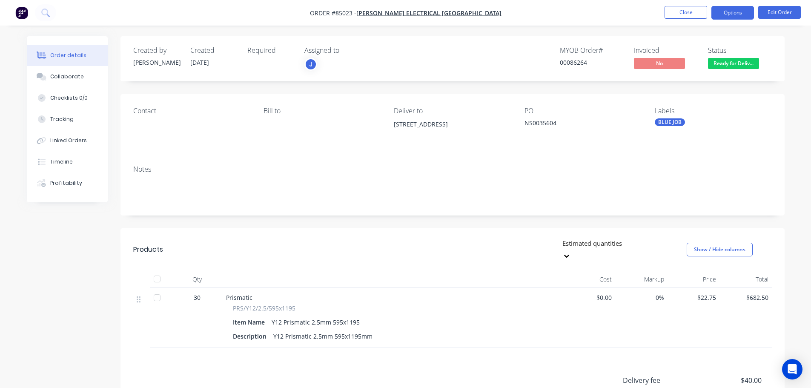
click at [730, 15] on button "Options" at bounding box center [732, 13] width 43 height 14
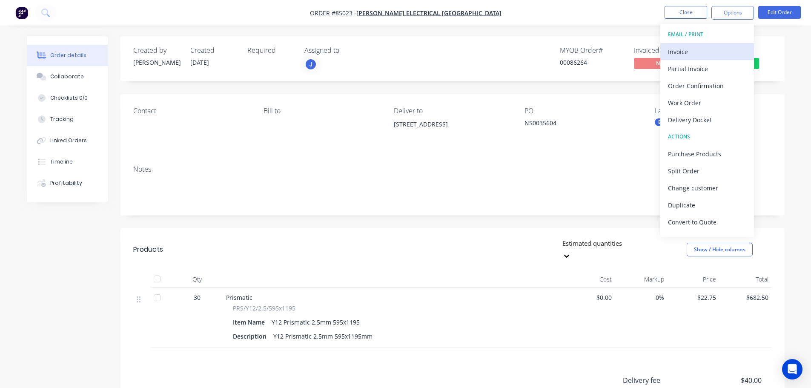
click at [729, 45] on button "Invoice" at bounding box center [707, 51] width 94 height 17
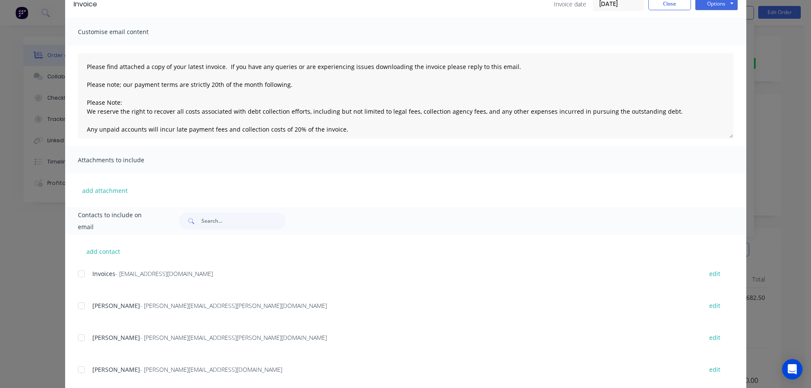
scroll to position [63, 0]
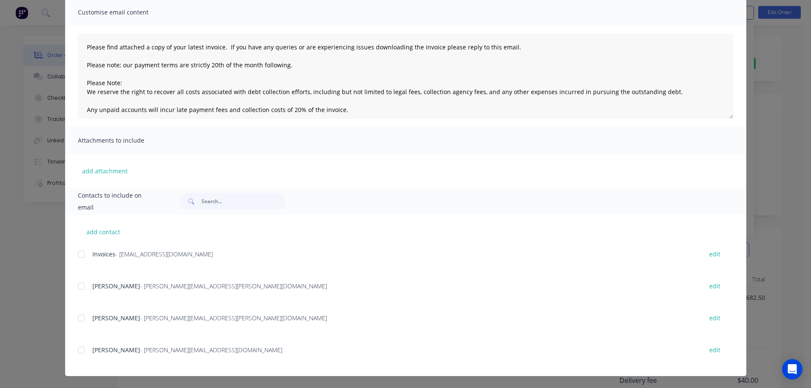
click at [85, 257] on div at bounding box center [81, 253] width 17 height 17
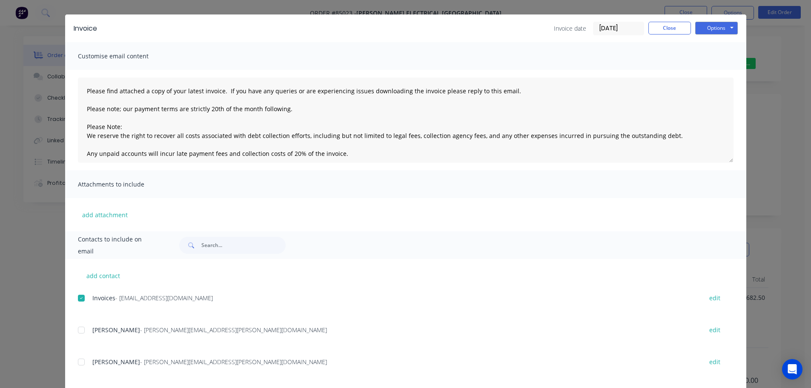
scroll to position [0, 0]
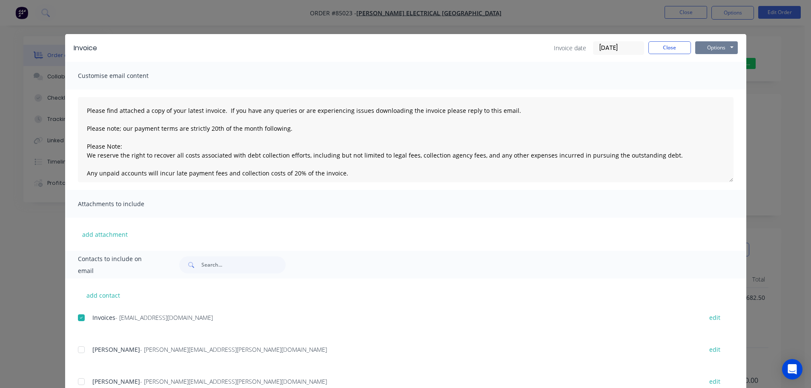
click at [715, 53] on button "Options" at bounding box center [716, 47] width 43 height 13
click at [714, 93] on button "Email" at bounding box center [722, 91] width 54 height 14
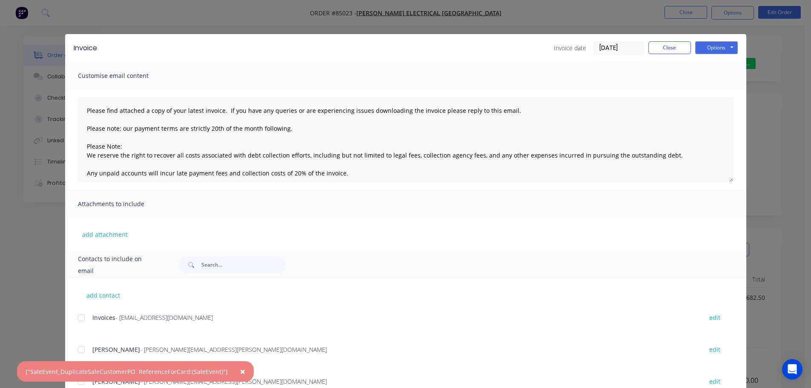
drag, startPoint x: 240, startPoint y: 371, endPoint x: 523, endPoint y: 143, distance: 363.1
click at [240, 371] on button "×" at bounding box center [242, 371] width 22 height 20
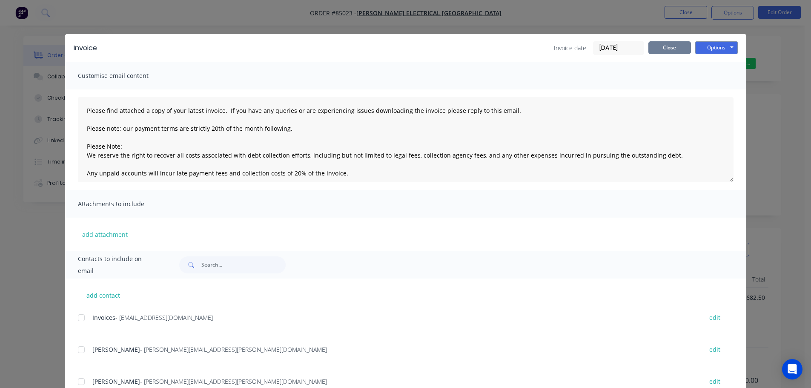
click at [662, 43] on button "Close" at bounding box center [669, 47] width 43 height 13
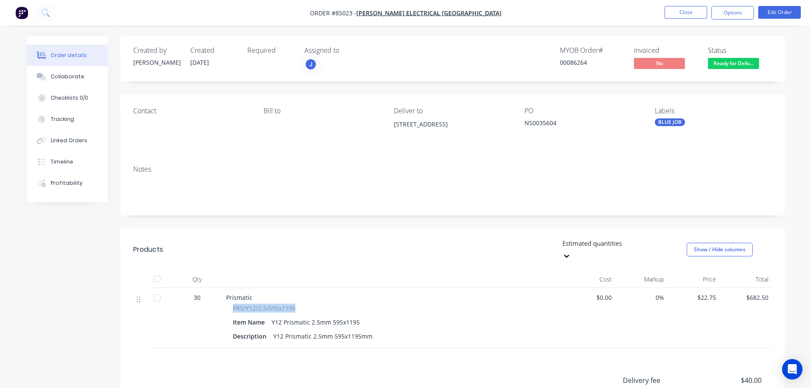
drag, startPoint x: 234, startPoint y: 296, endPoint x: 326, endPoint y: 293, distance: 92.8
click at [326, 303] on div "PRS/Y12/2.5/595x1195" at bounding box center [393, 307] width 320 height 9
copy span "PRS/Y12/2.5/595x1195"
click at [732, 11] on button "Options" at bounding box center [732, 13] width 43 height 14
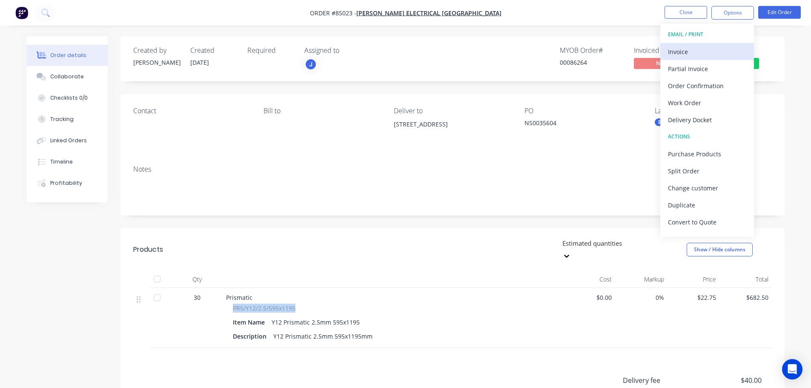
click at [705, 51] on div "Invoice" at bounding box center [707, 52] width 78 height 12
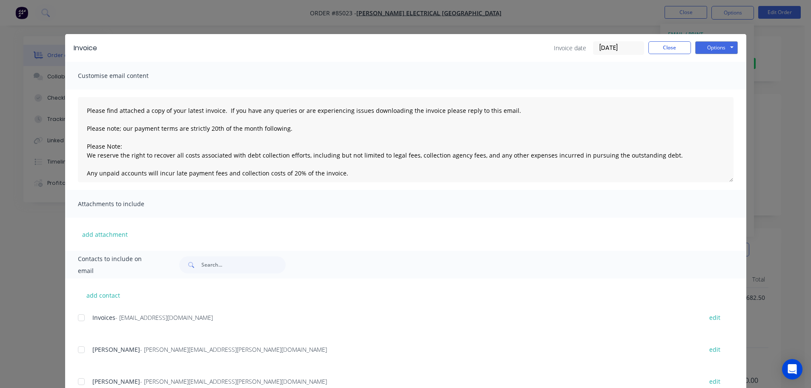
scroll to position [63, 0]
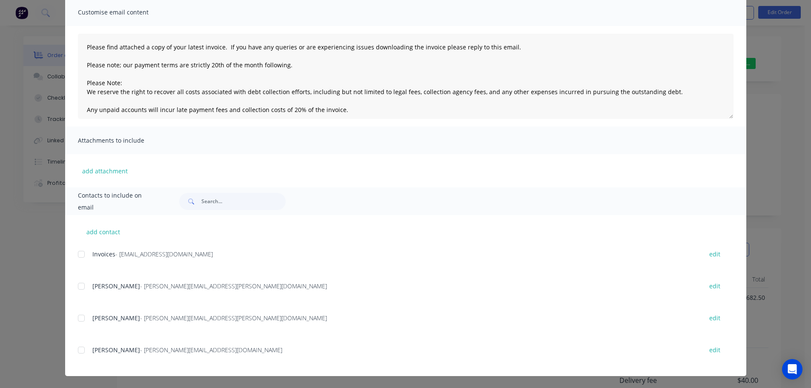
click at [83, 252] on div at bounding box center [81, 253] width 17 height 17
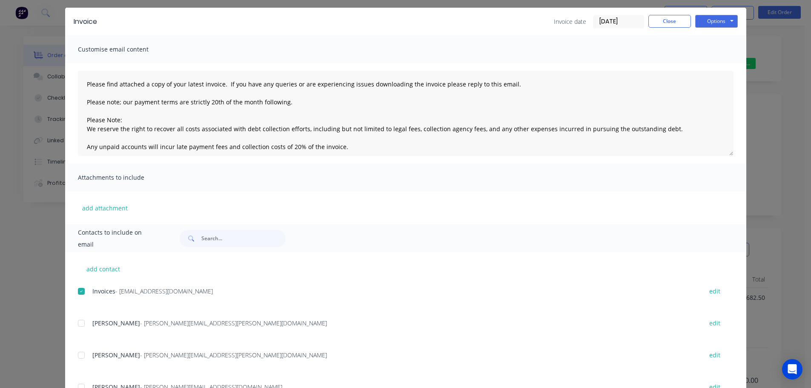
scroll to position [0, 0]
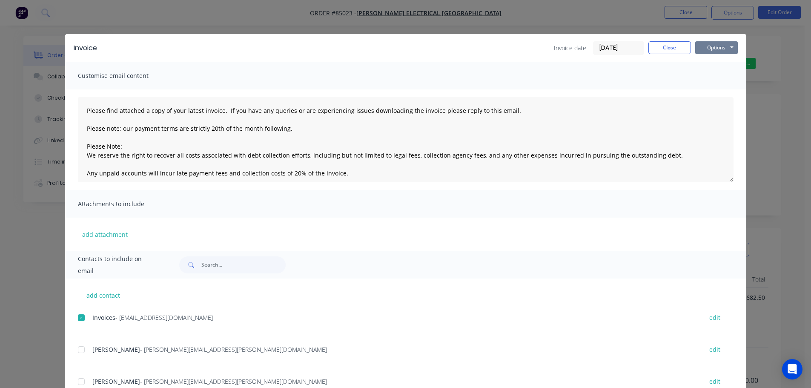
click at [728, 49] on button "Options" at bounding box center [716, 47] width 43 height 13
click at [717, 87] on button "Email" at bounding box center [722, 91] width 54 height 14
drag, startPoint x: 64, startPoint y: 41, endPoint x: 48, endPoint y: 12, distance: 33.4
click at [65, 40] on div "Invoice Invoice date 13/10/25 Close Options Preview Print Email" at bounding box center [405, 48] width 681 height 28
click at [47, 11] on div "Invoice Invoice date 13/10/25 Close Options Preview Print Email Customise email…" at bounding box center [405, 194] width 811 height 388
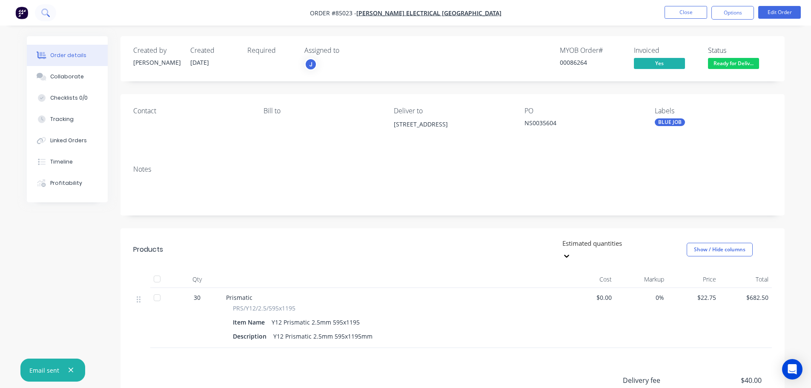
click at [47, 11] on icon at bounding box center [44, 12] width 7 height 7
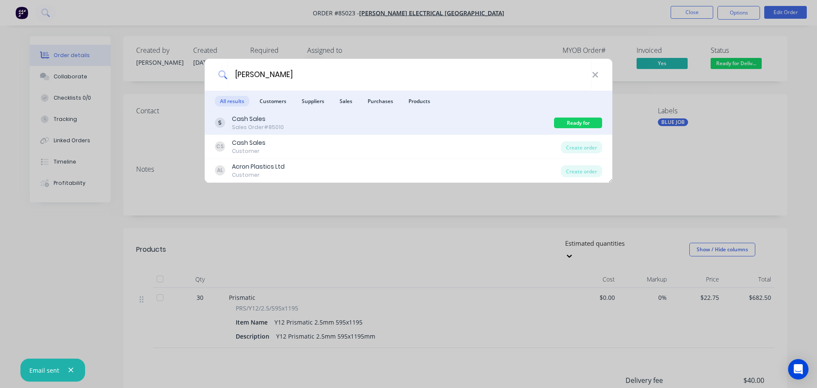
type input "mccabe"
click at [468, 120] on div "Cash Sales Sales Order #85010" at bounding box center [384, 122] width 339 height 17
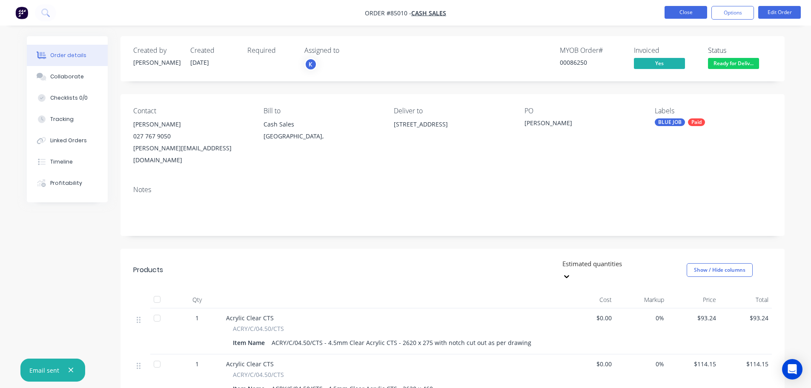
click at [678, 6] on button "Close" at bounding box center [685, 12] width 43 height 13
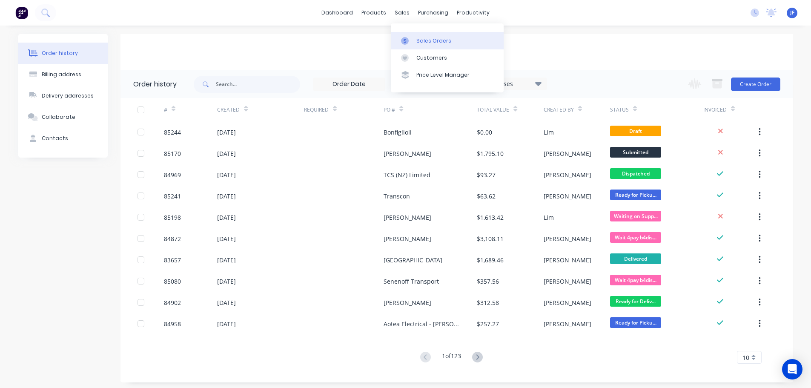
click at [420, 39] on div "Sales Orders" at bounding box center [433, 41] width 35 height 8
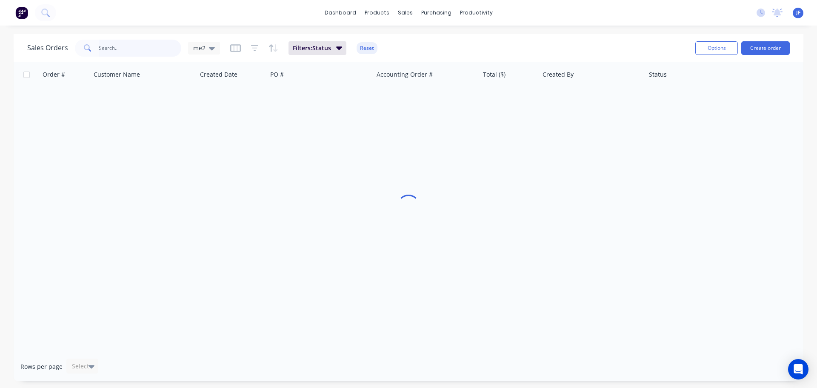
click at [136, 49] on input "text" at bounding box center [140, 48] width 83 height 17
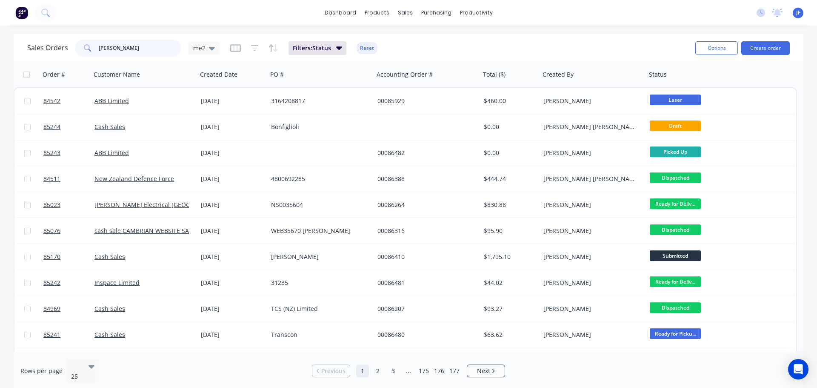
type input "michael"
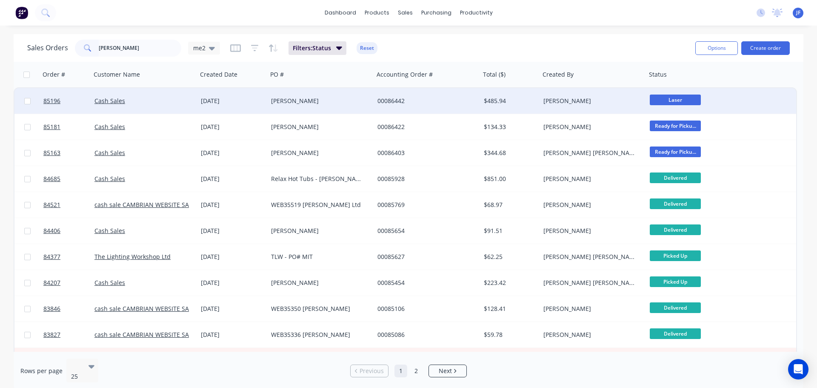
click at [566, 94] on div "[PERSON_NAME]" at bounding box center [593, 101] width 106 height 26
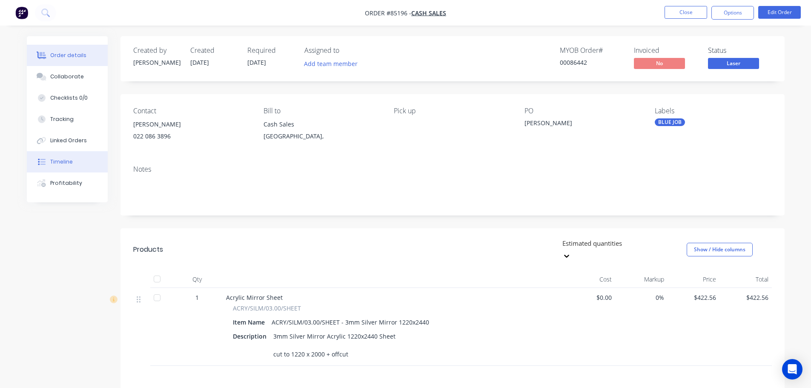
click at [74, 157] on button "Timeline" at bounding box center [67, 161] width 81 height 21
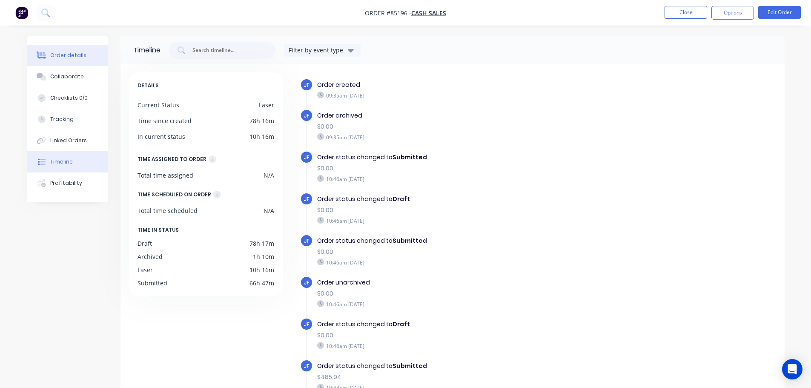
drag, startPoint x: 69, startPoint y: 50, endPoint x: 88, endPoint y: 50, distance: 18.7
click at [69, 51] on button "Order details" at bounding box center [67, 55] width 81 height 21
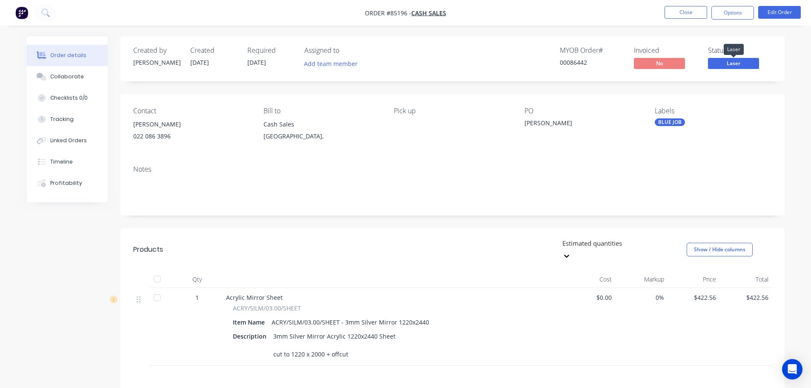
click at [738, 63] on span "Laser" at bounding box center [733, 63] width 51 height 11
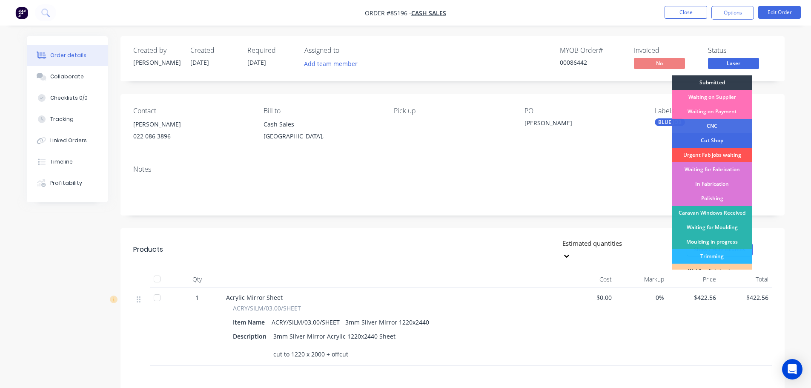
click at [726, 137] on div "Cut Shop" at bounding box center [711, 140] width 80 height 14
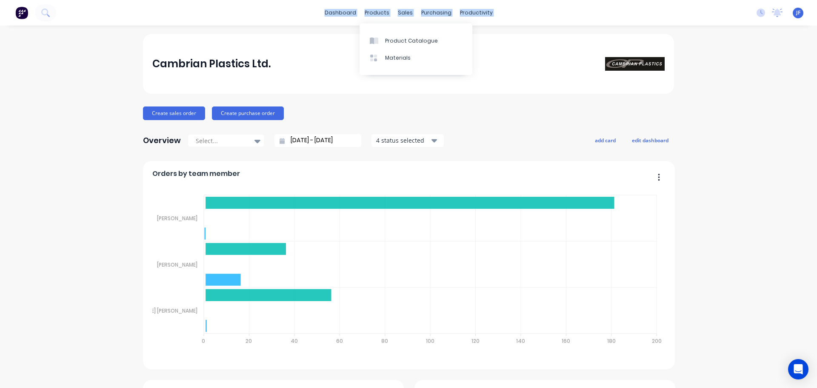
drag, startPoint x: 533, startPoint y: 17, endPoint x: 295, endPoint y: 12, distance: 238.3
click at [295, 12] on div "dashboard products sales purchasing productivity dashboard products Product Cat…" at bounding box center [408, 13] width 817 height 26
click at [340, 91] on div "Cambrian Plastics Ltd." at bounding box center [408, 64] width 531 height 60
click at [528, 130] on div "Cambrian Plastics Ltd. Create sales order Create purchase order Overview Select…" at bounding box center [408, 311] width 531 height 554
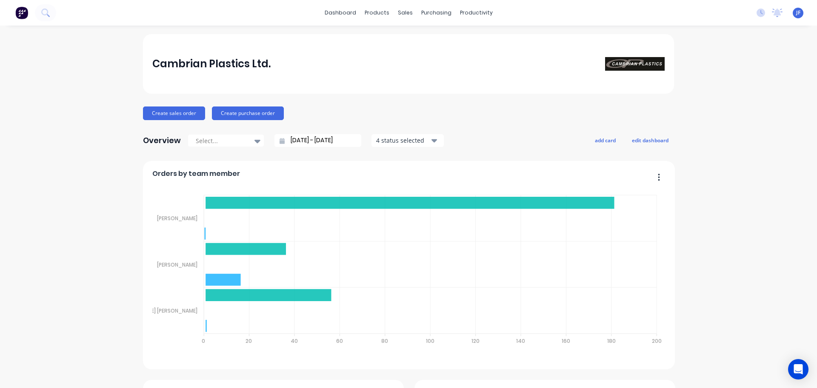
click at [145, 41] on div "Cambrian Plastics Ltd." at bounding box center [408, 64] width 531 height 60
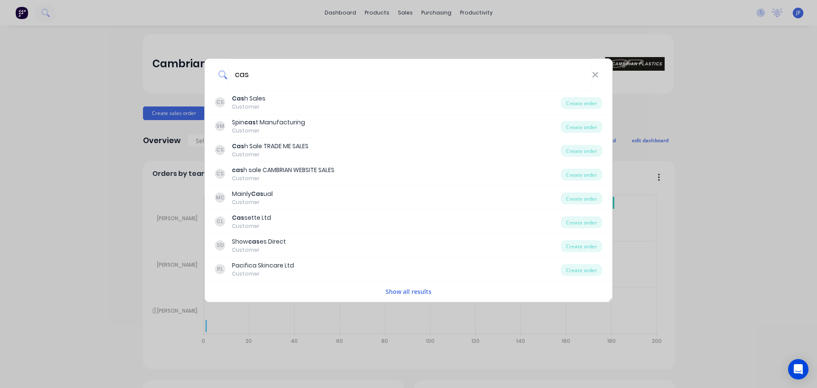
type input "cas"
click at [284, 106] on div "CS Cas h Sales Customer" at bounding box center [388, 102] width 346 height 17
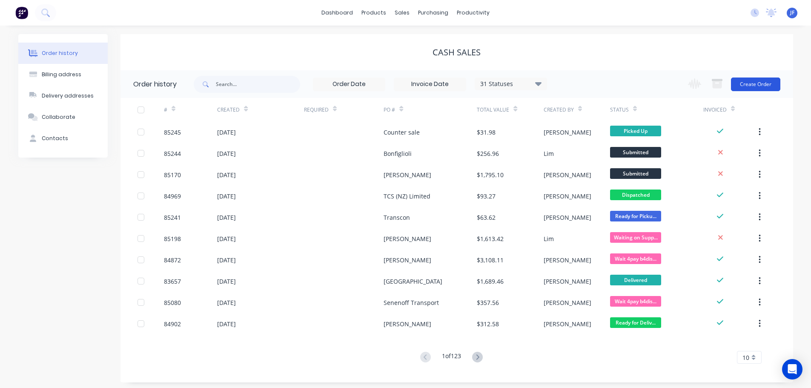
click at [758, 86] on button "Create Order" at bounding box center [755, 84] width 49 height 14
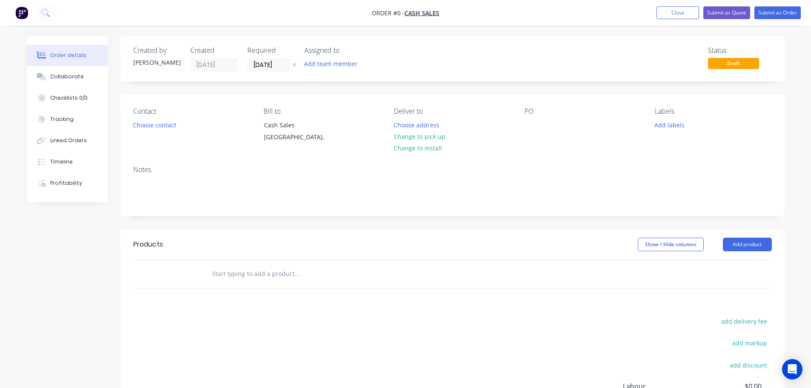
click at [296, 69] on div at bounding box center [294, 65] width 9 height 14
click at [295, 66] on icon "button" at bounding box center [294, 64] width 4 height 5
click at [157, 123] on button "Choose contact" at bounding box center [154, 124] width 52 height 11
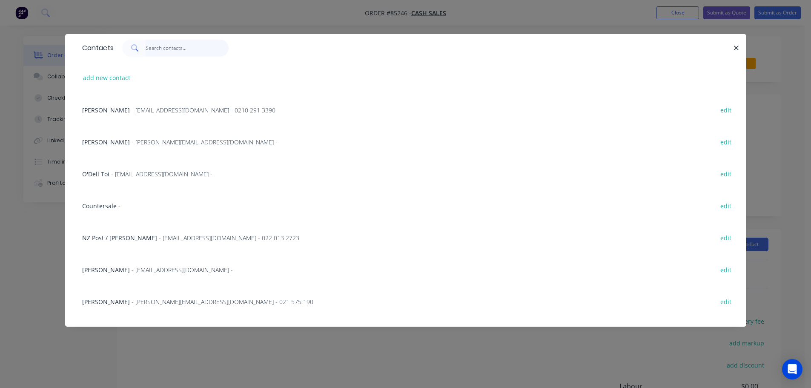
click at [191, 48] on input "text" at bounding box center [187, 48] width 83 height 17
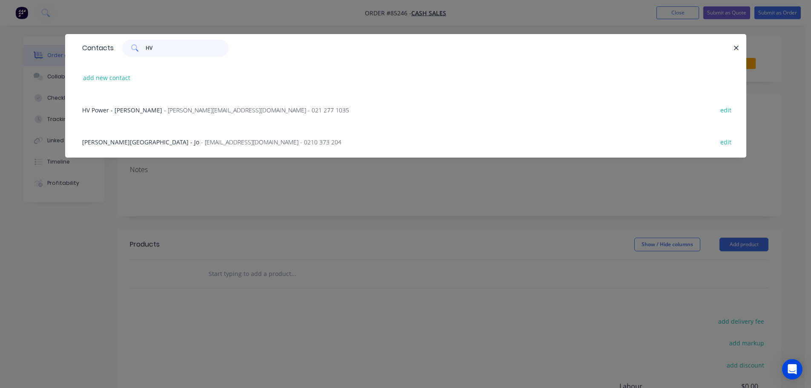
type input "HV"
click at [223, 109] on span "- vladimirb@hvpower.co.nz - 021 277 1035" at bounding box center [256, 110] width 185 height 8
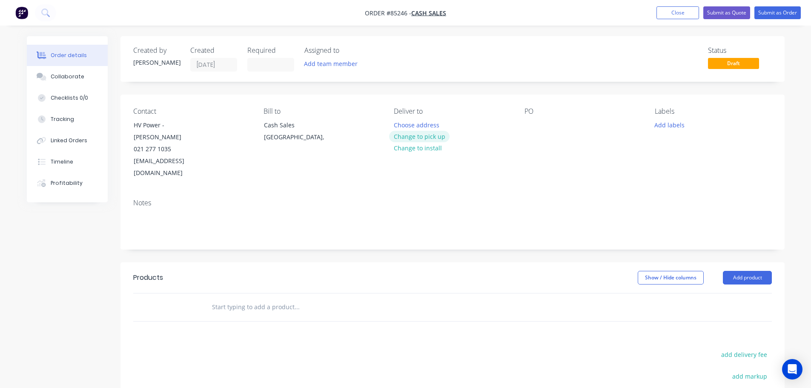
click at [406, 136] on button "Change to pick up" at bounding box center [419, 136] width 60 height 11
drag, startPoint x: 163, startPoint y: 123, endPoint x: 123, endPoint y: 121, distance: 40.4
click at [123, 121] on div "Contact HV Power - Vladimir Brijaceh 021 277 1035 vladimirb@hvpower.co.nz Bill …" at bounding box center [452, 142] width 664 height 97
copy div "HV Power -"
click at [530, 121] on div at bounding box center [531, 125] width 14 height 12
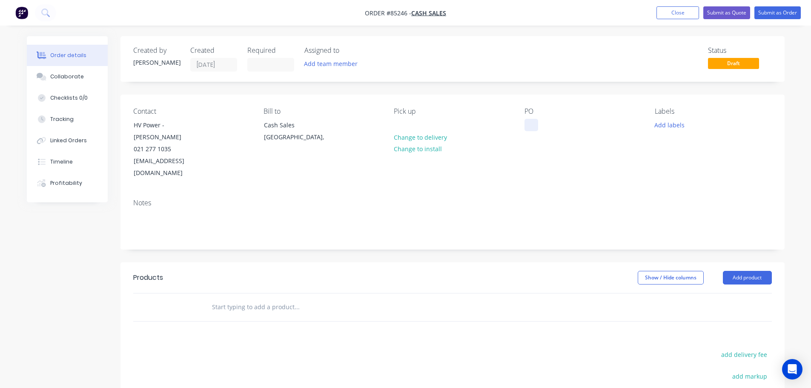
paste div
click at [271, 298] on input "text" at bounding box center [296, 306] width 170 height 17
type input "Clear Acrylic CTS -"
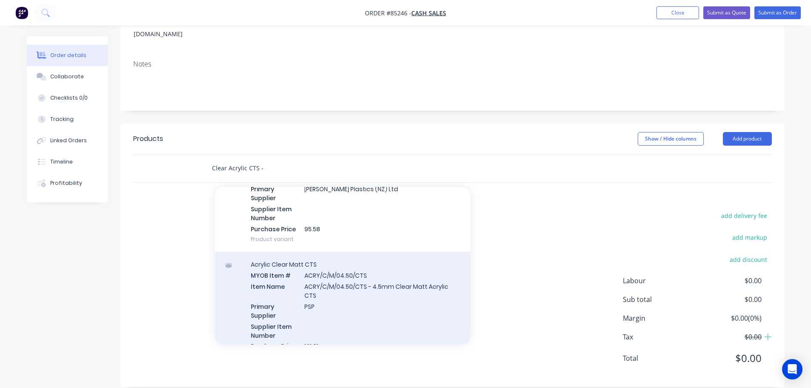
scroll to position [293, 0]
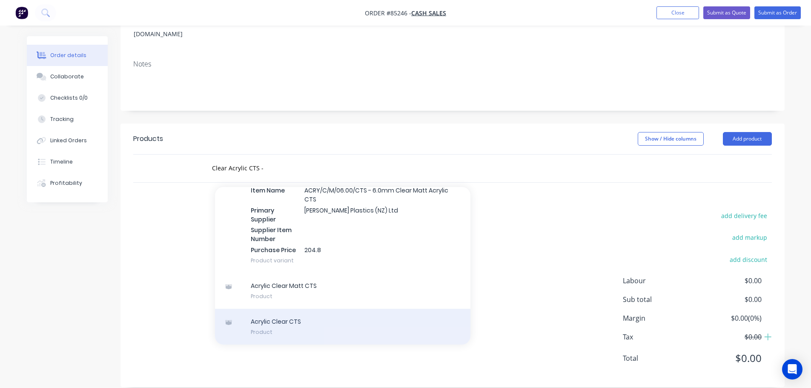
click at [284, 308] on div "Acrylic Clear CTS Product" at bounding box center [342, 326] width 255 height 36
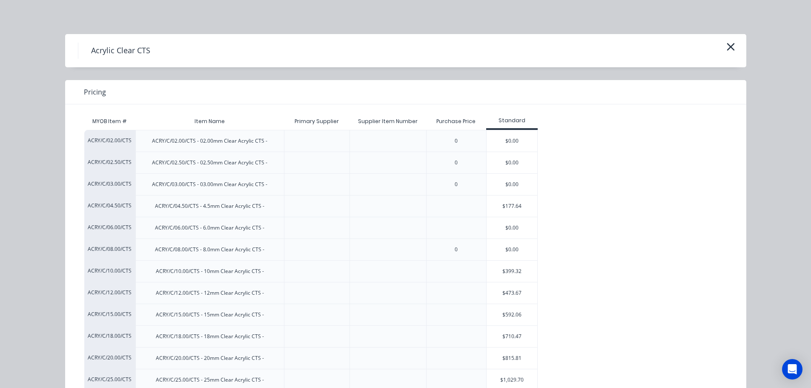
click at [123, 18] on div "Acrylic Clear CTS Pricing MYOB Item # Item Name Primary Supplier Supplier Item …" at bounding box center [405, 194] width 811 height 388
click at [517, 207] on div "$177.64" at bounding box center [511, 205] width 51 height 21
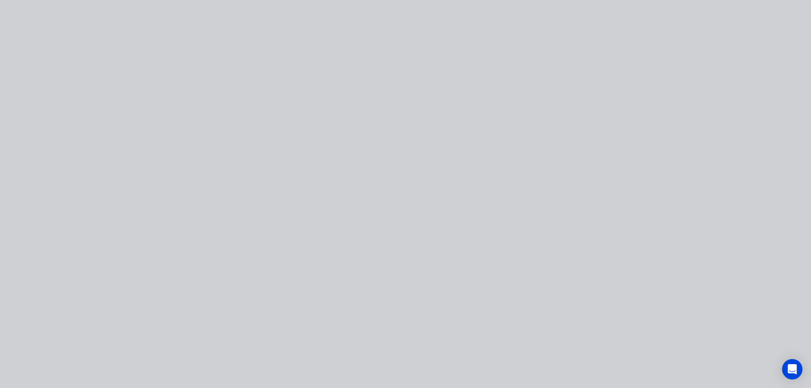
type input "$177.64"
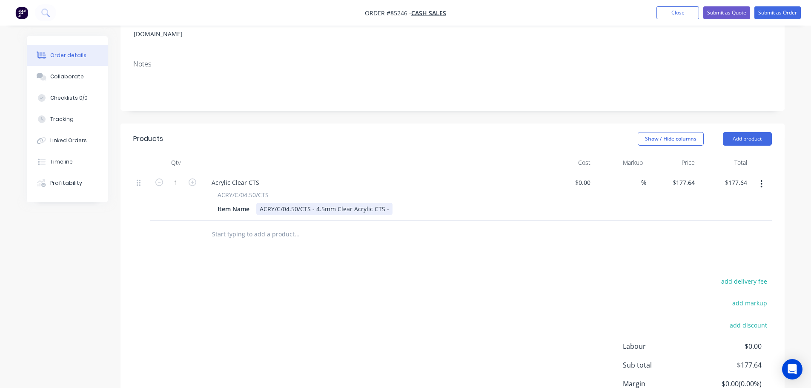
click at [388, 203] on div "ACRY/C/04.50/CTS - 4.5mm Clear Acrylic CTS -" at bounding box center [324, 209] width 136 height 12
click at [687, 176] on input "177.64" at bounding box center [684, 182] width 26 height 12
type input "$42.62"
click at [684, 247] on div "Products Show / Hide columns Add product Qty Cost Markup Price Total 1 Acrylic …" at bounding box center [452, 287] width 664 height 329
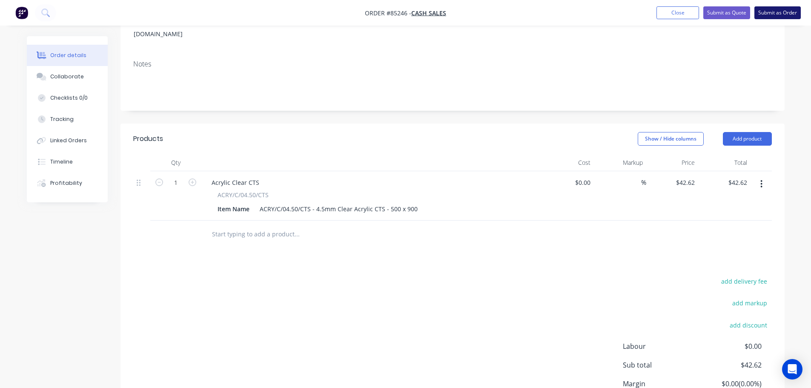
click at [776, 19] on button "Submit as Order" at bounding box center [777, 12] width 46 height 13
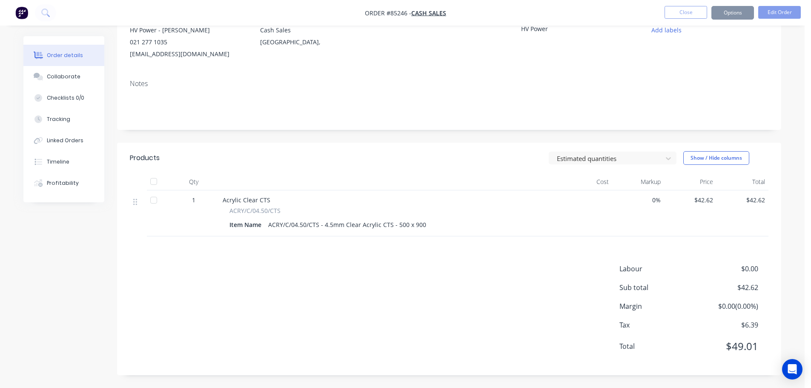
scroll to position [0, 0]
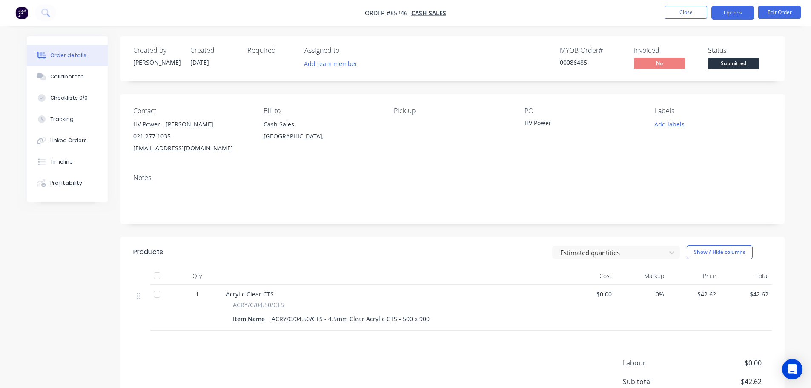
click at [748, 9] on button "Options" at bounding box center [732, 13] width 43 height 14
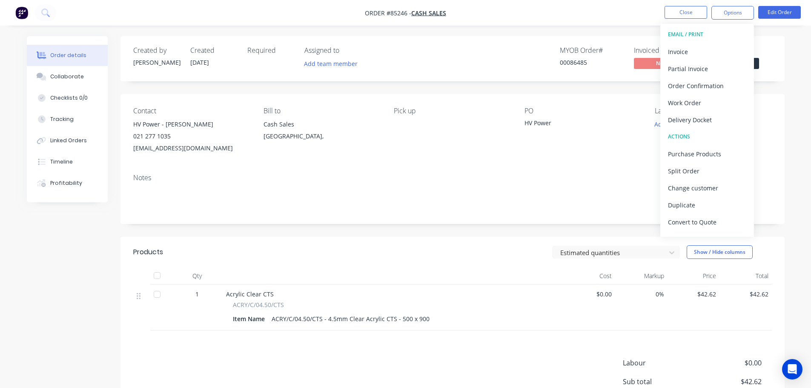
click at [588, 91] on div "Created by Jess Created 13/10/25 Required Assigned to Add team member MYOB Orde…" at bounding box center [452, 252] width 664 height 433
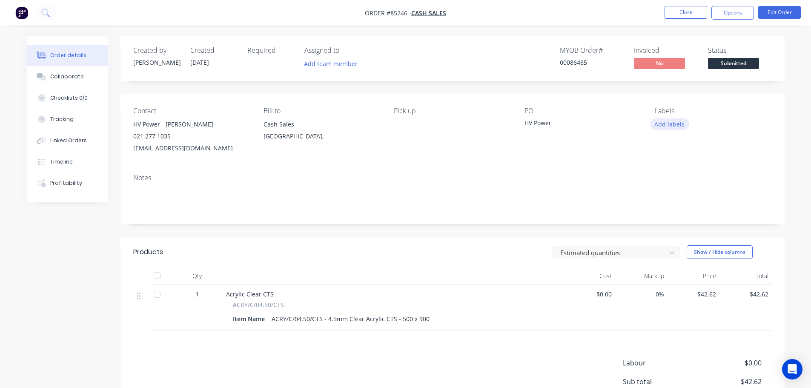
click at [664, 124] on button "Add labels" at bounding box center [669, 123] width 39 height 11
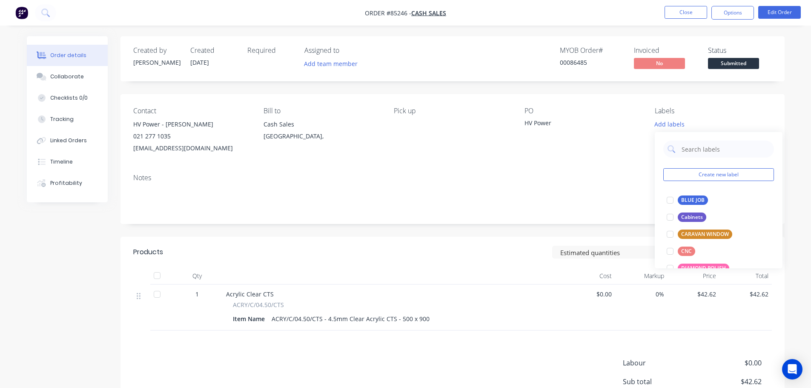
click at [685, 200] on div "BLUE JOB" at bounding box center [692, 199] width 30 height 9
click at [720, 11] on button "Options" at bounding box center [732, 13] width 43 height 14
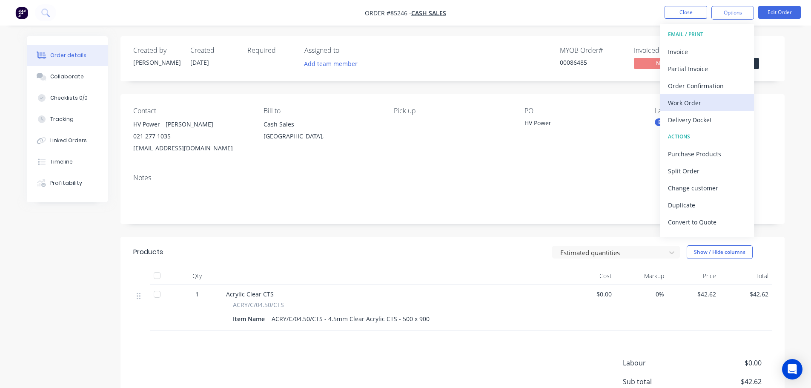
drag, startPoint x: 695, startPoint y: 114, endPoint x: 694, endPoint y: 104, distance: 9.4
click at [694, 104] on div "EMAIL / PRINT Invoice Partial Invoice Order Confirmation Work Order Delivery Do…" at bounding box center [707, 130] width 94 height 213
click at [695, 98] on div "Work Order" at bounding box center [707, 103] width 78 height 12
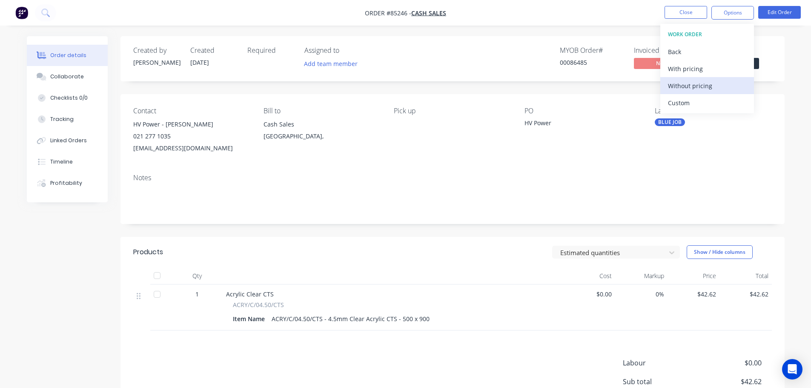
drag, startPoint x: 695, startPoint y: 98, endPoint x: 697, endPoint y: 83, distance: 14.6
click at [697, 83] on div "Without pricing" at bounding box center [707, 86] width 78 height 12
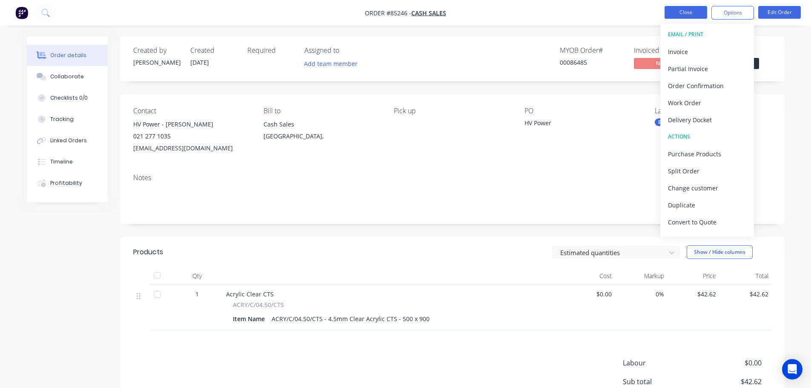
click at [691, 15] on button "Close" at bounding box center [685, 12] width 43 height 13
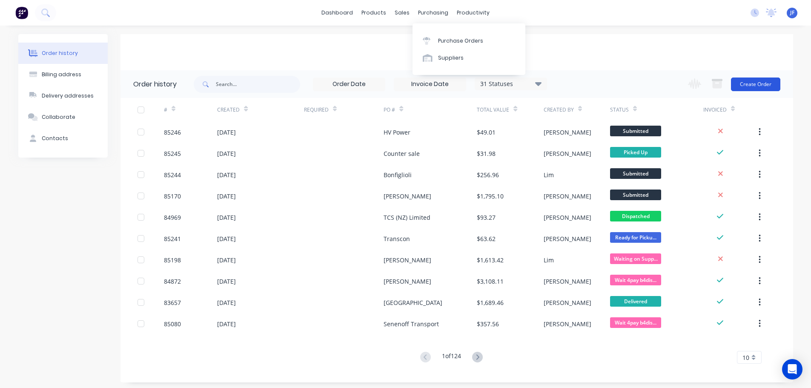
click at [744, 77] on button "Create Order" at bounding box center [755, 84] width 49 height 14
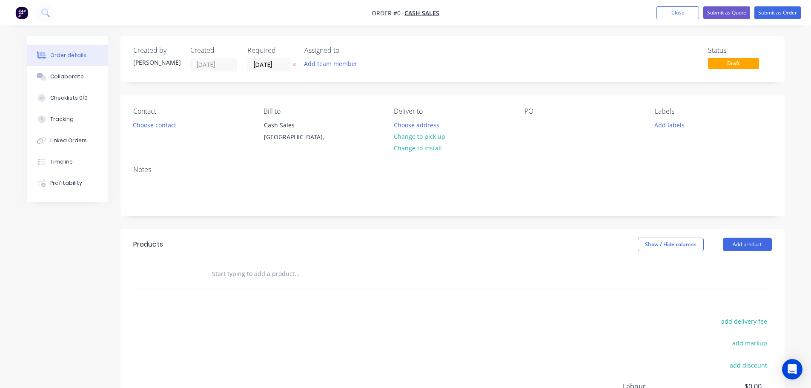
click at [294, 65] on icon "button" at bounding box center [293, 64] width 3 height 3
click at [145, 122] on button "Choose contact" at bounding box center [154, 124] width 52 height 11
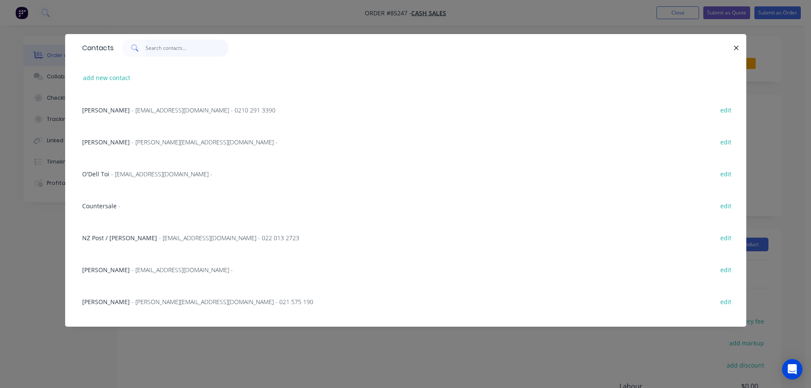
click at [156, 49] on input "text" at bounding box center [187, 48] width 83 height 17
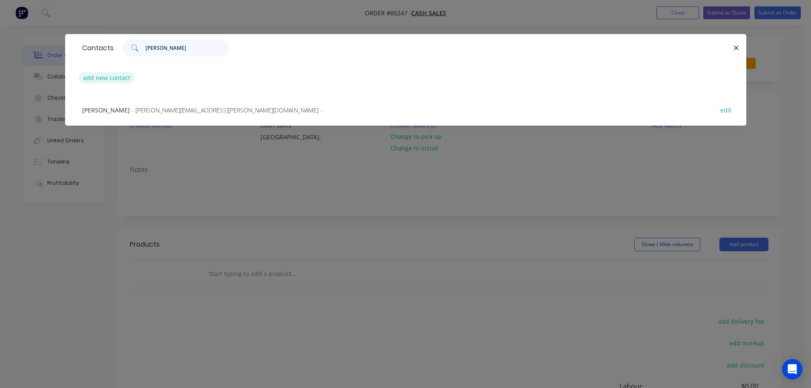
type input "russell"
click at [118, 74] on button "add new contact" at bounding box center [107, 77] width 56 height 11
select select "NZ"
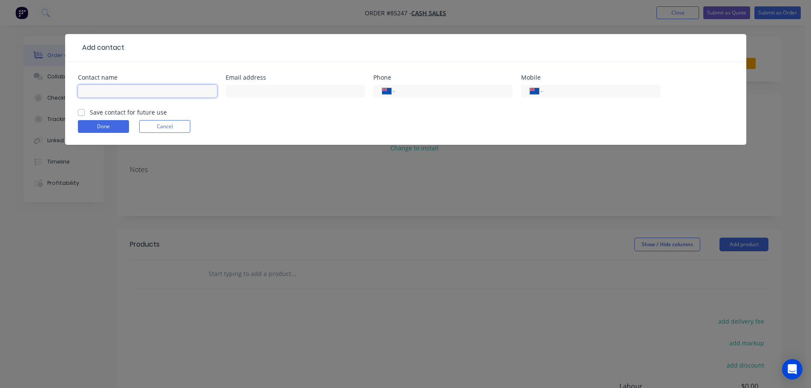
click at [191, 89] on input "text" at bounding box center [147, 91] width 139 height 13
type input "[PERSON_NAME]"
click at [556, 88] on input "tel" at bounding box center [599, 91] width 102 height 10
type input "021 828 4888"
click at [149, 112] on label "Save contact for future use" at bounding box center [128, 112] width 77 height 9
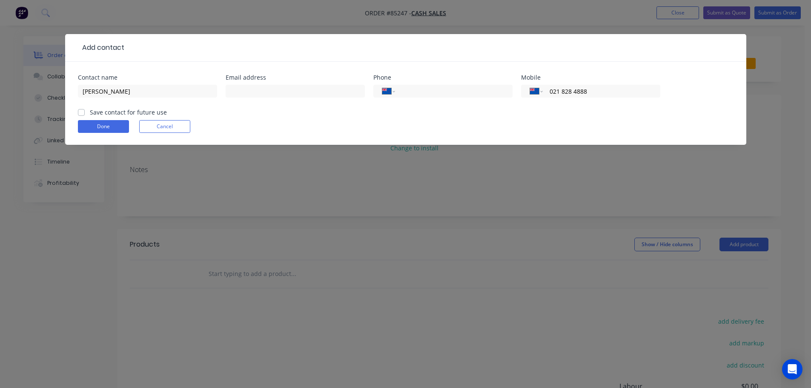
click at [85, 112] on input "Save contact for future use" at bounding box center [81, 112] width 7 height 8
checkbox input "true"
click at [123, 126] on button "Done" at bounding box center [103, 126] width 51 height 13
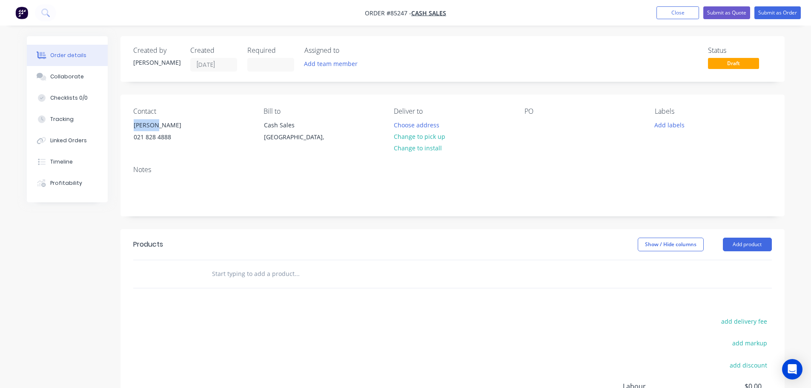
drag, startPoint x: 130, startPoint y: 122, endPoint x: 229, endPoint y: 119, distance: 99.6
click at [229, 119] on div "Contact Russell 021 828 4888" at bounding box center [191, 126] width 117 height 39
copy div "[PERSON_NAME]"
click at [531, 122] on div at bounding box center [531, 125] width 14 height 12
paste div
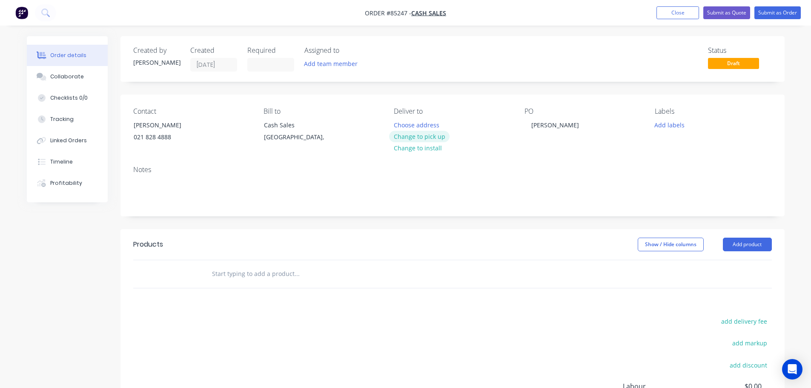
click at [410, 131] on button "Change to pick up" at bounding box center [419, 136] width 60 height 11
click at [265, 272] on input "text" at bounding box center [296, 273] width 170 height 17
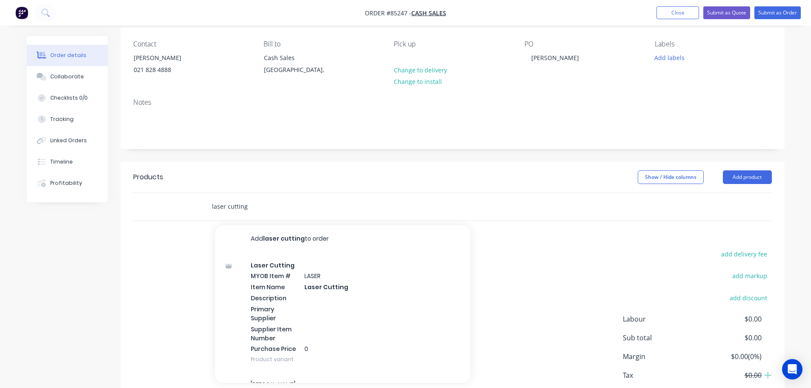
scroll to position [117, 0]
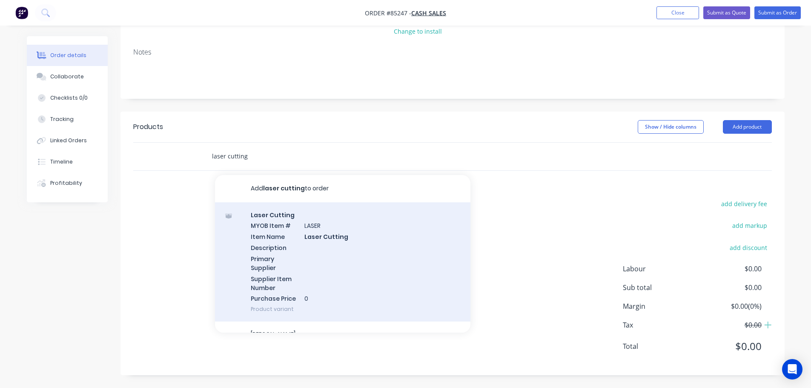
type input "laser cutting"
click at [320, 230] on div "Laser Cutting MYOB Item # LASER Item Name Laser Cutting Description Primary Sup…" at bounding box center [342, 262] width 255 height 120
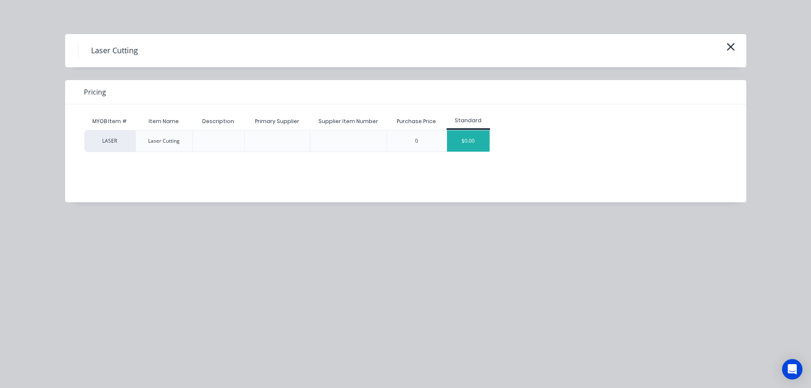
click at [463, 142] on div "$0.00" at bounding box center [468, 140] width 43 height 21
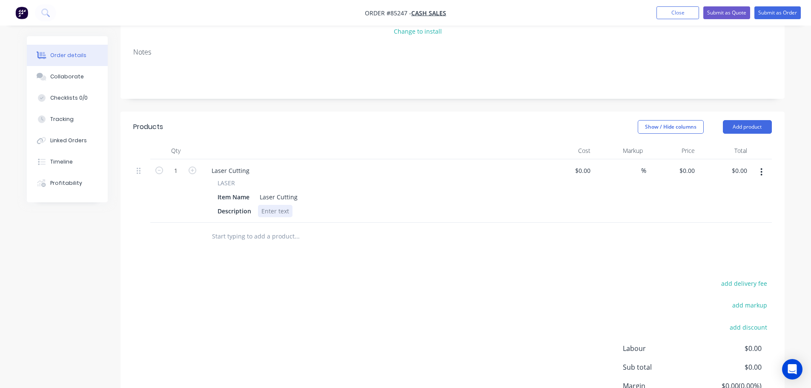
click at [280, 208] on div at bounding box center [275, 211] width 34 height 12
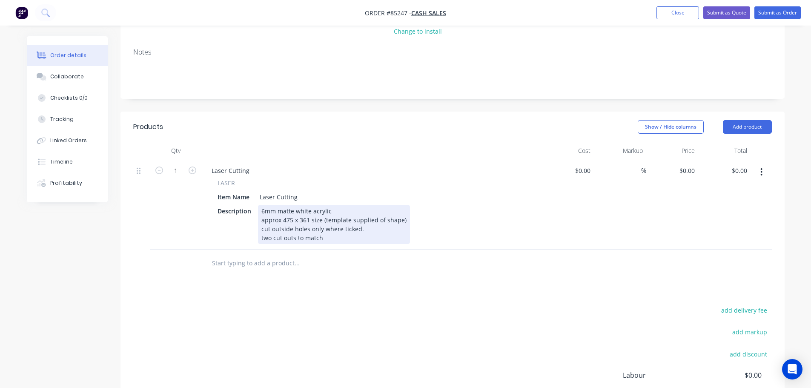
click at [360, 234] on div "6mm matte white acrylic approx 475 x 361 size (template supplied of shape) cut …" at bounding box center [334, 224] width 152 height 39
click at [362, 239] on div "6mm matte white acrylic approx 475 x 361 size (template supplied of shape) cut …" at bounding box center [334, 224] width 152 height 39
click at [392, 239] on div "6mm matte white acrylic approx 475 x 361 size (template supplied of shape) cut …" at bounding box center [334, 224] width 152 height 39
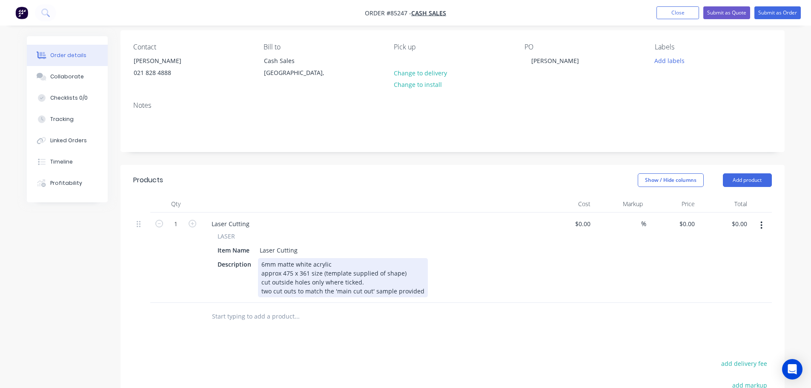
scroll to position [0, 0]
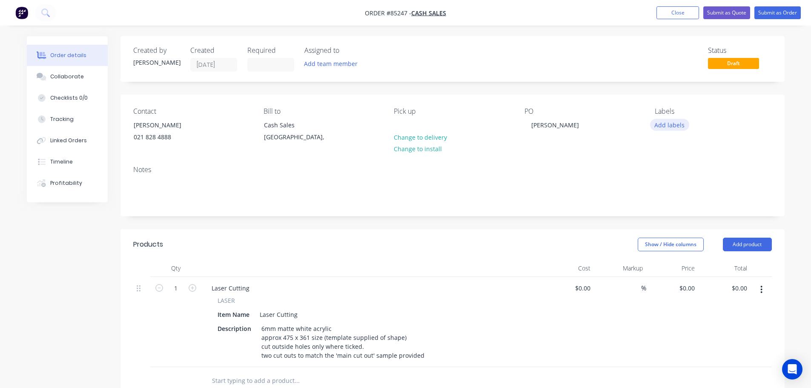
click at [668, 122] on button "Add labels" at bounding box center [669, 124] width 39 height 11
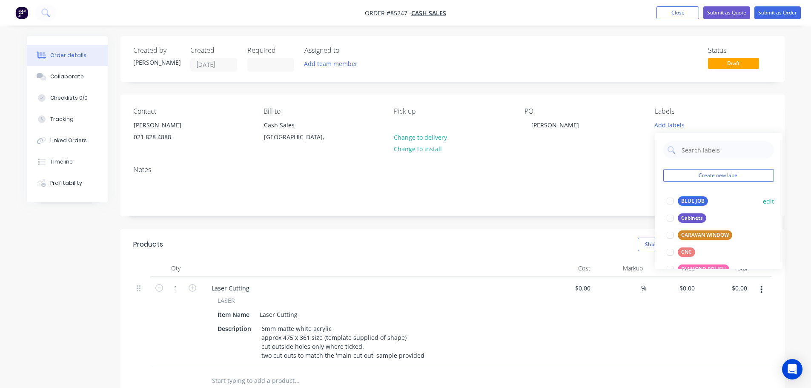
click at [670, 199] on div at bounding box center [669, 200] width 17 height 17
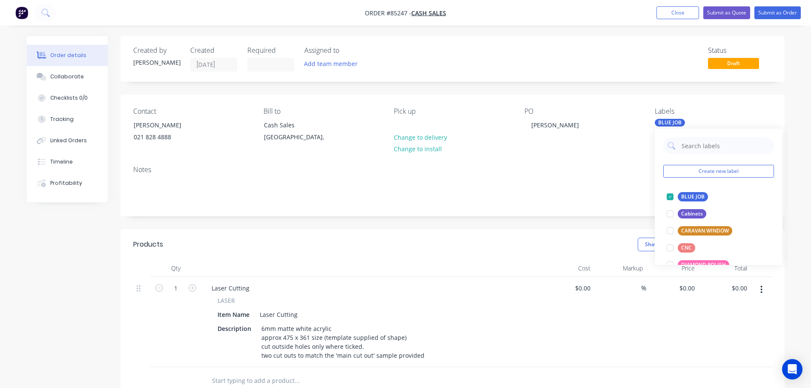
click at [587, 106] on div "Contact Russell 021 828 4888 Bill to Cash Sales Auckland, Pick up Change to del…" at bounding box center [452, 126] width 664 height 64
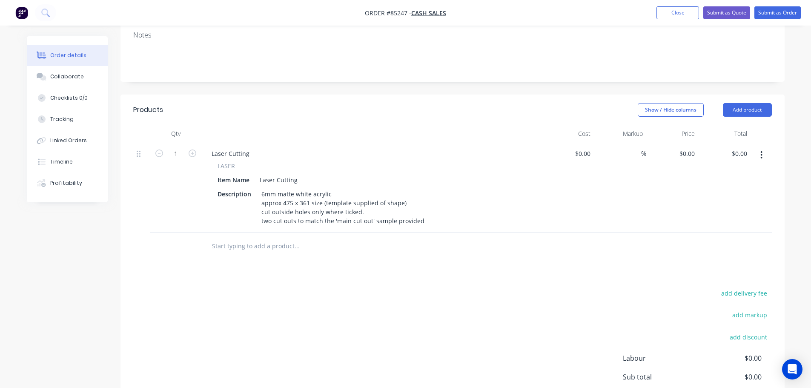
scroll to position [170, 0]
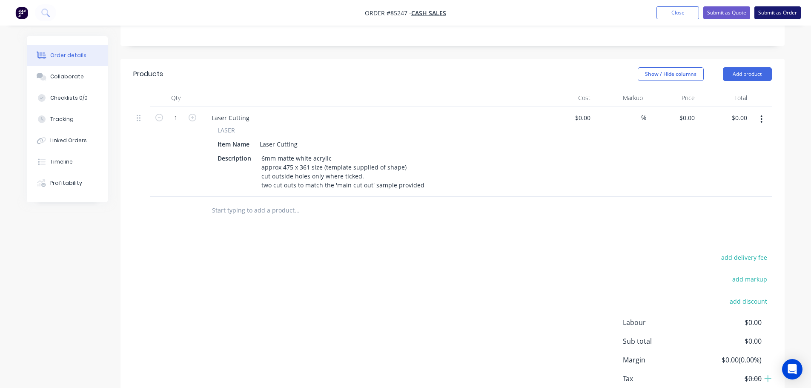
click at [777, 14] on button "Submit as Order" at bounding box center [777, 12] width 46 height 13
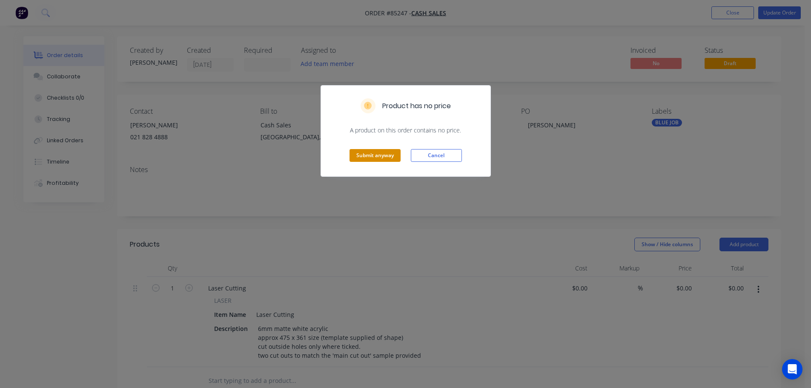
click at [372, 156] on button "Submit anyway" at bounding box center [374, 155] width 51 height 13
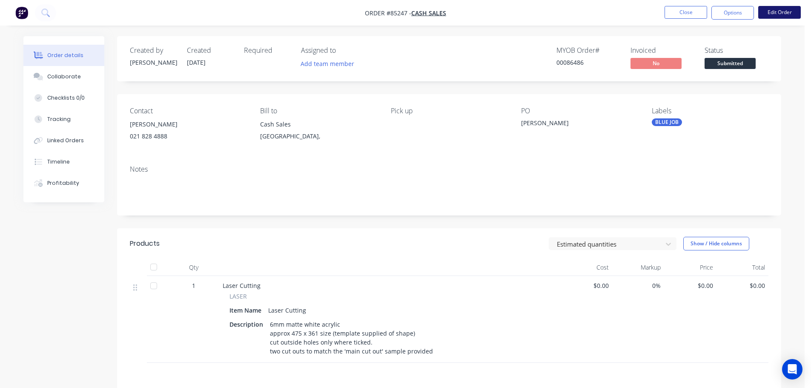
click at [792, 16] on button "Edit Order" at bounding box center [779, 12] width 43 height 13
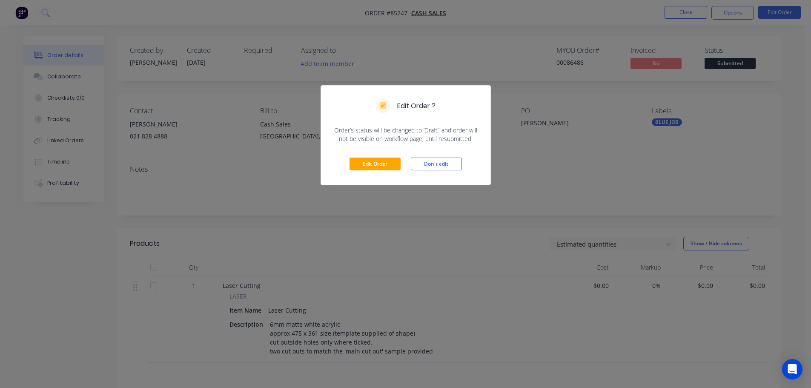
click at [371, 171] on div "Edit Order Don't edit" at bounding box center [405, 164] width 169 height 42
click at [371, 168] on button "Edit Order" at bounding box center [374, 163] width 51 height 13
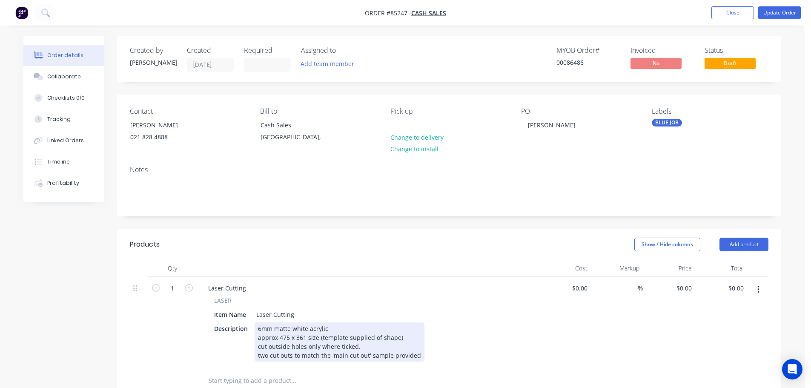
click at [417, 350] on div "6mm matte white acrylic approx 475 x 361 size (template supplied of shape) cut …" at bounding box center [339, 341] width 170 height 39
click at [416, 354] on div "6mm matte white acrylic approx 475 x 361 size (template supplied of shape) cut …" at bounding box center [339, 341] width 170 height 39
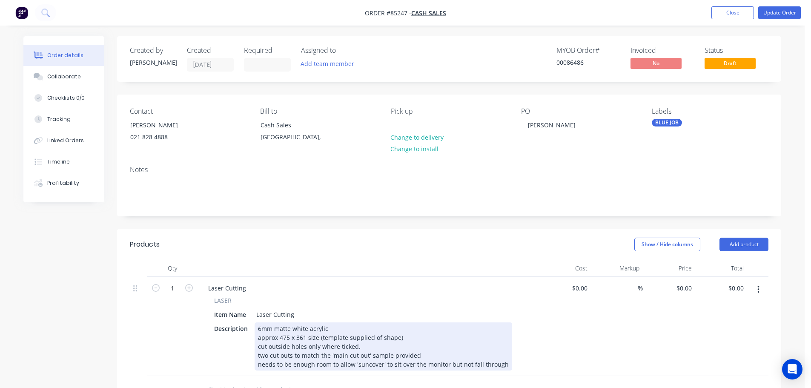
click at [419, 357] on div "6mm matte white acrylic approx 475 x 361 size (template supplied of shape) cut …" at bounding box center [382, 346] width 257 height 48
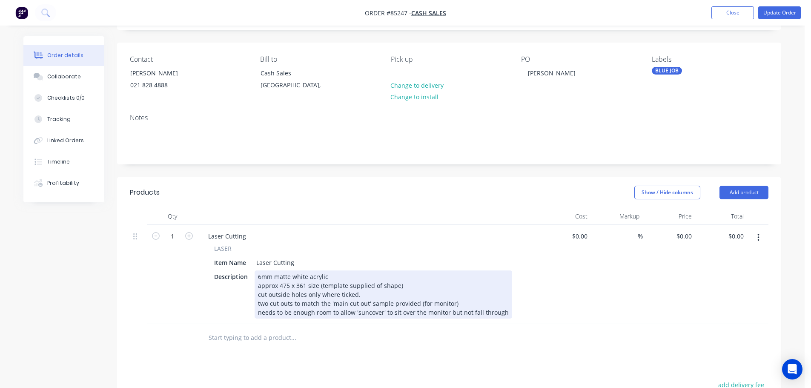
scroll to position [85, 0]
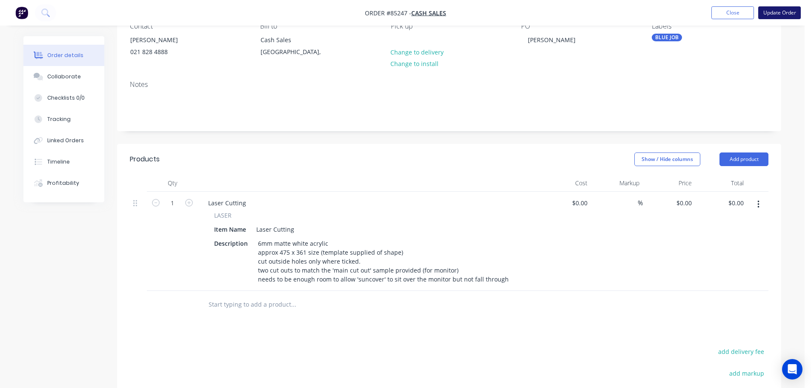
click at [781, 10] on button "Update Order" at bounding box center [779, 12] width 43 height 13
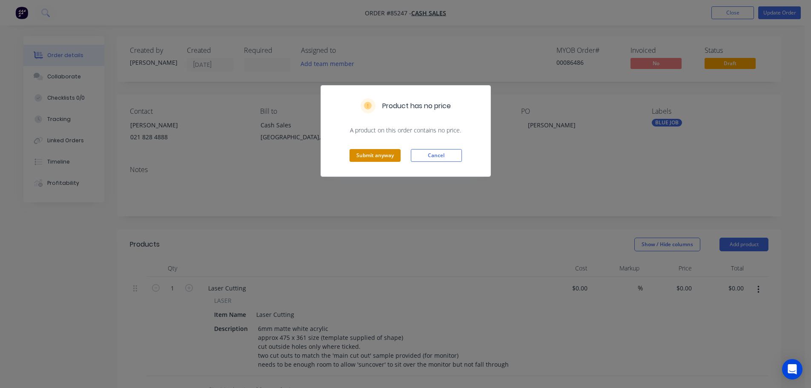
click at [366, 154] on button "Submit anyway" at bounding box center [374, 155] width 51 height 13
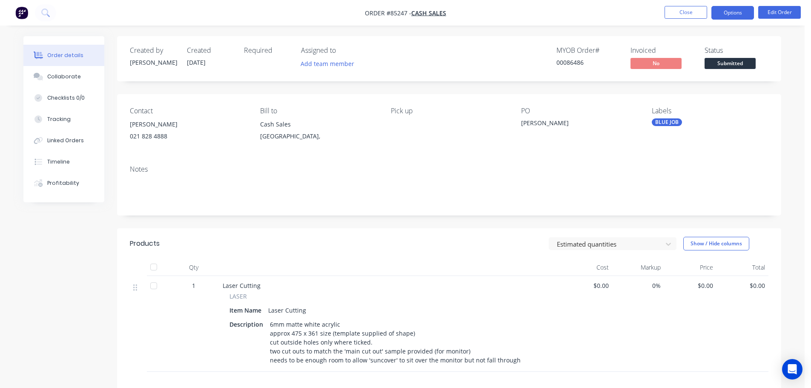
click at [715, 14] on button "Options" at bounding box center [732, 13] width 43 height 14
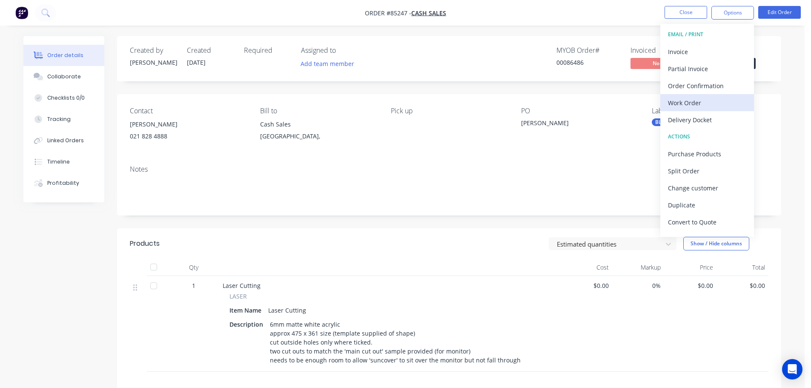
click at [692, 104] on div "Work Order" at bounding box center [707, 103] width 78 height 12
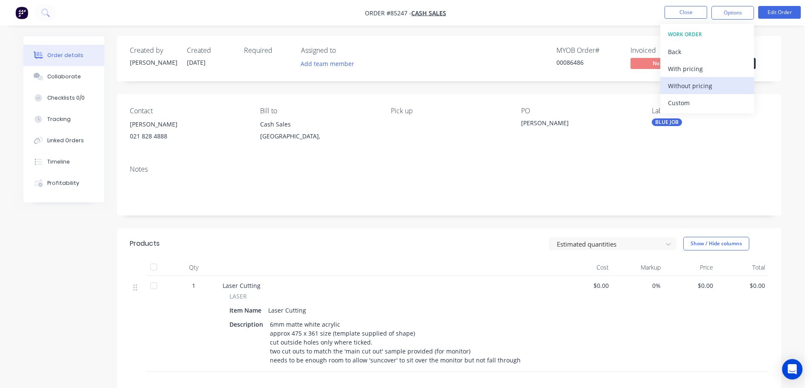
click at [701, 86] on div "Without pricing" at bounding box center [707, 86] width 78 height 12
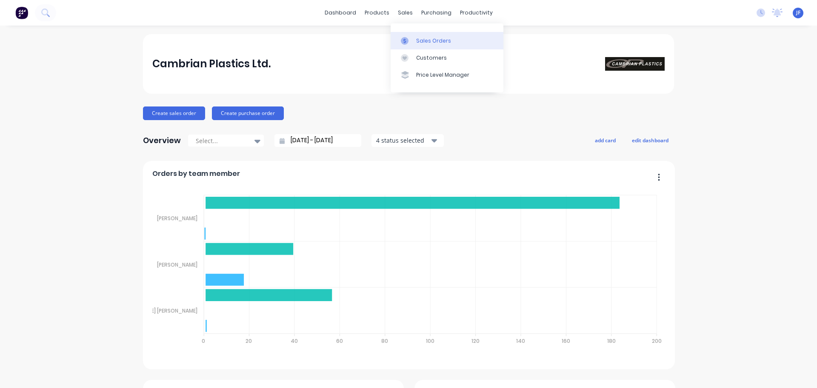
click at [415, 34] on link "Sales Orders" at bounding box center [447, 40] width 113 height 17
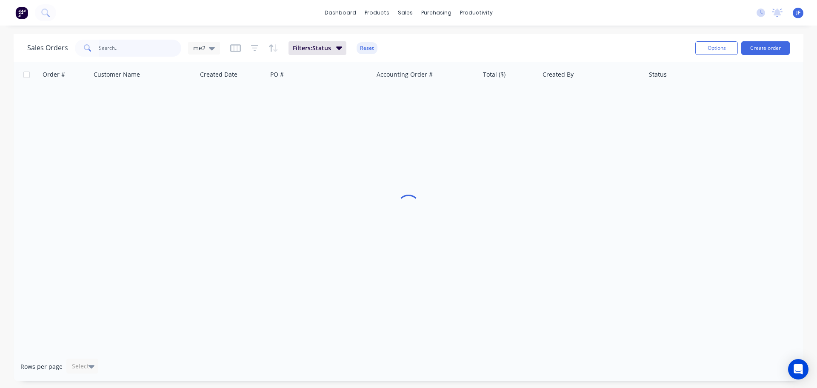
click at [101, 48] on input "text" at bounding box center [140, 48] width 83 height 17
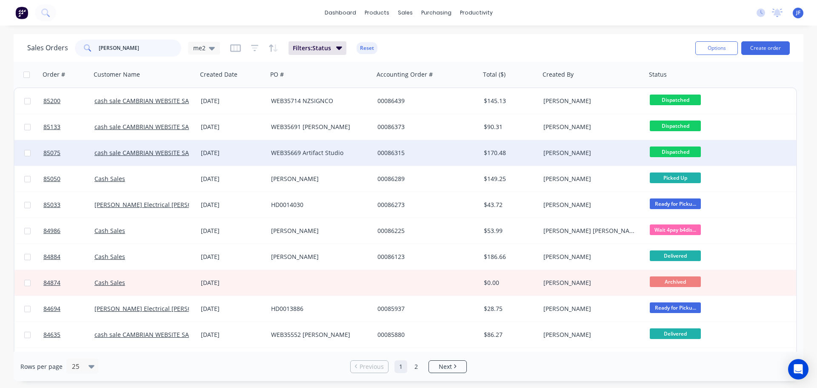
type input "andrew"
click at [311, 151] on div "WEB35669 Artifact Studio" at bounding box center [318, 152] width 94 height 9
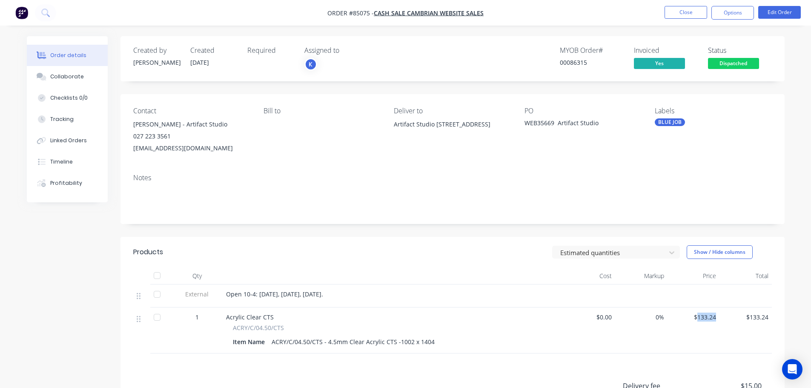
drag, startPoint x: 718, startPoint y: 319, endPoint x: 699, endPoint y: 319, distance: 19.6
click at [699, 319] on div "$133.24" at bounding box center [693, 330] width 52 height 46
copy span "133.24"
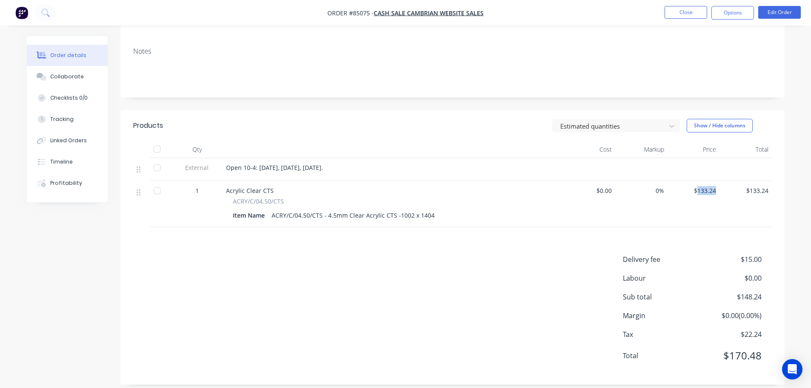
scroll to position [136, 0]
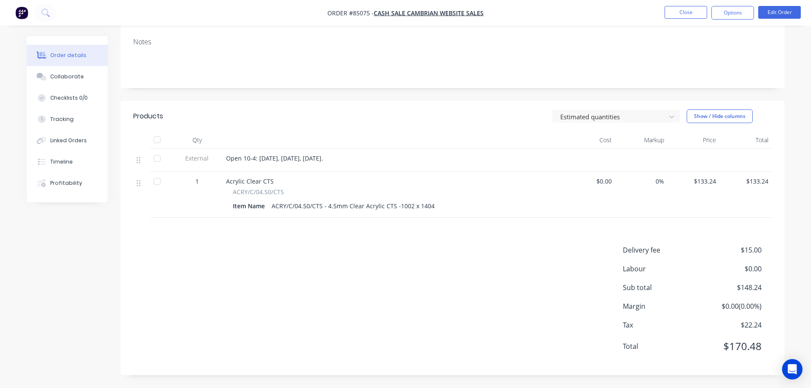
click at [433, 251] on div "Delivery fee $15.00 Labour $0.00 Sub total $148.24 Margin $0.00 ( 0.00 %) Tax $…" at bounding box center [452, 303] width 638 height 117
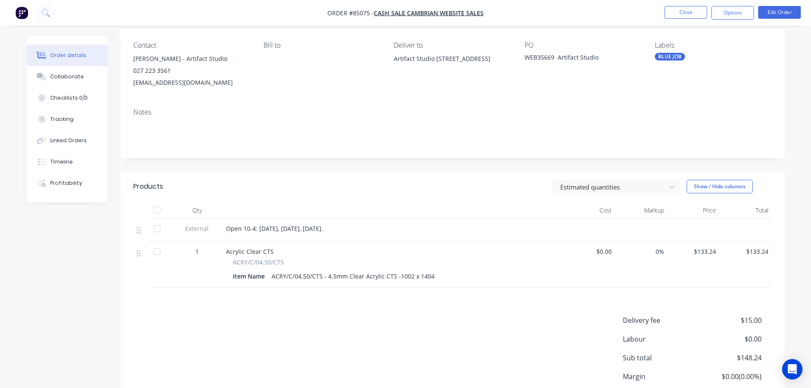
scroll to position [0, 0]
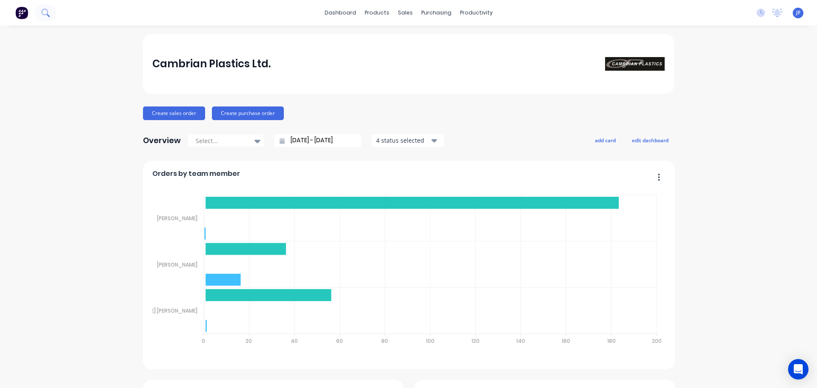
click at [50, 11] on button at bounding box center [45, 12] width 21 height 17
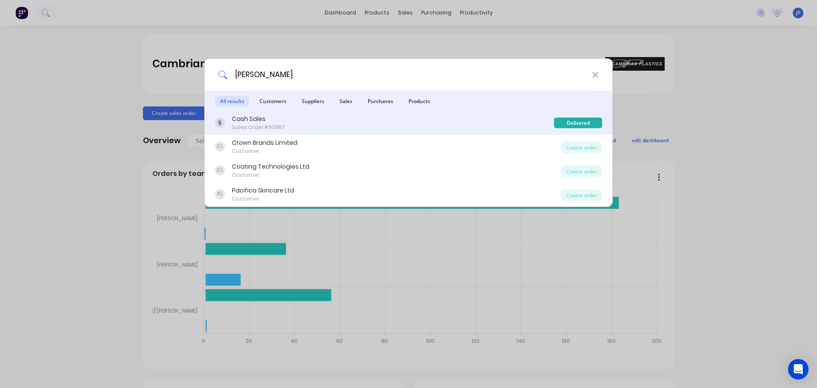
type input "[PERSON_NAME]"
click at [444, 112] on div "Cash Sales Sales Order #82687 Delivered" at bounding box center [409, 123] width 408 height 24
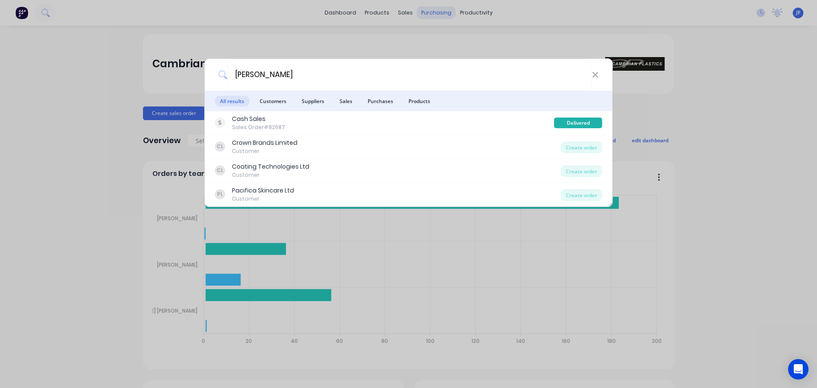
click at [458, 34] on div "[PERSON_NAME] All results Customers Suppliers Sales Purchases Products Cash Sal…" at bounding box center [408, 194] width 817 height 388
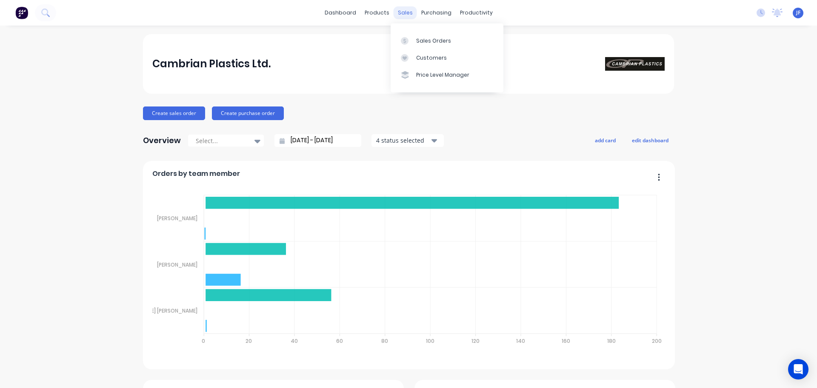
click at [398, 7] on div "sales" at bounding box center [405, 12] width 23 height 13
click at [419, 38] on div "Sales Orders" at bounding box center [433, 41] width 35 height 8
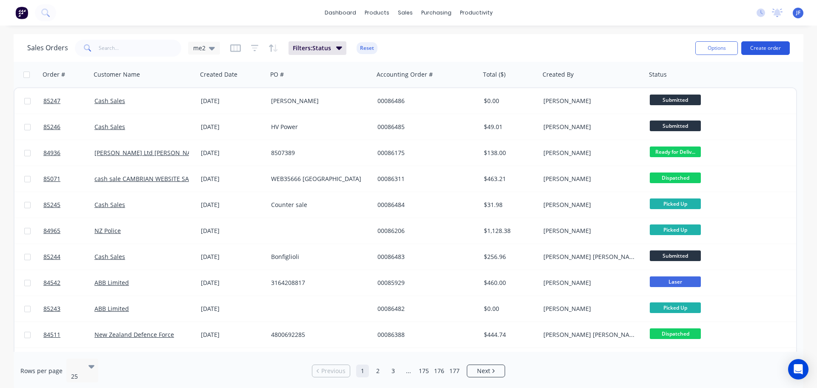
click at [758, 44] on button "Create order" at bounding box center [765, 48] width 49 height 14
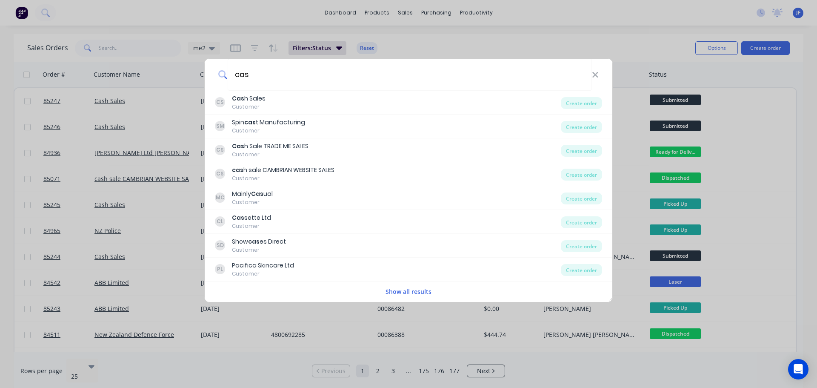
type input "cas"
drag, startPoint x: 137, startPoint y: 100, endPoint x: 137, endPoint y: 51, distance: 49.4
click at [137, 98] on div "cas CS Cas h Sales Customer Create order SM Spin cas t Manufacturing Customer C…" at bounding box center [408, 194] width 817 height 388
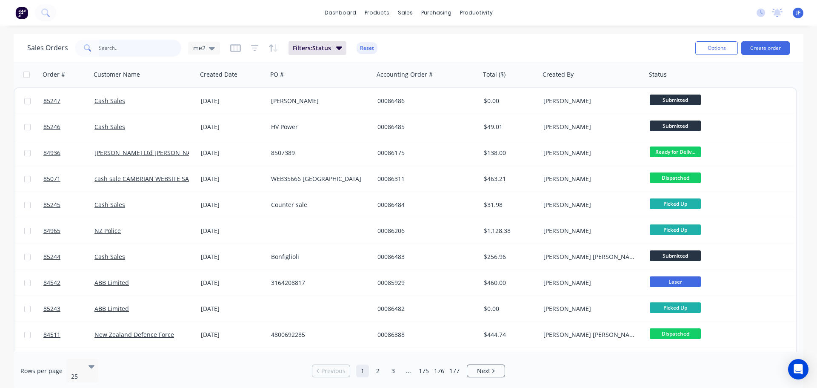
click at [131, 40] on input "text" at bounding box center [140, 48] width 83 height 17
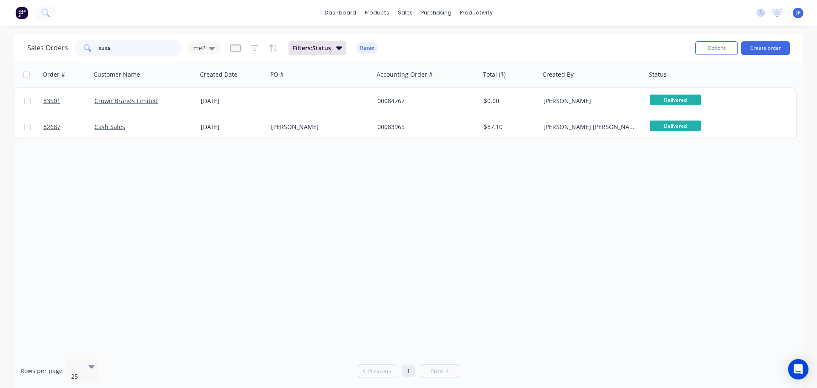
type input "[PERSON_NAME]"
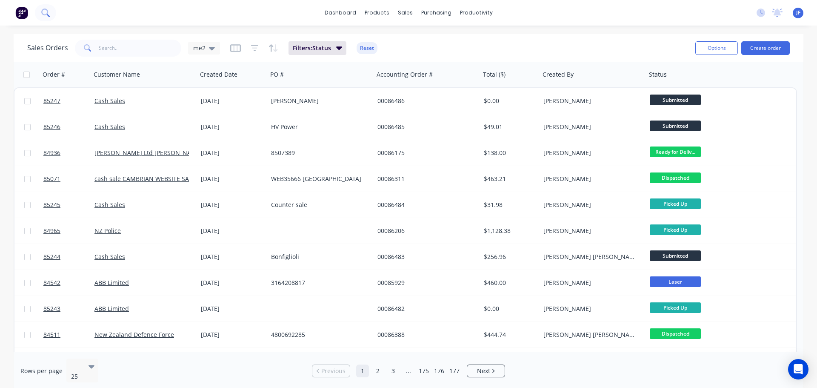
click at [47, 9] on icon at bounding box center [45, 13] width 8 height 8
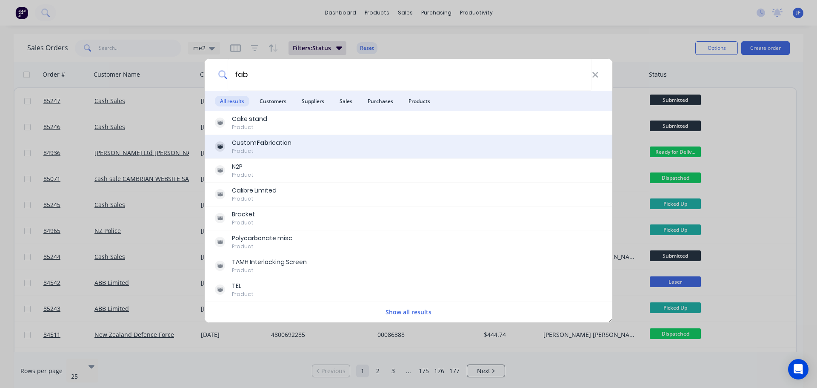
type input "fab"
click at [292, 141] on div "Custom Fab rication Product" at bounding box center [408, 146] width 387 height 17
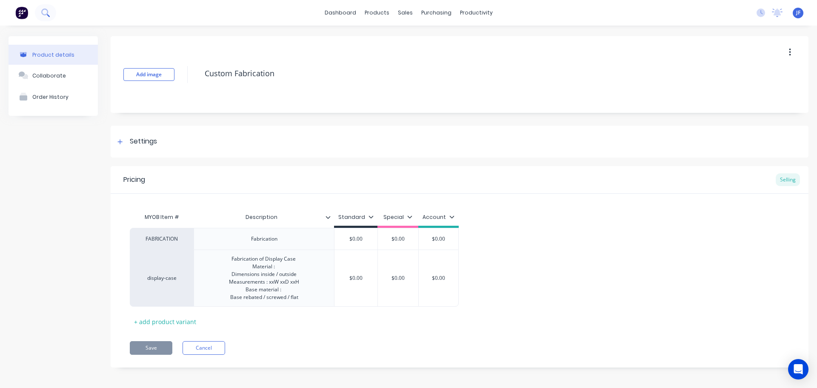
click at [49, 11] on icon at bounding box center [45, 13] width 8 height 8
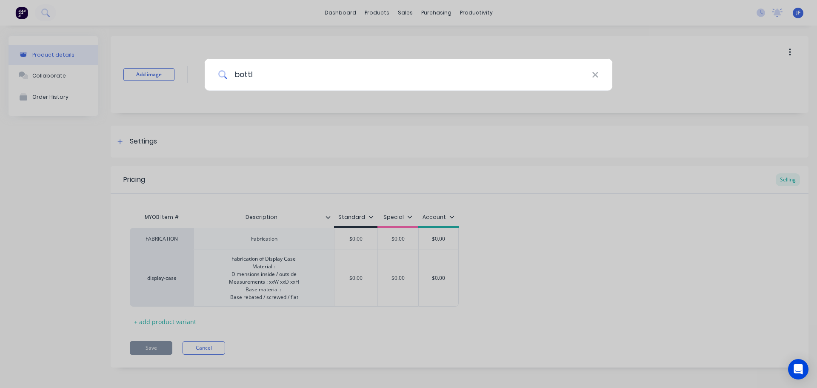
type input "bottle"
click at [460, 38] on div at bounding box center [408, 194] width 817 height 388
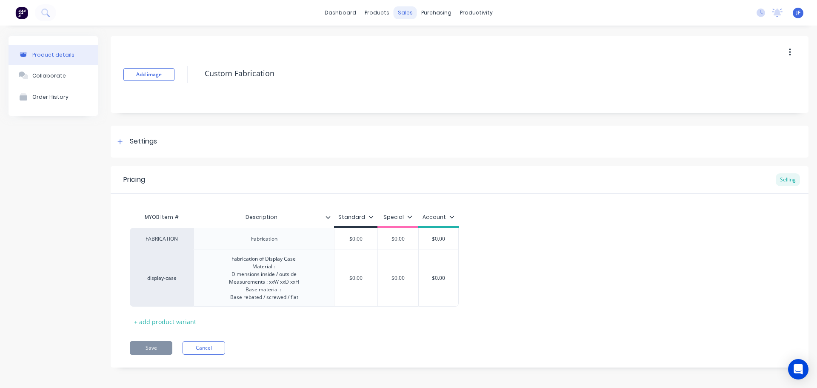
click at [398, 17] on div "sales" at bounding box center [405, 12] width 23 height 13
click at [416, 38] on div "Sales Orders" at bounding box center [433, 41] width 35 height 8
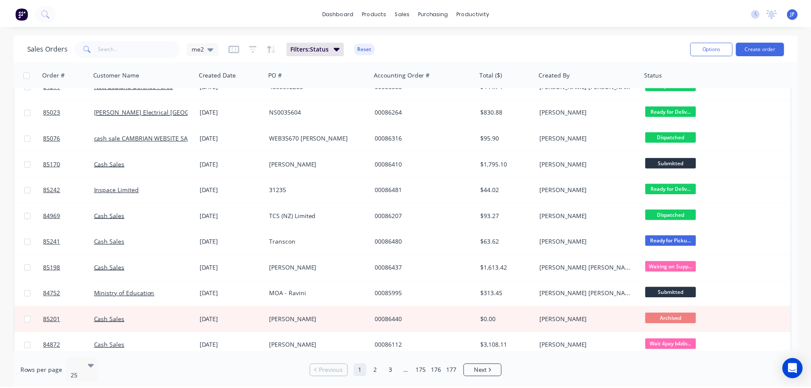
scroll to position [214, 0]
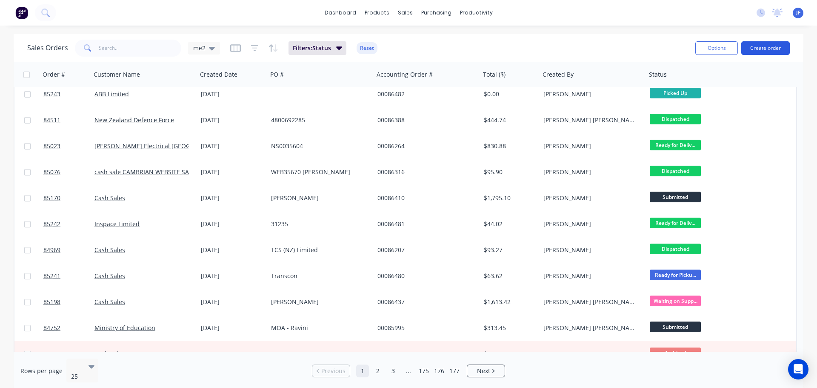
click at [765, 51] on button "Create order" at bounding box center [765, 48] width 49 height 14
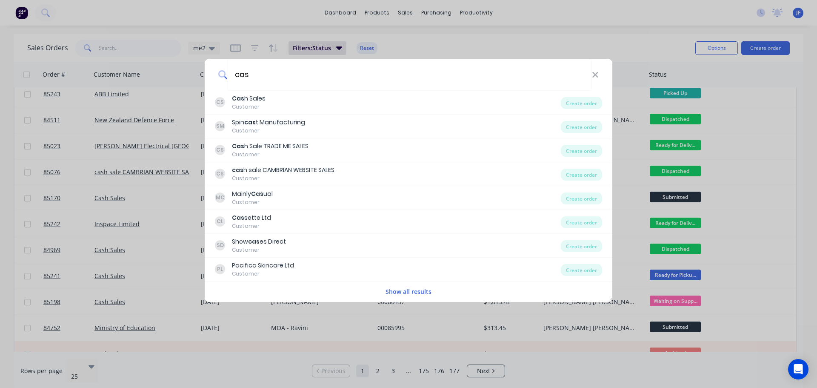
type input "cas"
click at [319, 104] on div "CS Cas h Sales Customer" at bounding box center [388, 102] width 346 height 17
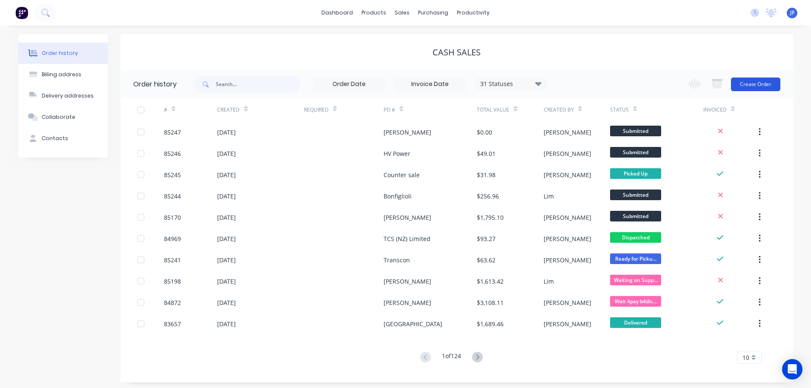
click at [762, 79] on button "Create Order" at bounding box center [755, 84] width 49 height 14
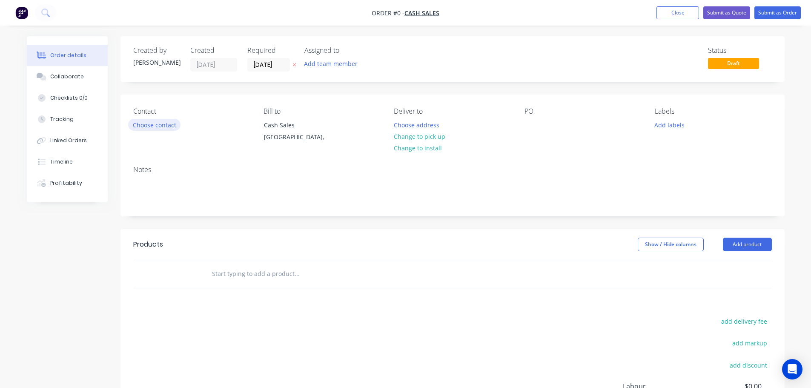
click at [154, 122] on button "Choose contact" at bounding box center [154, 124] width 52 height 11
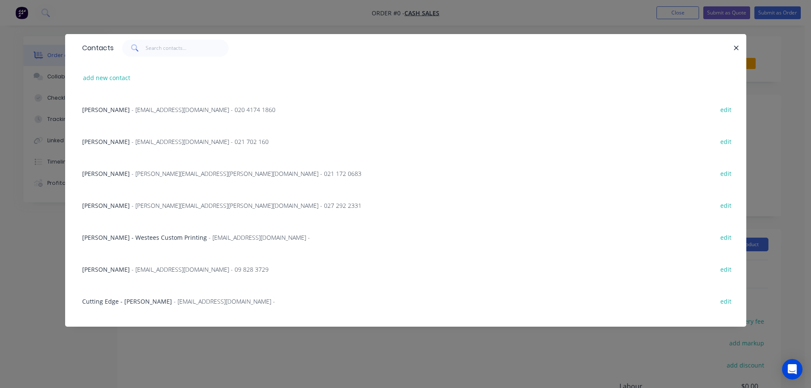
scroll to position [41496, 0]
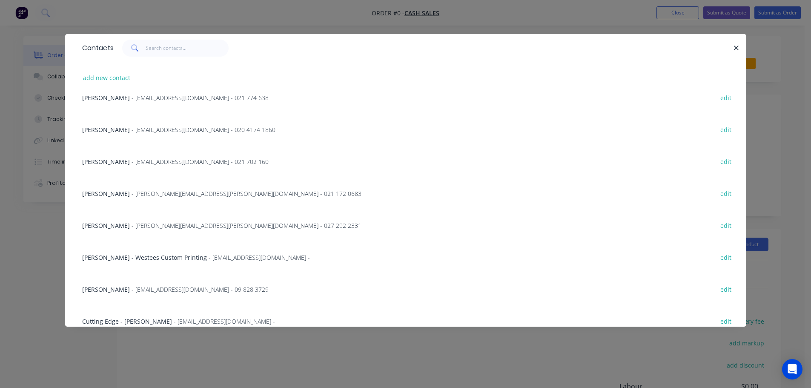
click at [13, 42] on div "Contacts add new contact [PERSON_NAME] - [EMAIL_ADDRESS][DOMAIN_NAME] - 022 566…" at bounding box center [405, 194] width 811 height 388
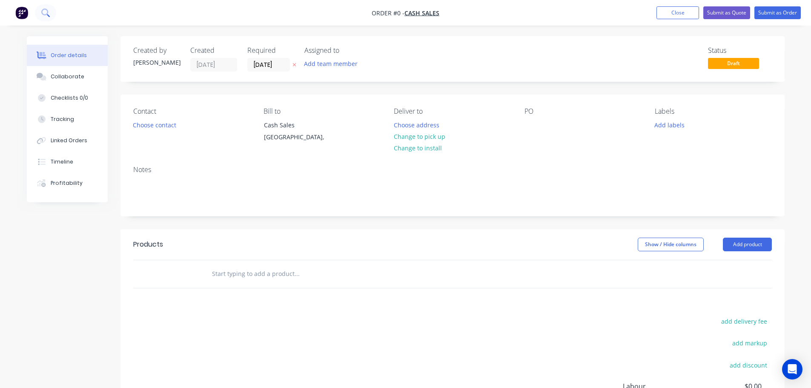
click at [41, 11] on button at bounding box center [45, 12] width 21 height 17
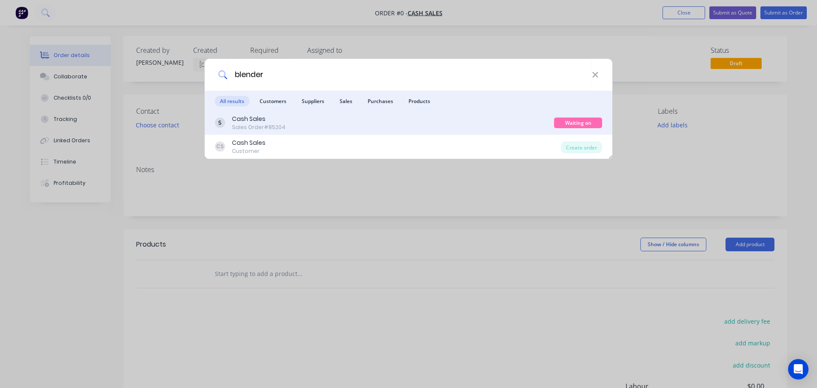
type input "blender"
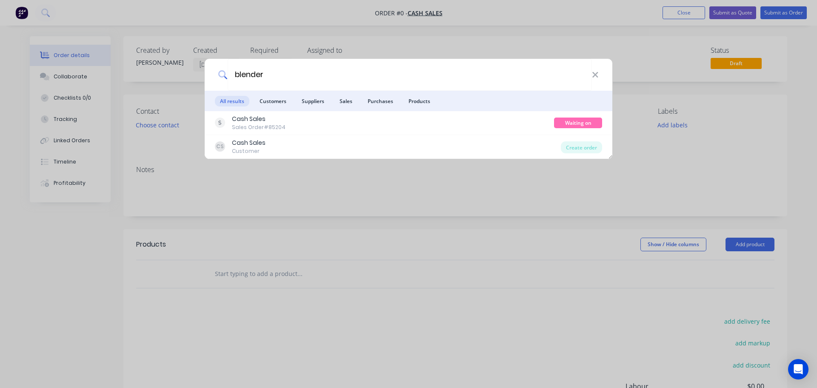
click at [391, 124] on div "Cash Sales Sales Order #85204" at bounding box center [384, 122] width 339 height 17
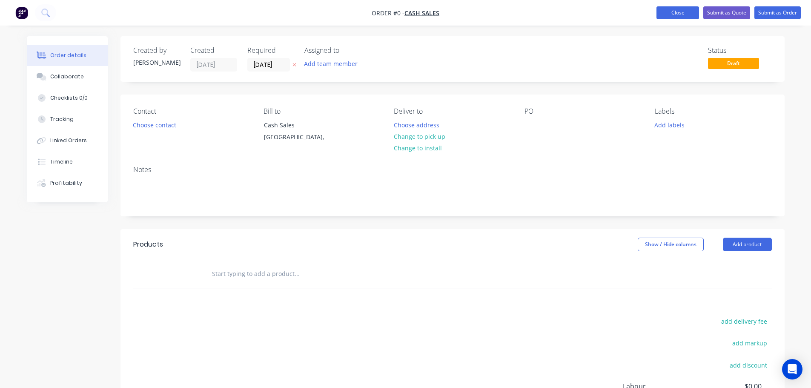
click at [671, 15] on button "Close" at bounding box center [677, 12] width 43 height 13
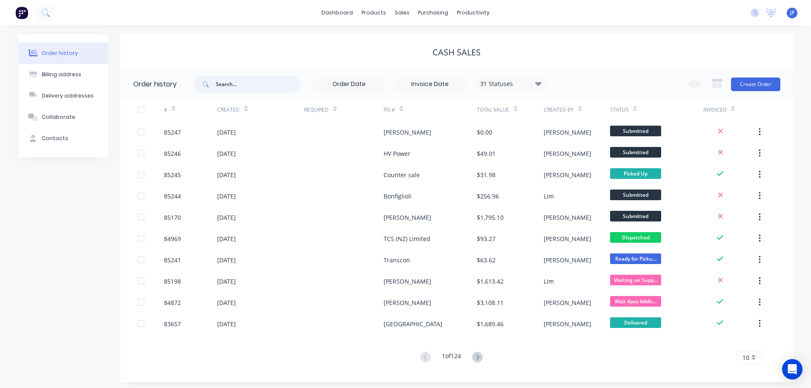
click at [228, 83] on input "text" at bounding box center [258, 84] width 84 height 17
type input "blender"
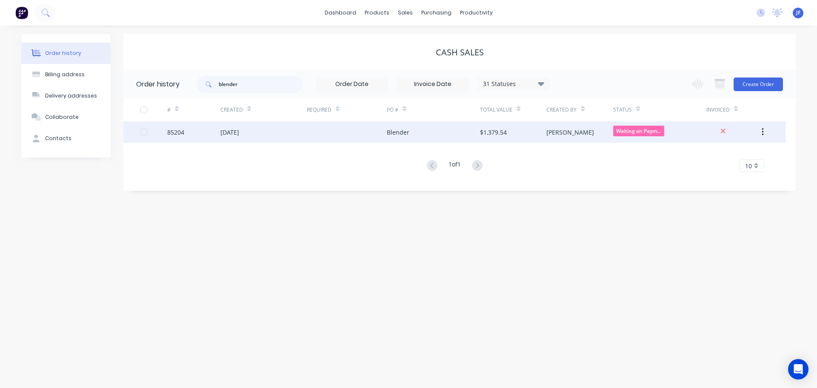
click at [457, 140] on div "Blender" at bounding box center [433, 131] width 93 height 21
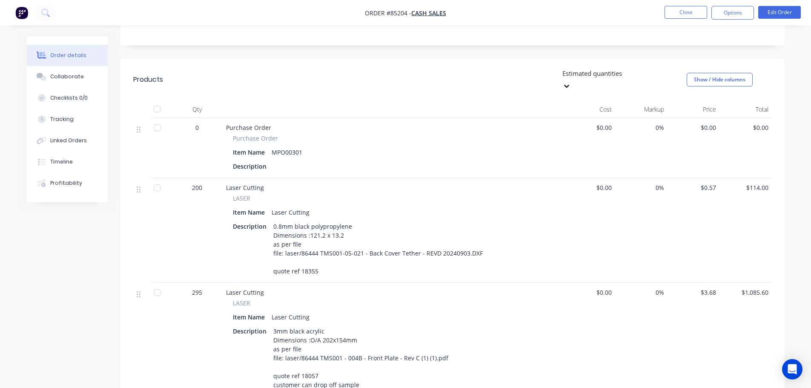
scroll to position [148, 0]
